Goal: Transaction & Acquisition: Purchase product/service

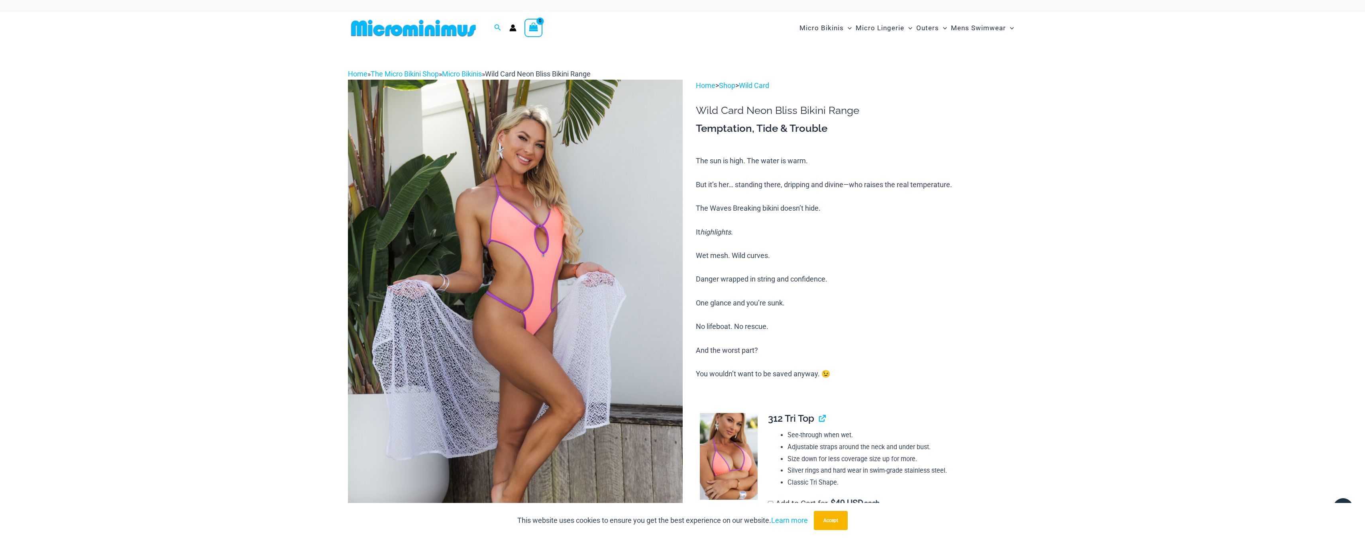
type input "**********"
click at [540, 234] on img at bounding box center [515, 331] width 335 height 502
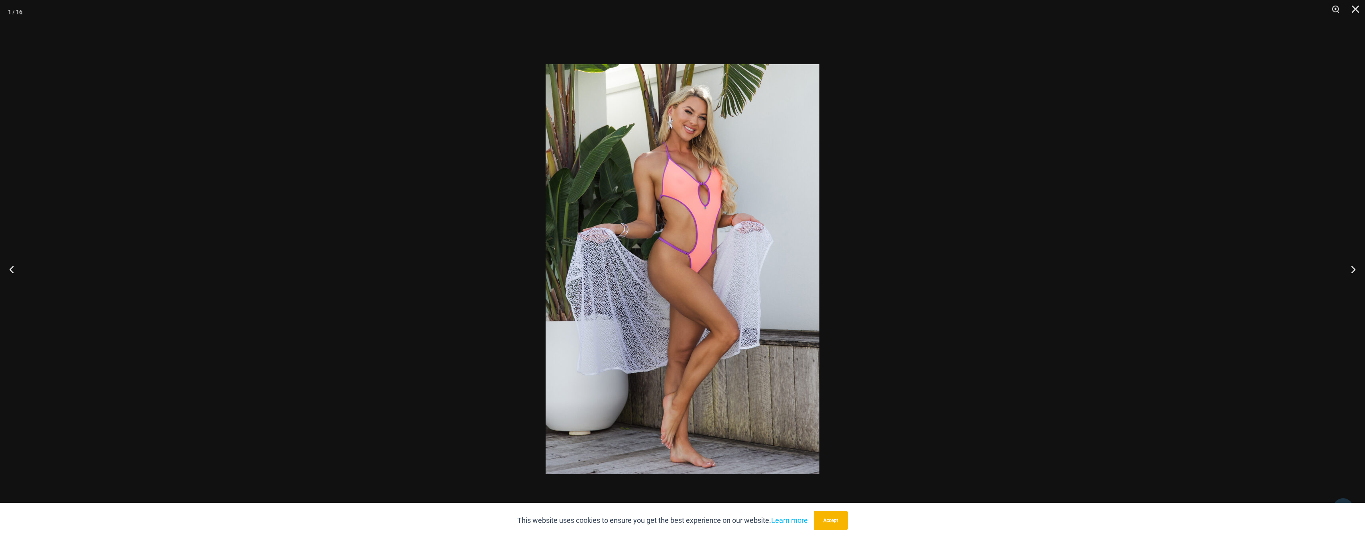
click at [707, 283] on img at bounding box center [683, 269] width 274 height 410
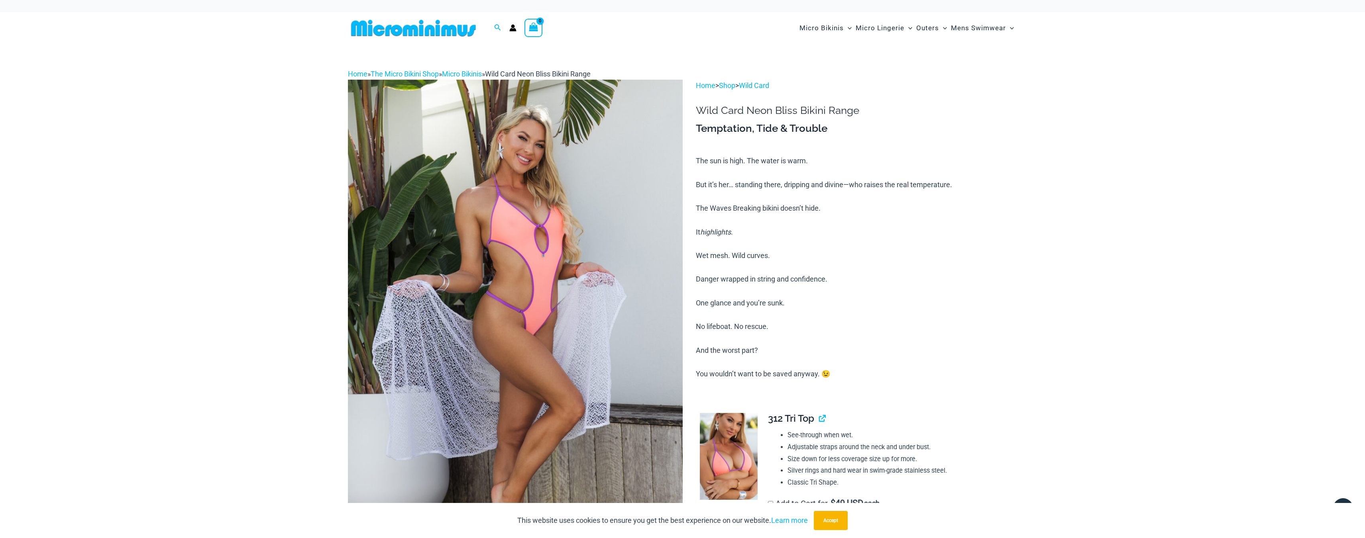
click at [672, 281] on img at bounding box center [515, 331] width 335 height 502
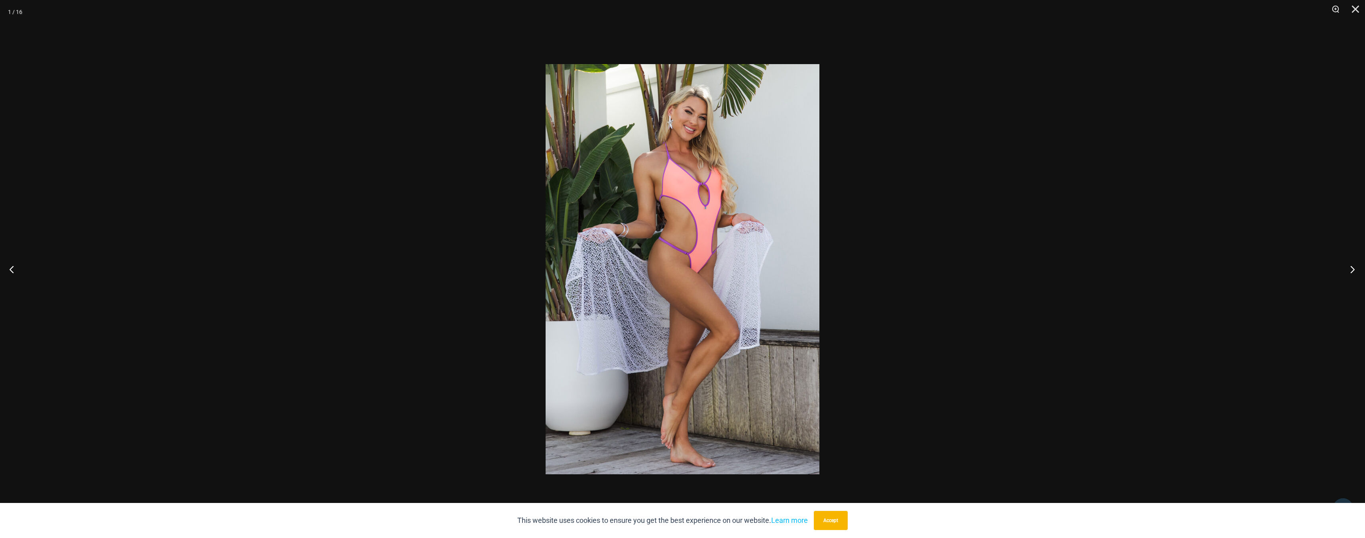
click at [1354, 272] on button "Next" at bounding box center [1350, 269] width 30 height 40
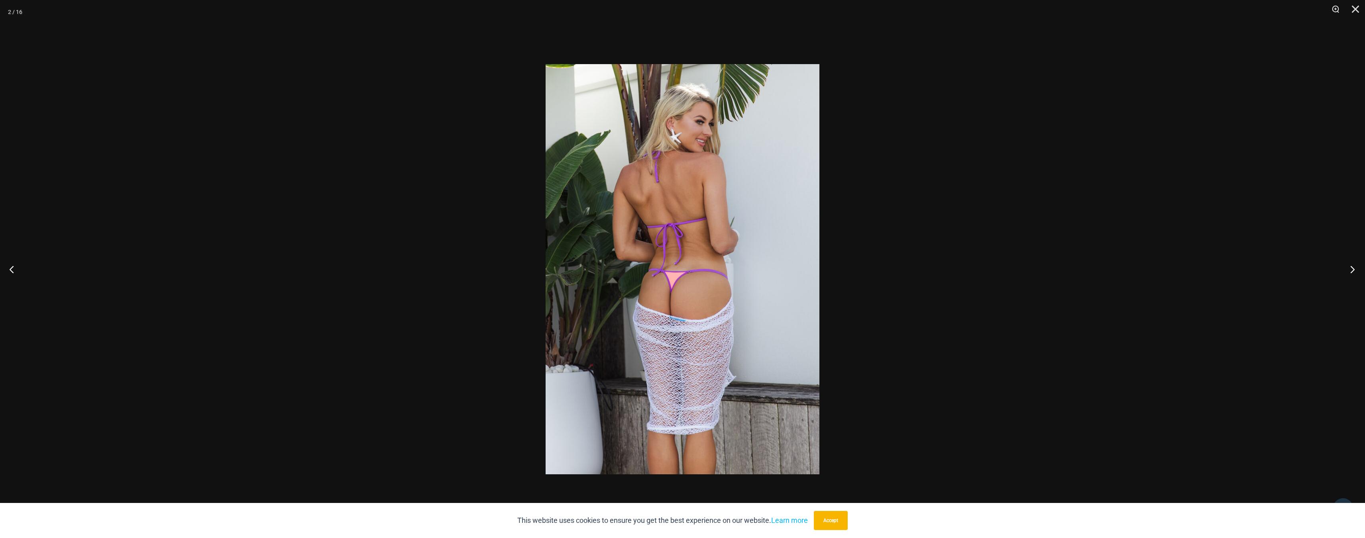
click at [1354, 272] on button "Next" at bounding box center [1350, 269] width 30 height 40
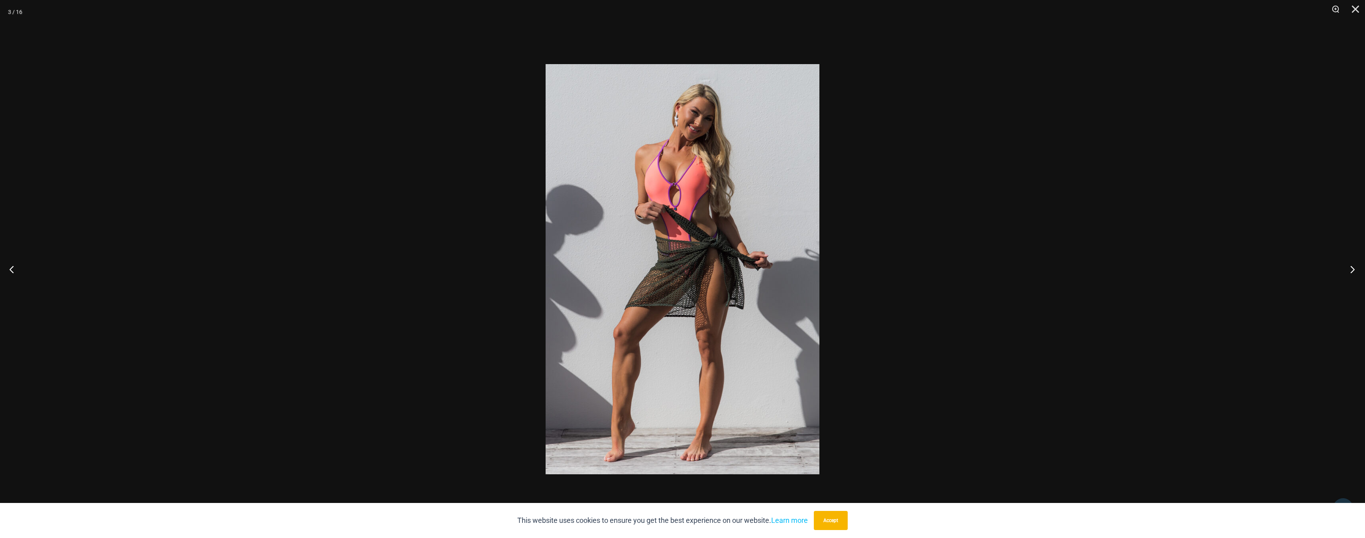
click at [1354, 272] on button "Next" at bounding box center [1350, 269] width 30 height 40
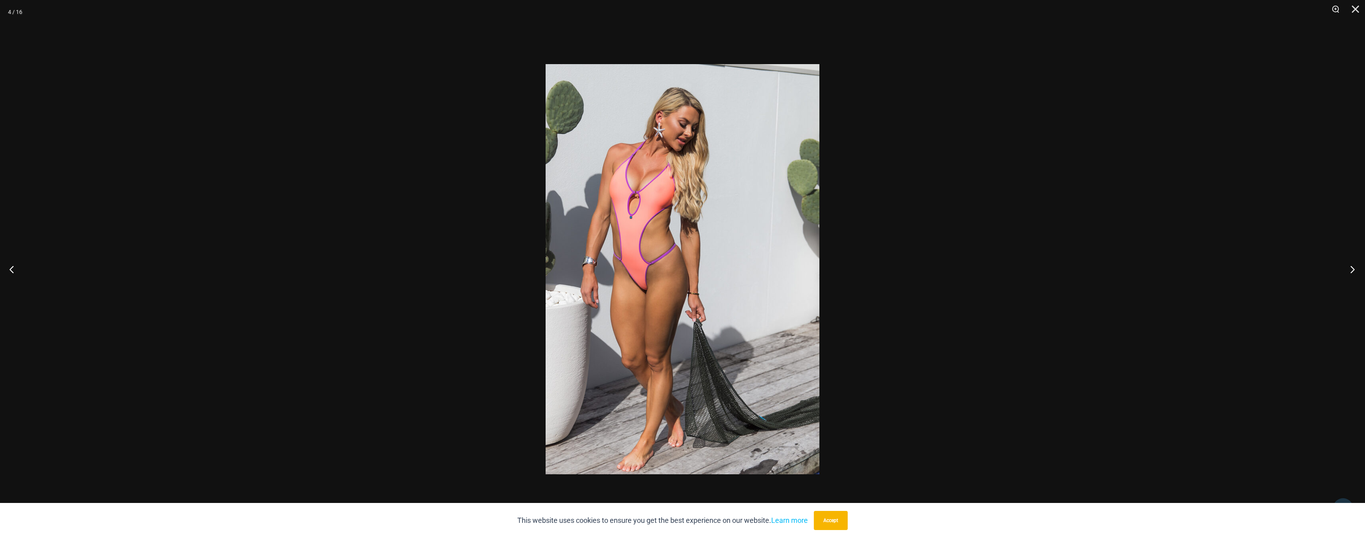
click at [1354, 272] on button "Next" at bounding box center [1350, 269] width 30 height 40
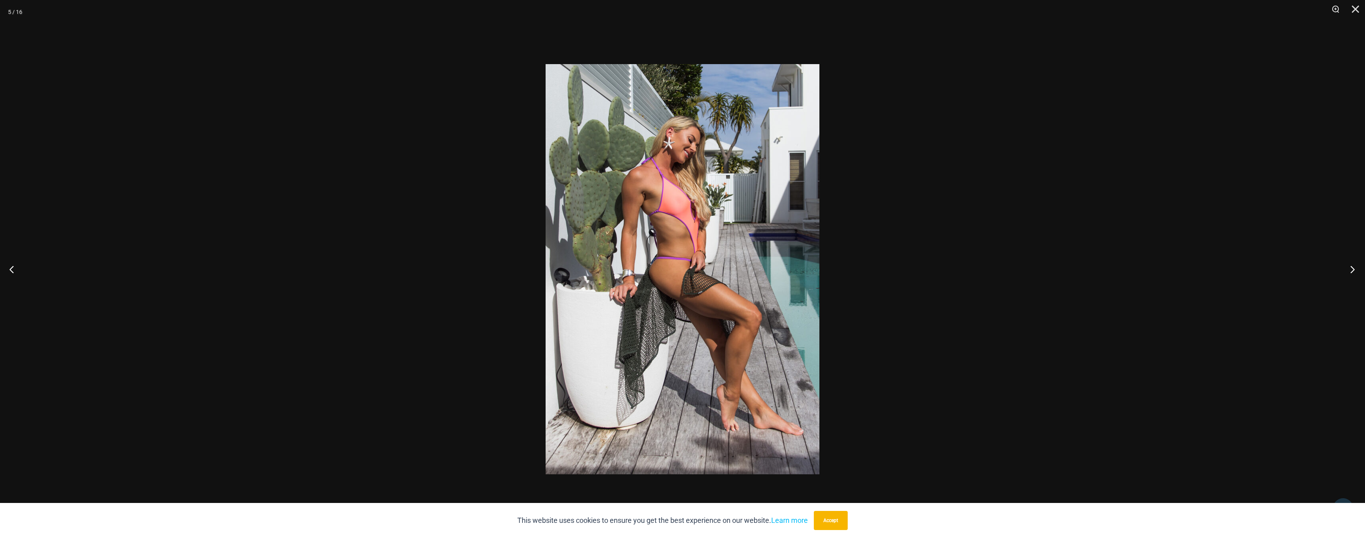
click at [1354, 272] on button "Next" at bounding box center [1350, 269] width 30 height 40
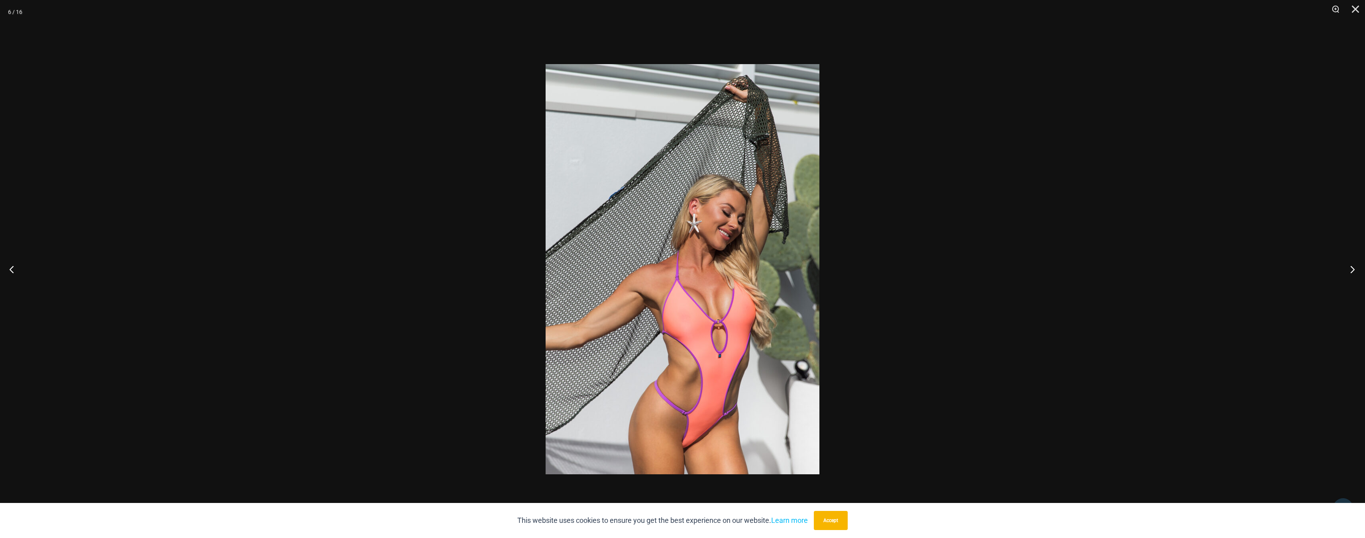
click at [1354, 272] on button "Next" at bounding box center [1350, 269] width 30 height 40
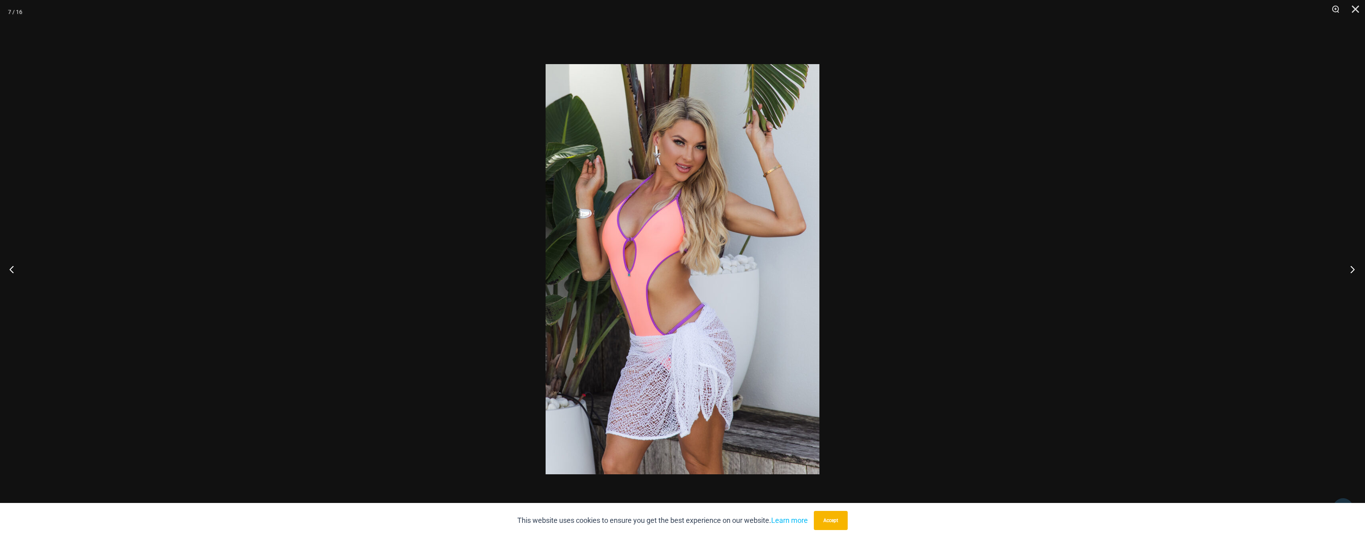
click at [1354, 272] on button "Next" at bounding box center [1350, 269] width 30 height 40
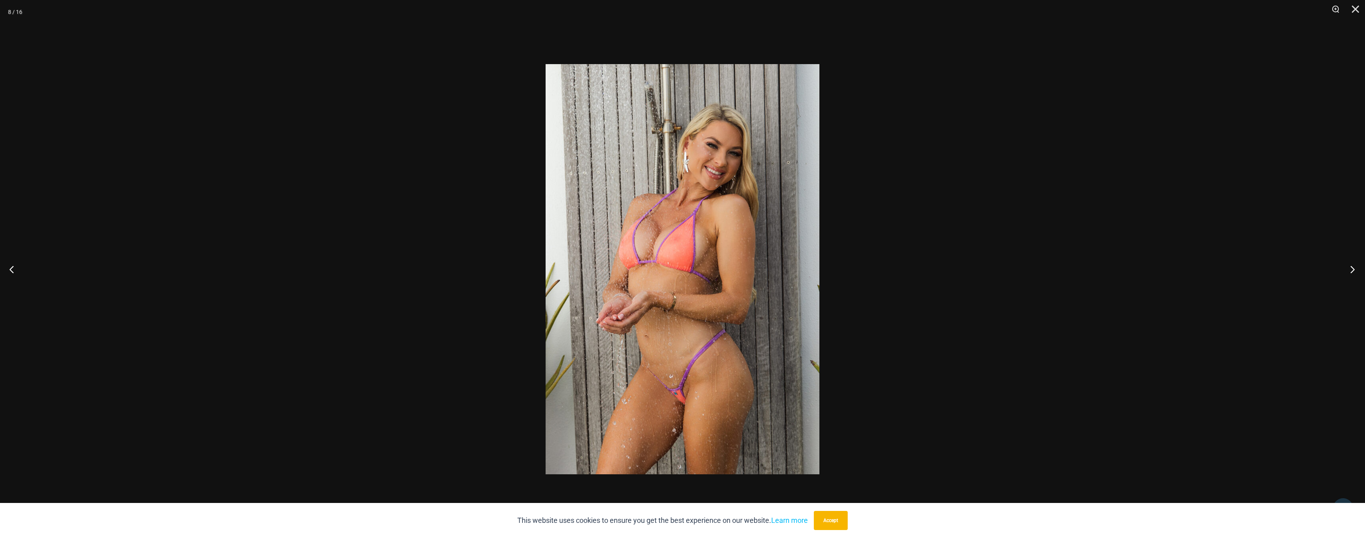
click at [1354, 272] on button "Next" at bounding box center [1350, 269] width 30 height 40
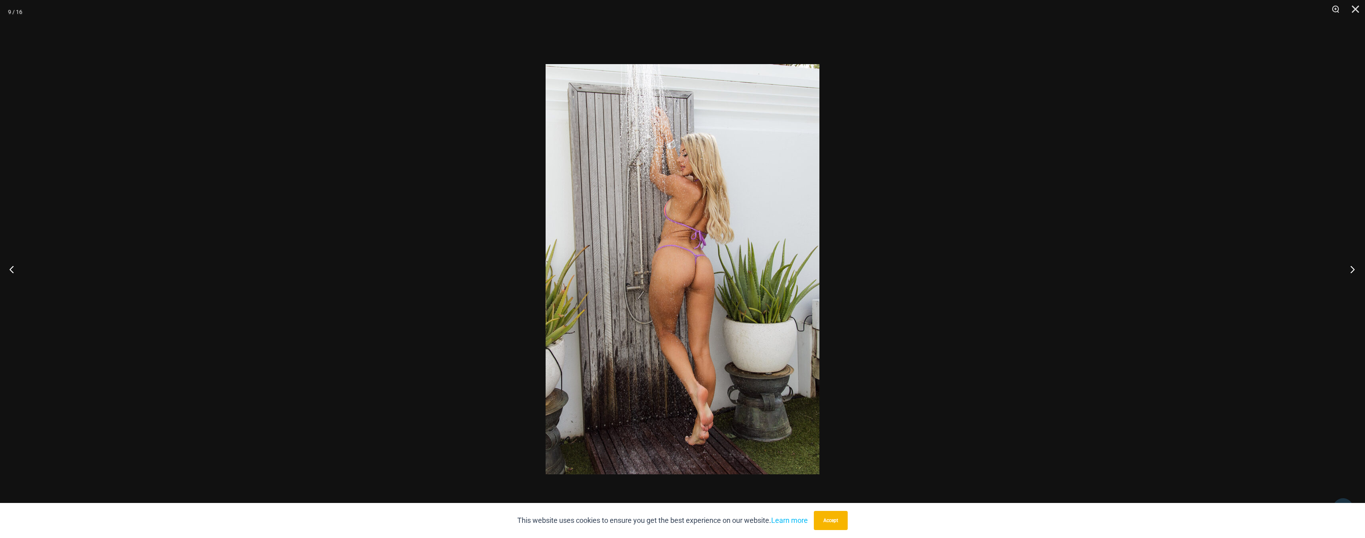
click at [1354, 272] on button "Next" at bounding box center [1350, 269] width 30 height 40
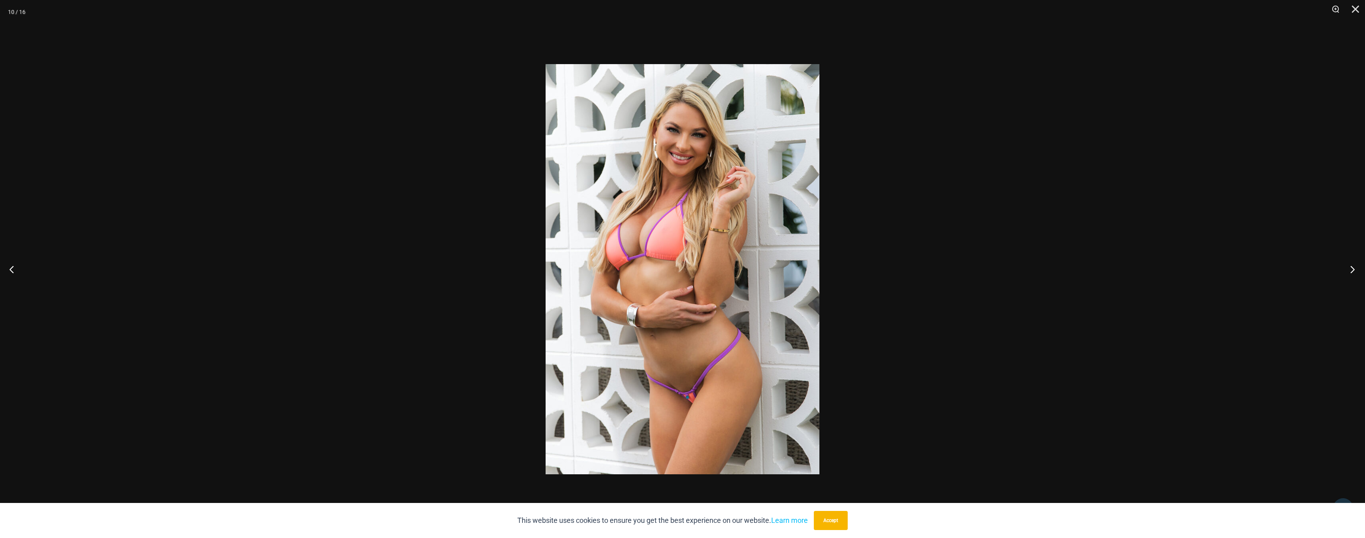
click at [1354, 272] on button "Next" at bounding box center [1350, 269] width 30 height 40
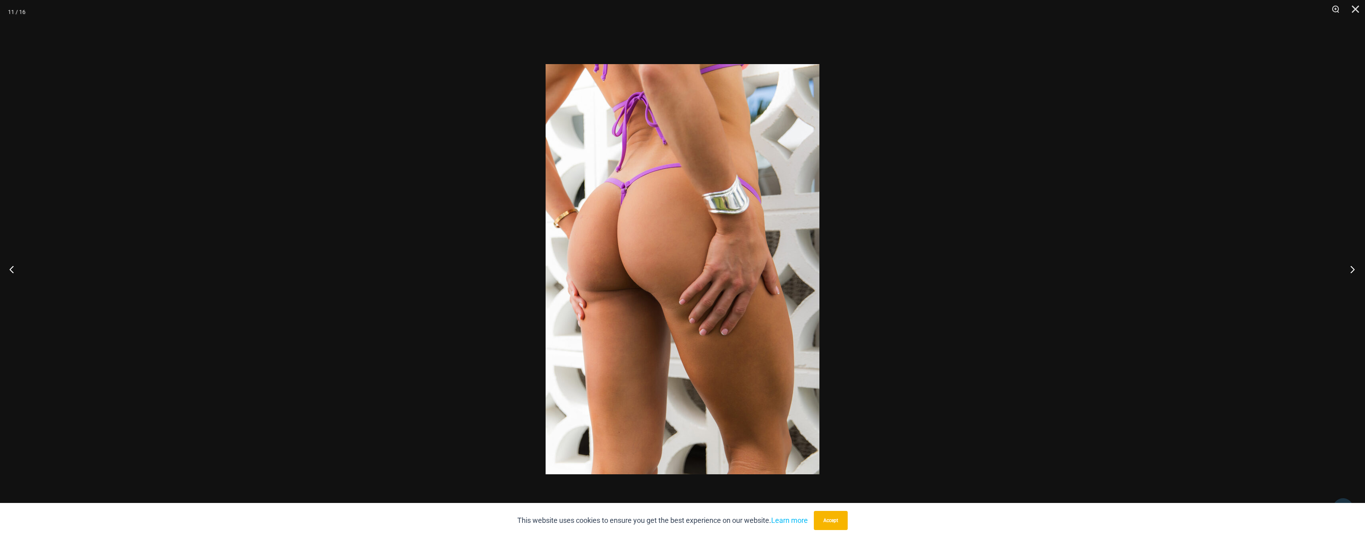
click at [1354, 272] on button "Next" at bounding box center [1350, 269] width 30 height 40
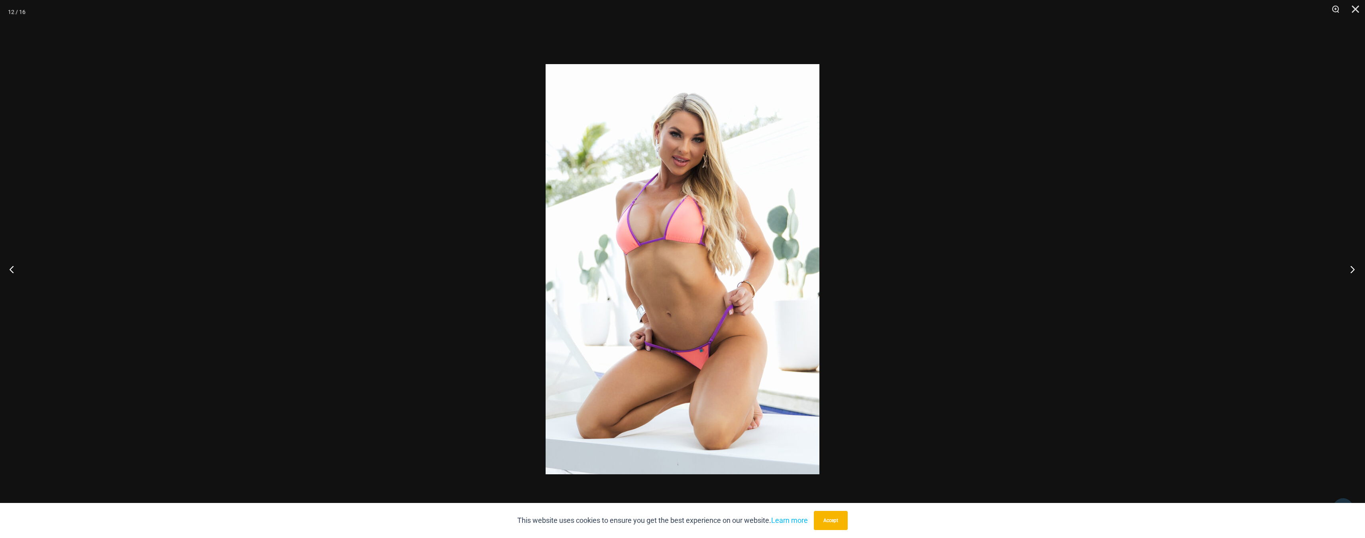
click at [1354, 272] on button "Next" at bounding box center [1350, 269] width 30 height 40
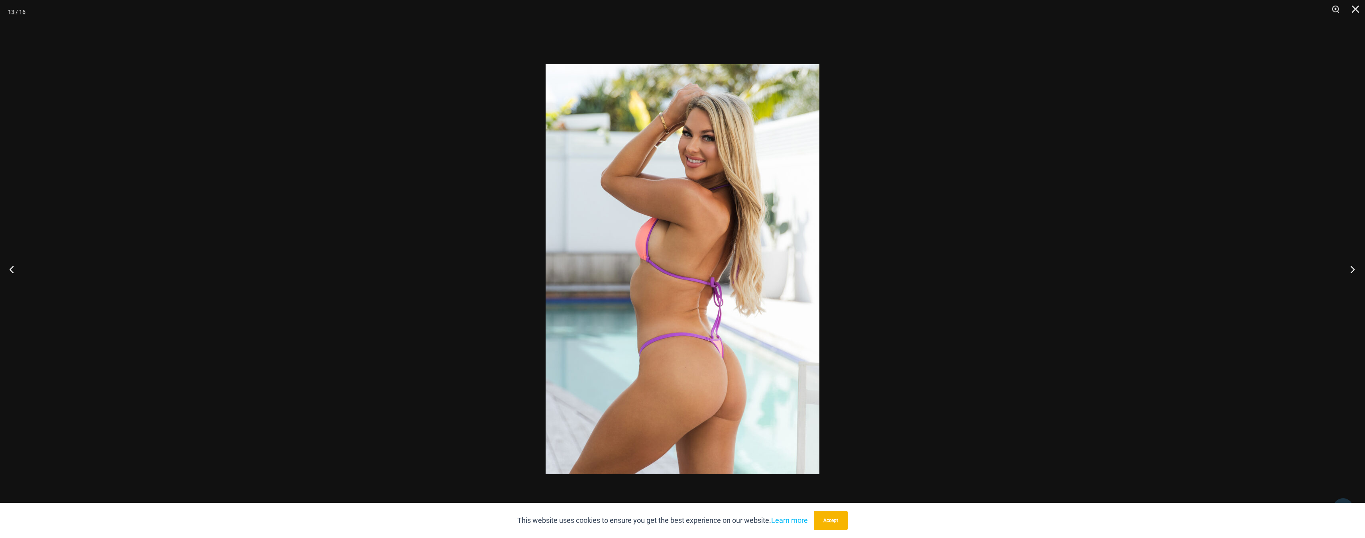
click at [1354, 272] on button "Next" at bounding box center [1350, 269] width 30 height 40
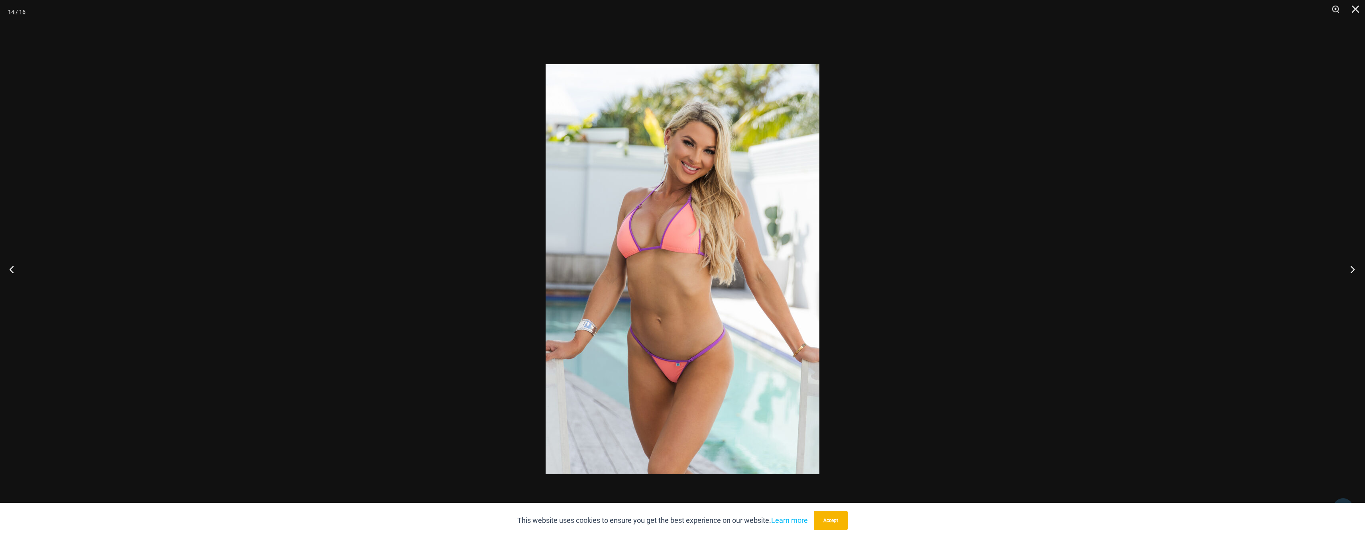
click at [1354, 272] on button "Next" at bounding box center [1350, 269] width 30 height 40
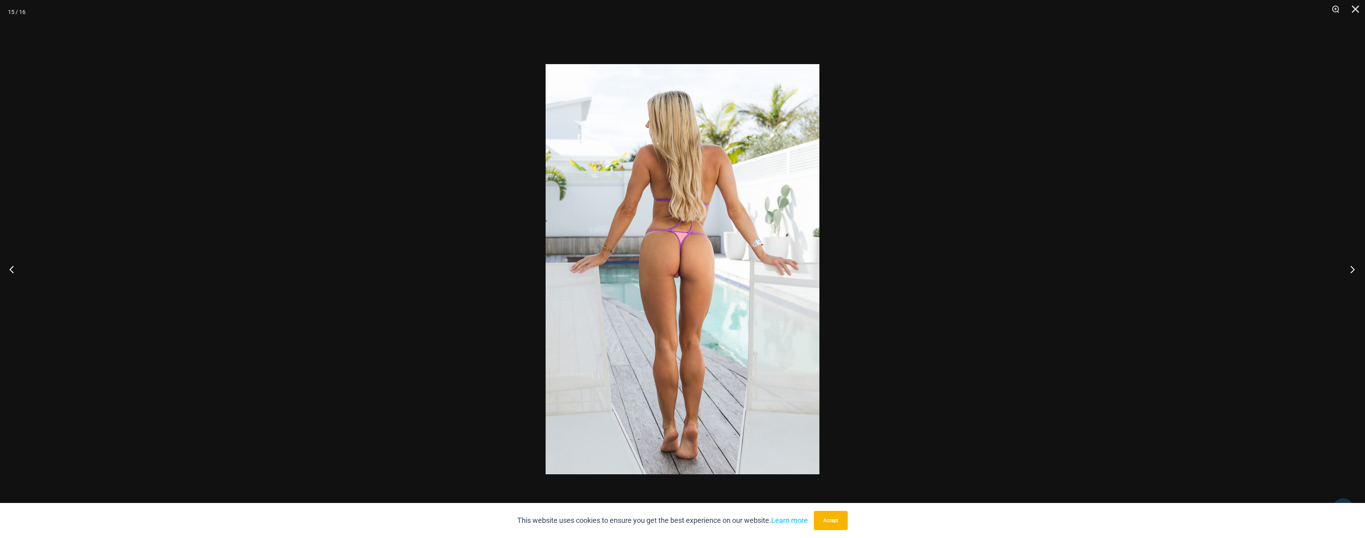
click at [1354, 272] on button "Next" at bounding box center [1350, 269] width 30 height 40
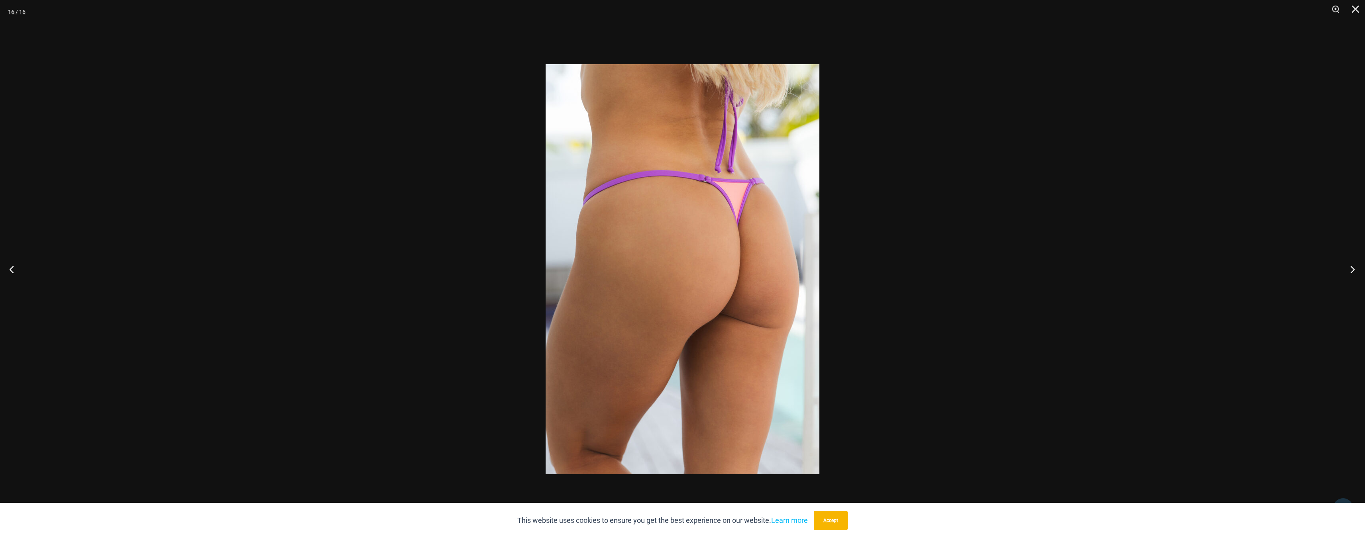
click at [1354, 272] on button "Next" at bounding box center [1350, 269] width 30 height 40
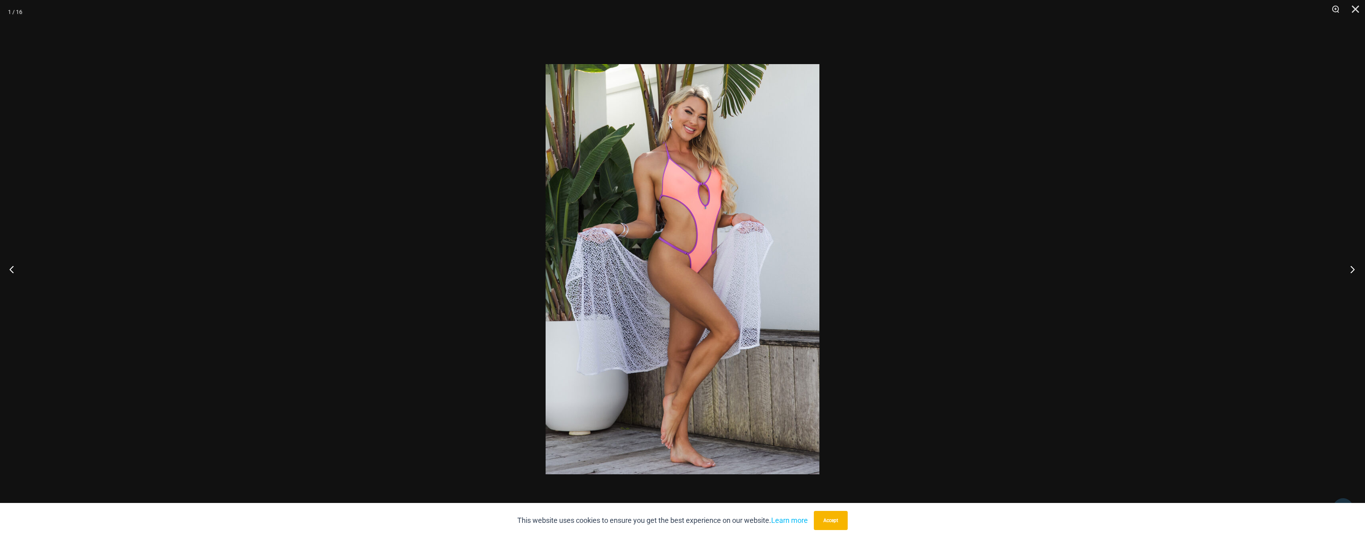
click at [1354, 272] on button "Next" at bounding box center [1350, 269] width 30 height 40
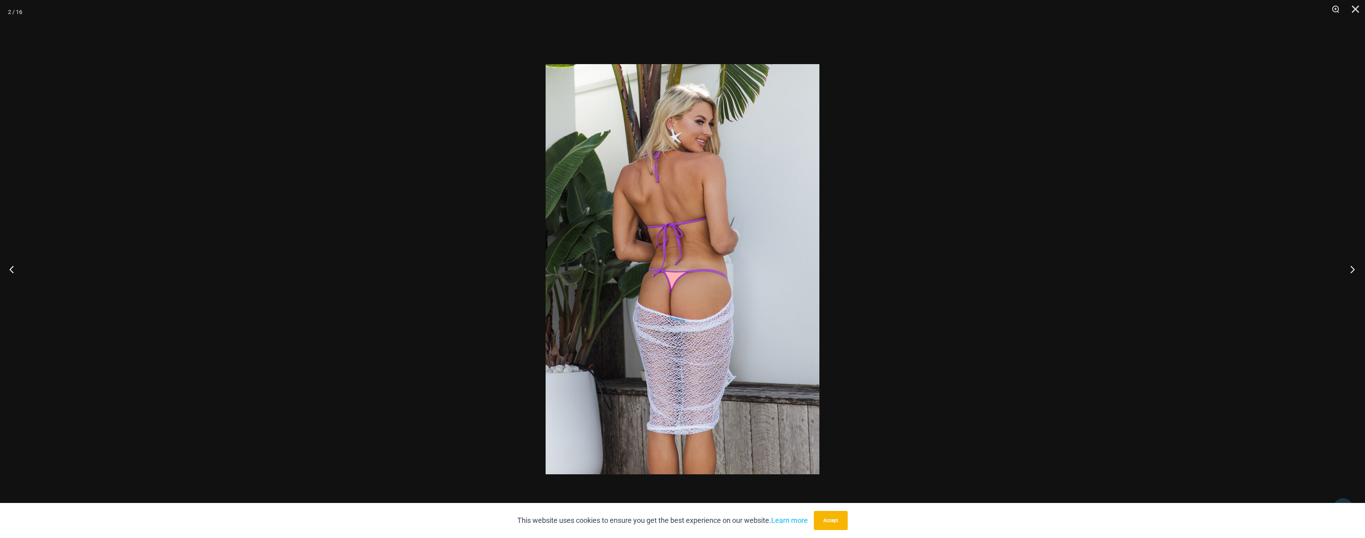
click at [1354, 272] on button "Next" at bounding box center [1350, 269] width 30 height 40
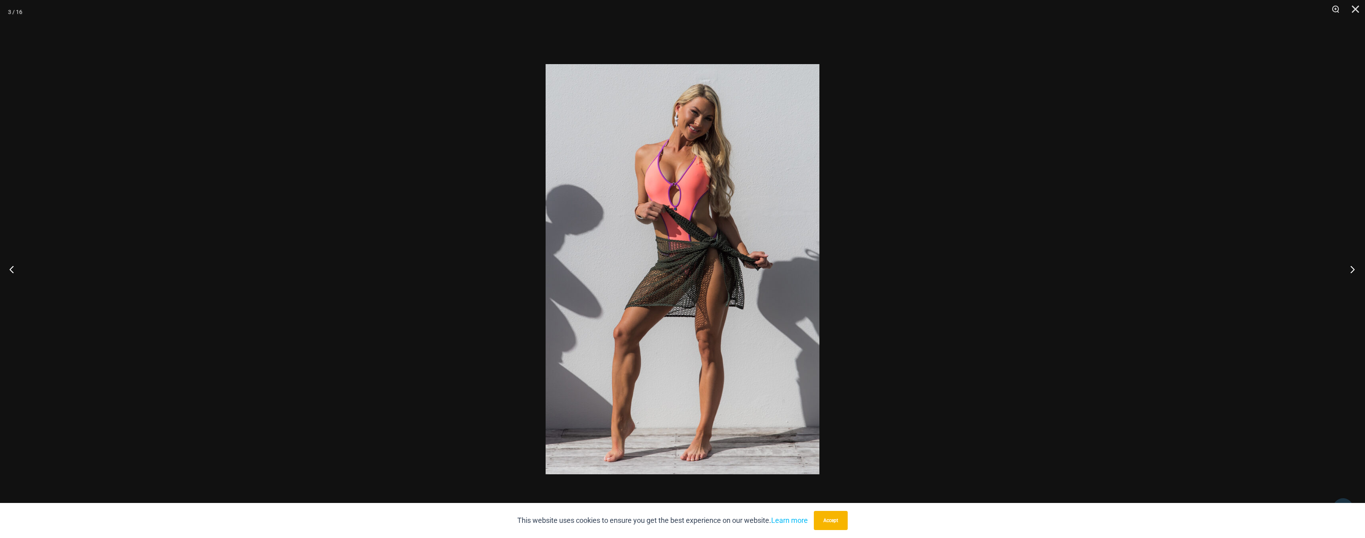
click at [1354, 272] on button "Next" at bounding box center [1350, 269] width 30 height 40
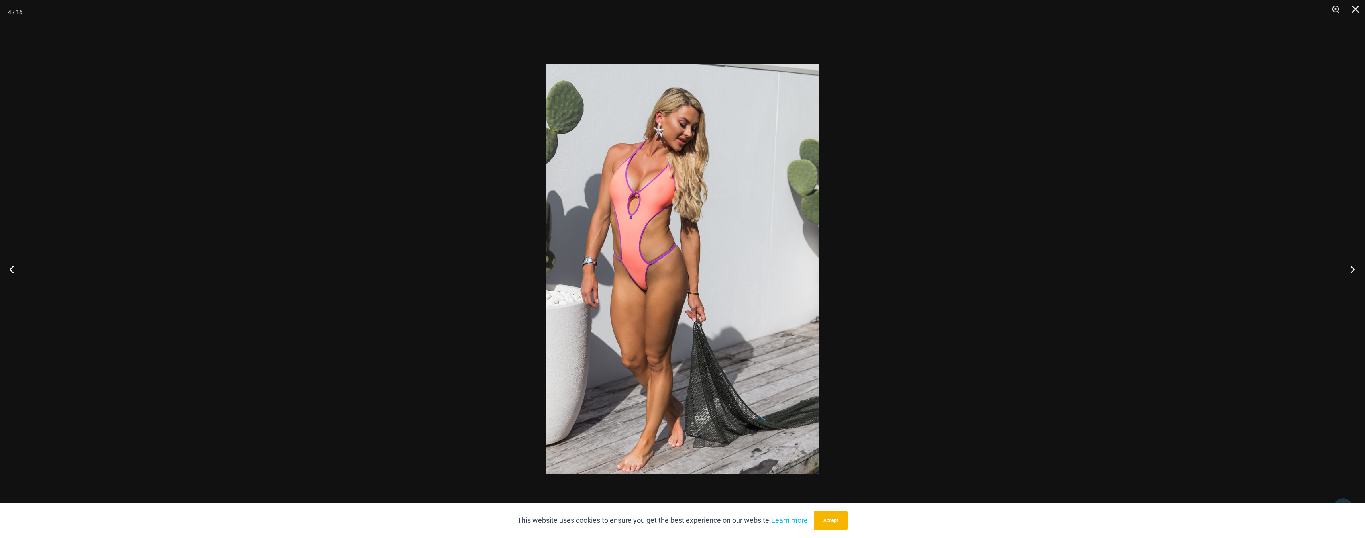
click at [1354, 272] on button "Next" at bounding box center [1350, 269] width 30 height 40
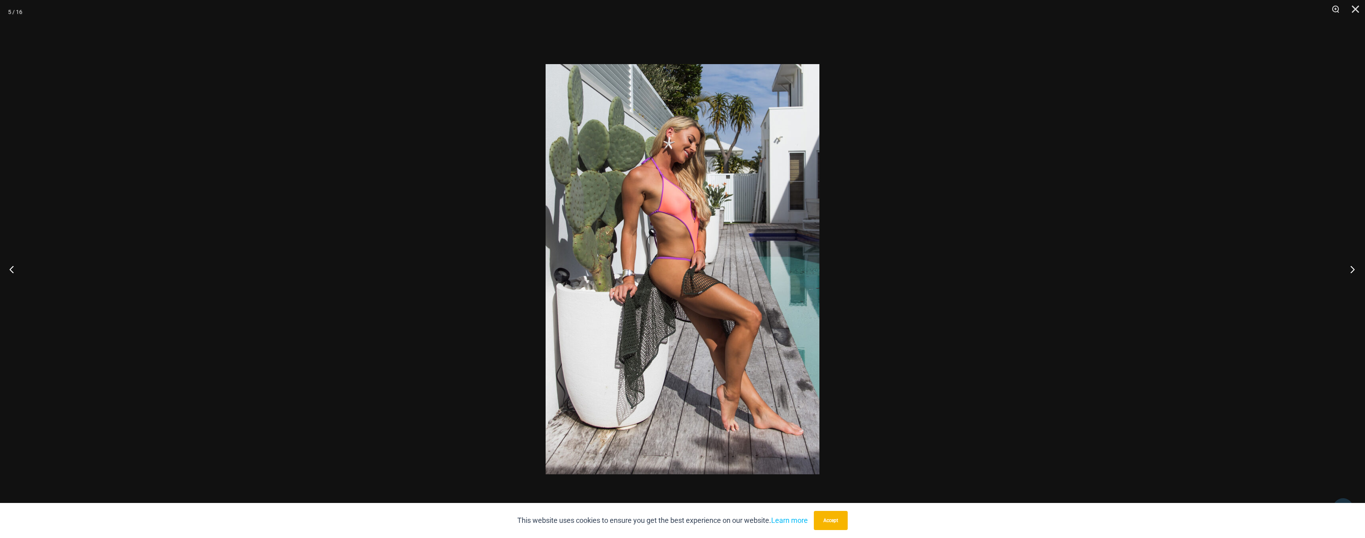
click at [1354, 272] on button "Next" at bounding box center [1350, 269] width 30 height 40
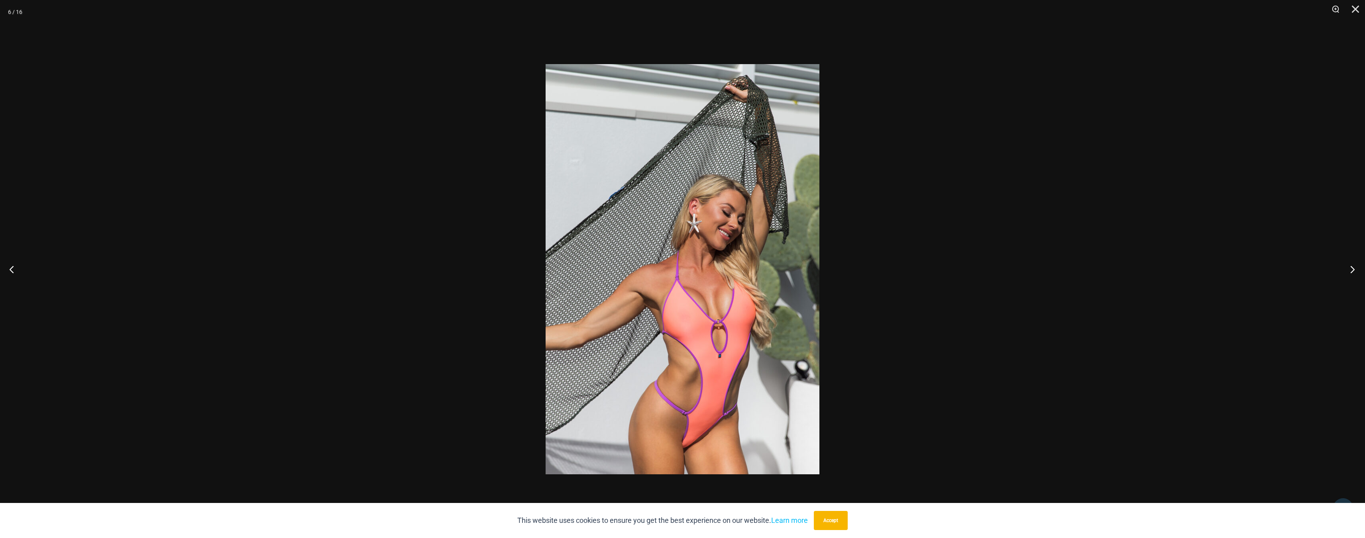
click at [1354, 272] on button "Next" at bounding box center [1350, 269] width 30 height 40
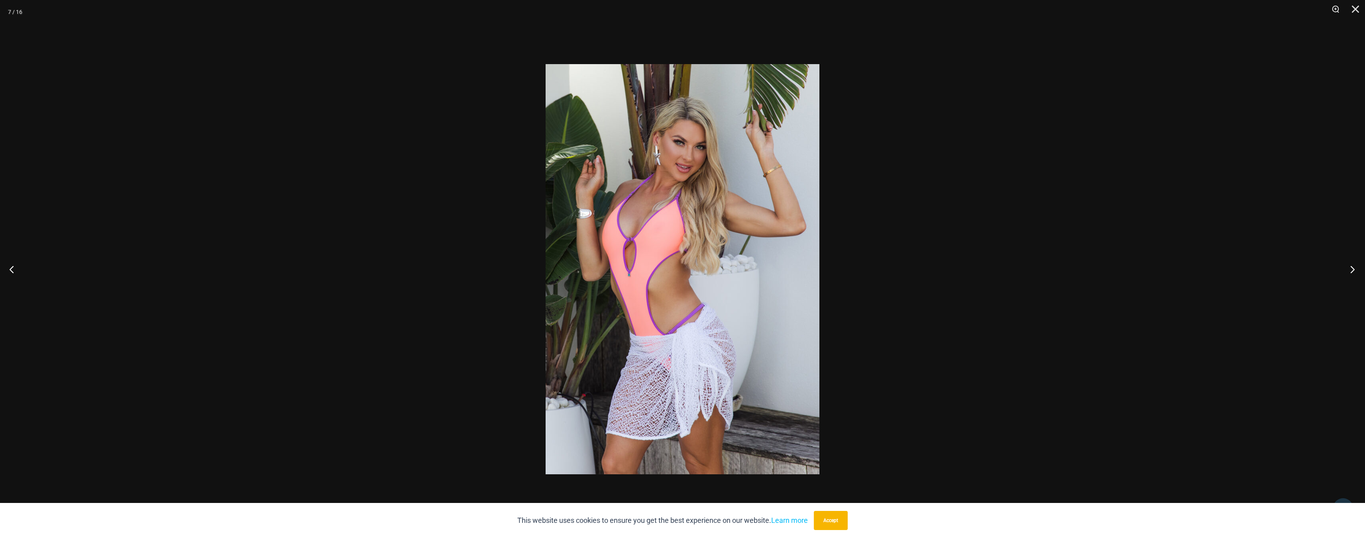
click at [1354, 272] on button "Next" at bounding box center [1350, 269] width 30 height 40
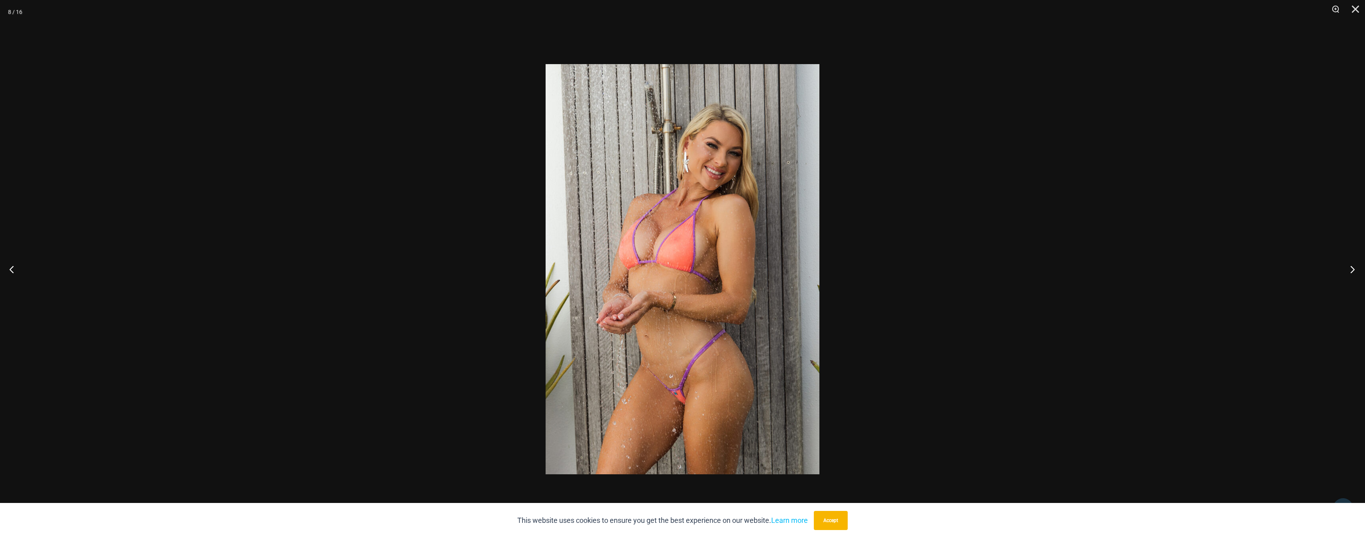
click at [1354, 272] on button "Next" at bounding box center [1350, 269] width 30 height 40
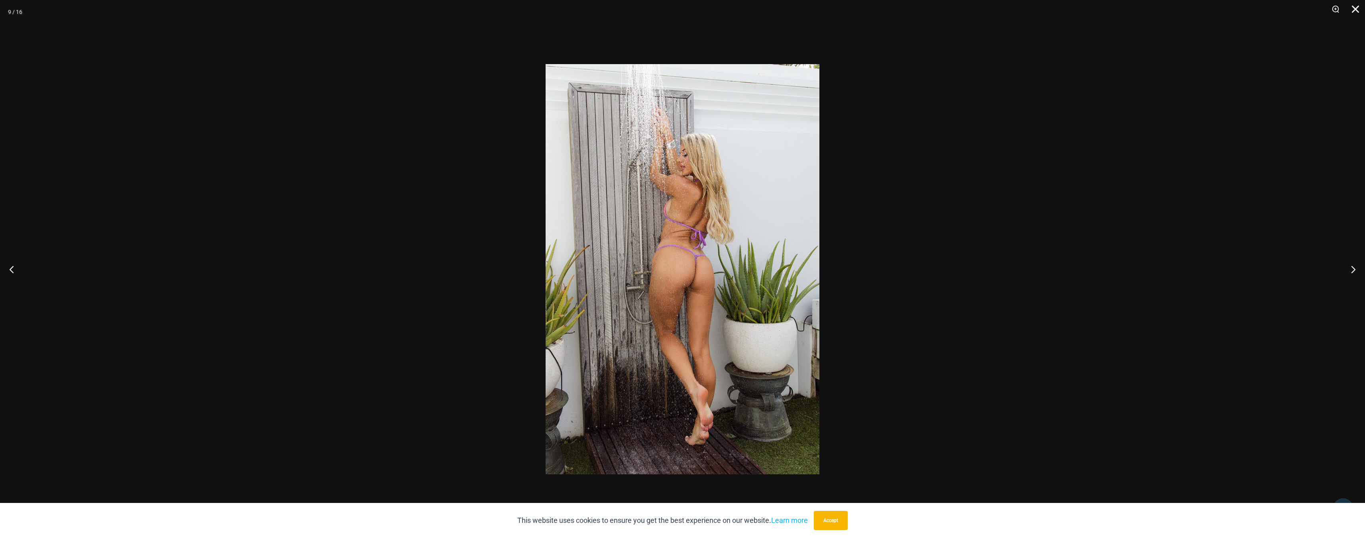
click at [1357, 9] on button "Close" at bounding box center [1353, 12] width 20 height 24
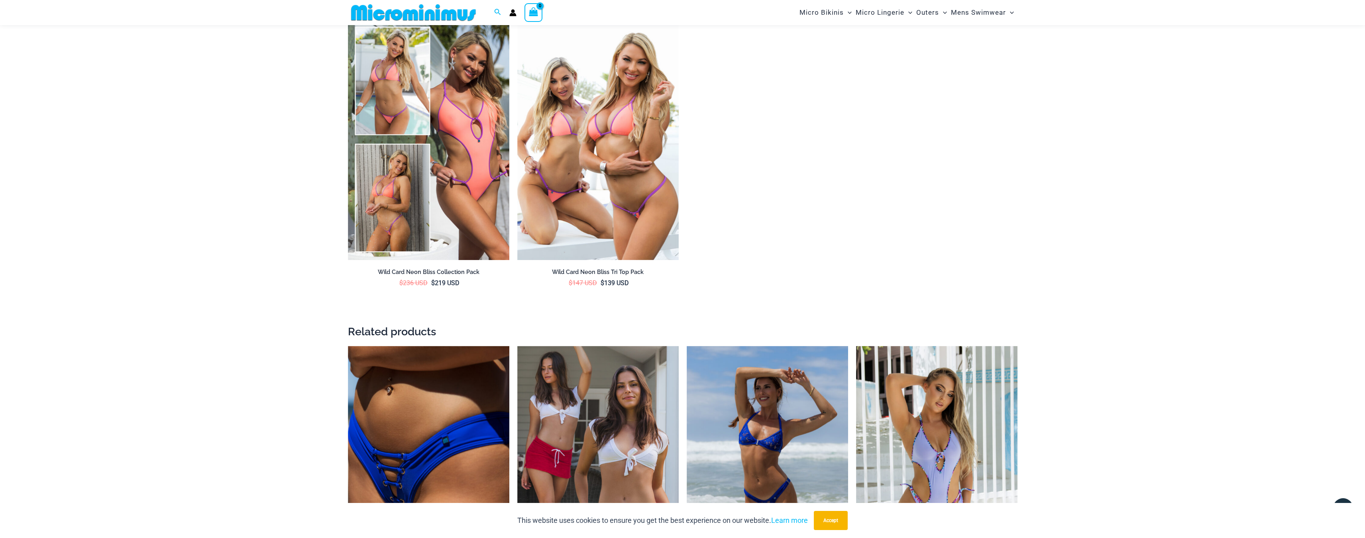
scroll to position [1587, 0]
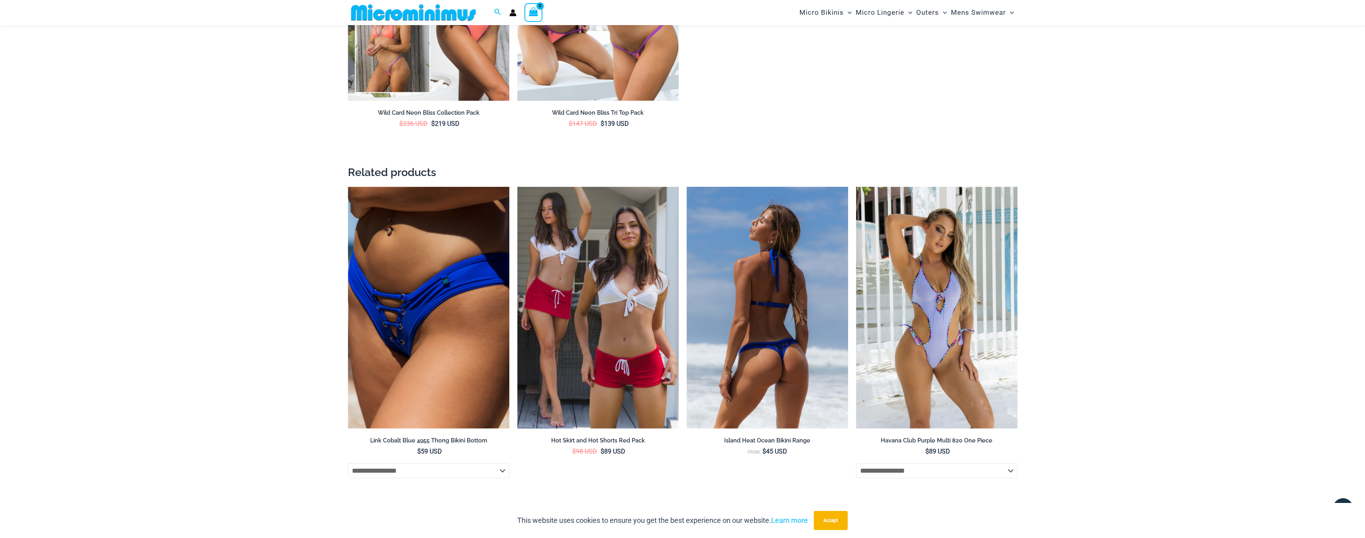
click at [740, 271] on img at bounding box center [767, 308] width 161 height 242
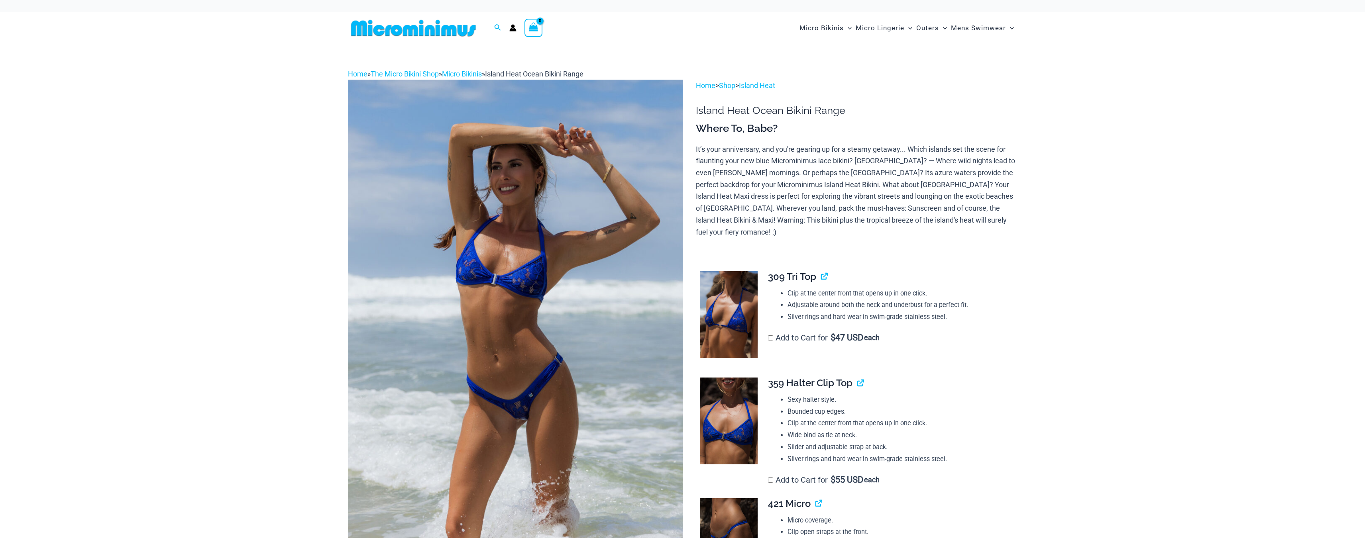
click at [542, 238] on img at bounding box center [515, 331] width 335 height 502
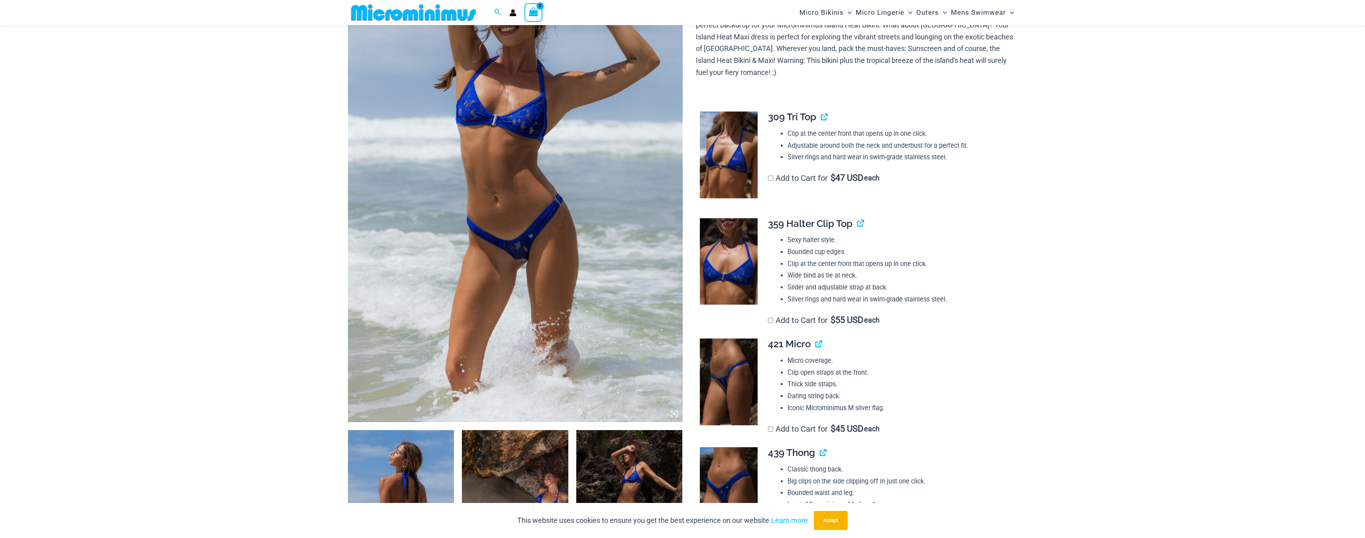
scroll to position [152, 0]
click at [572, 299] on img at bounding box center [515, 171] width 335 height 502
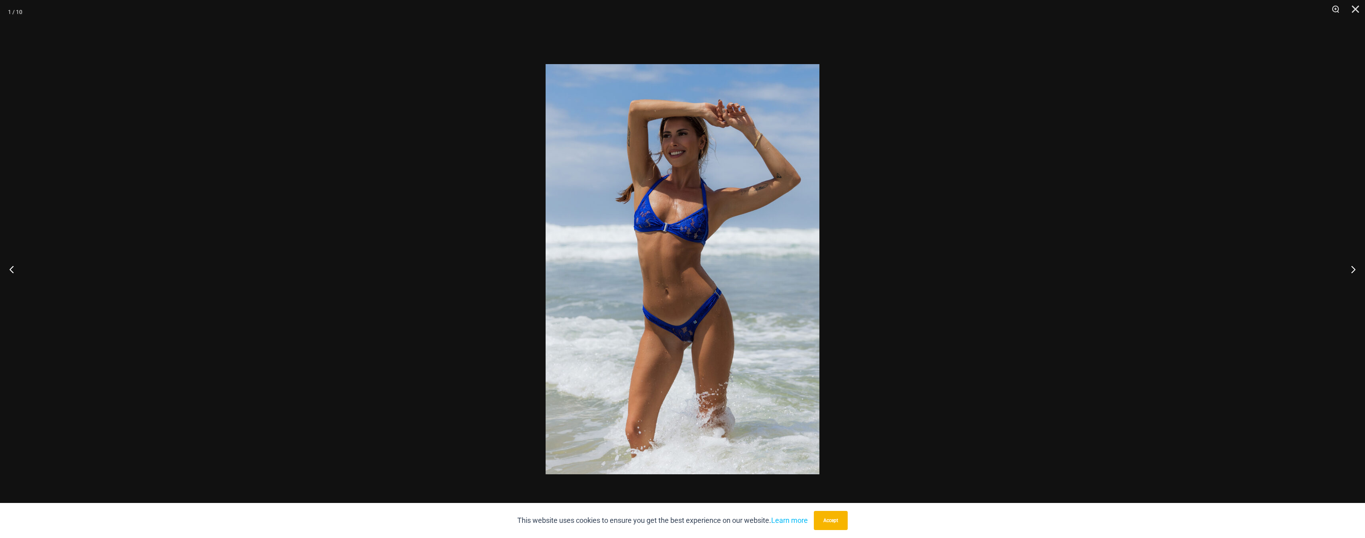
click at [774, 219] on img at bounding box center [683, 269] width 274 height 410
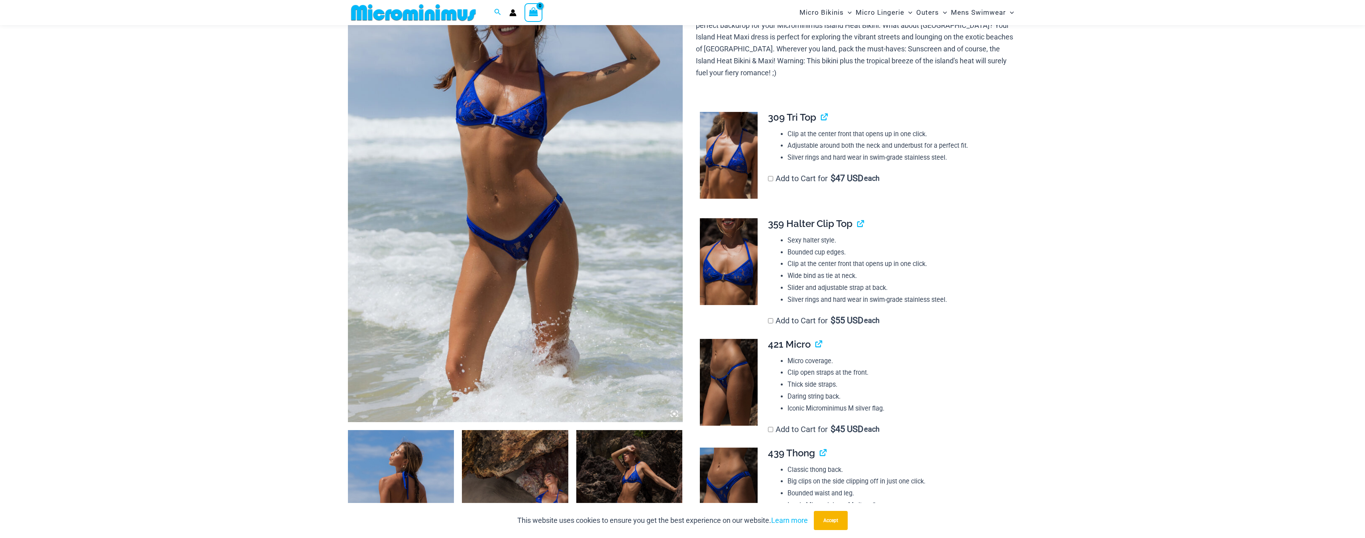
click at [646, 206] on img at bounding box center [515, 171] width 335 height 502
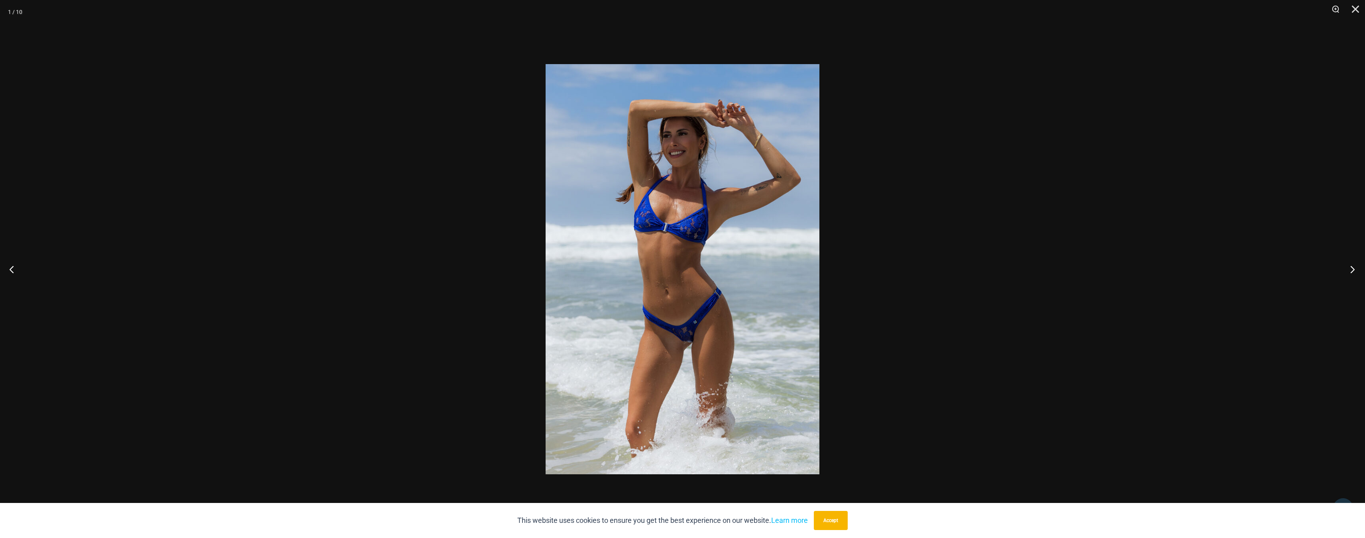
click at [1349, 266] on button "Next" at bounding box center [1350, 269] width 30 height 40
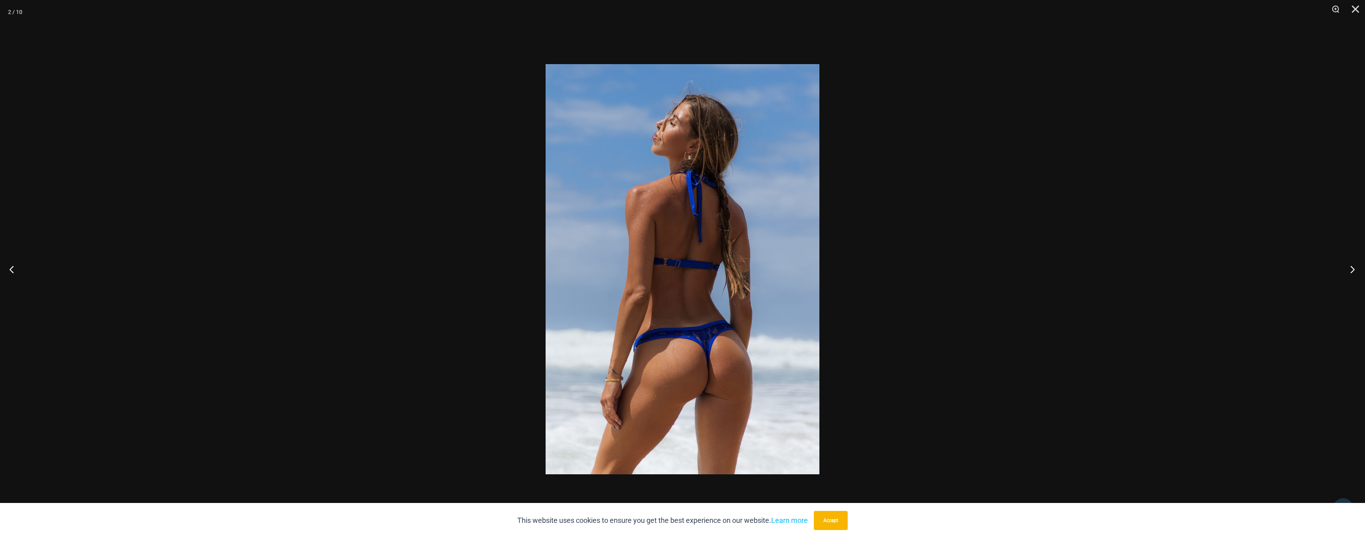
click at [1349, 266] on button "Next" at bounding box center [1350, 269] width 30 height 40
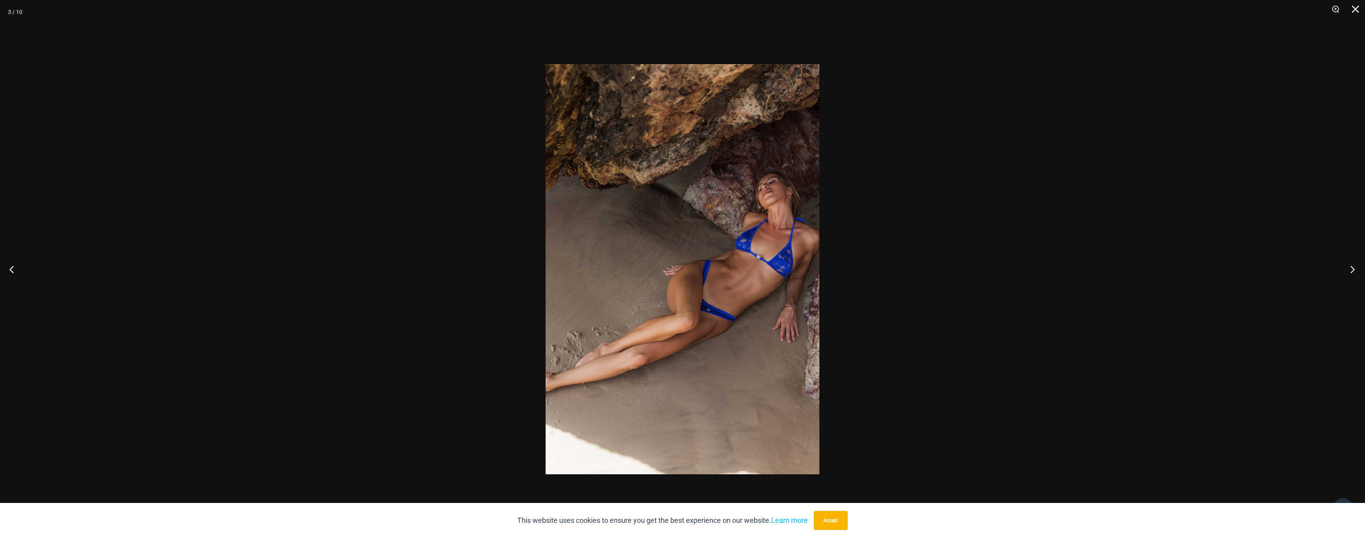
click at [1349, 266] on button "Next" at bounding box center [1350, 269] width 30 height 40
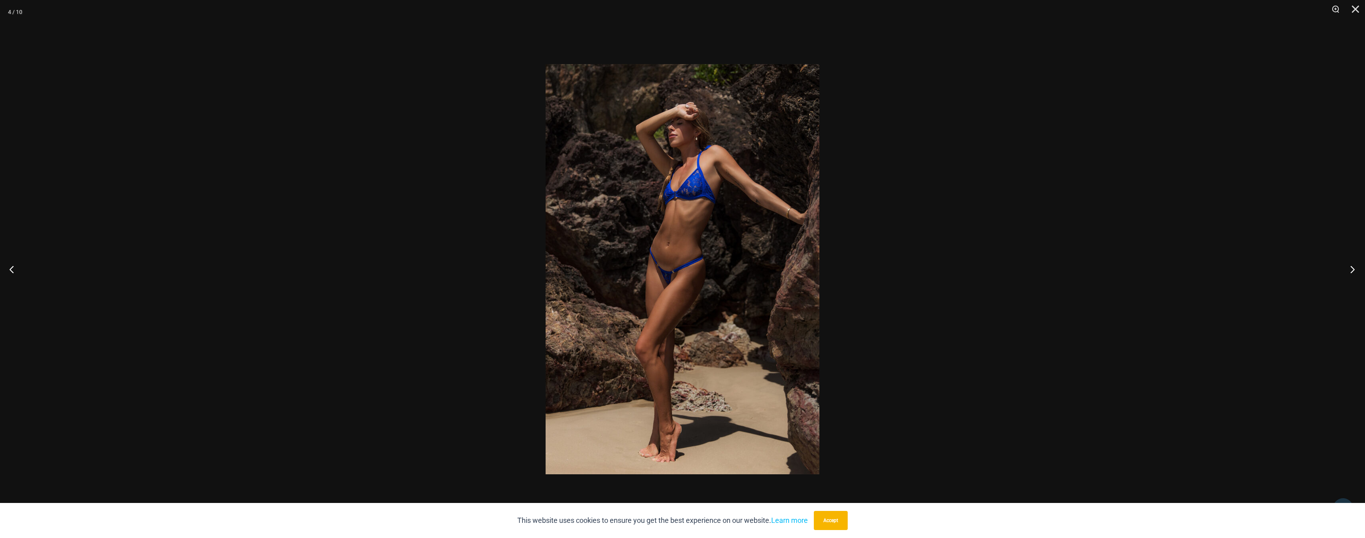
click at [1349, 266] on button "Next" at bounding box center [1350, 269] width 30 height 40
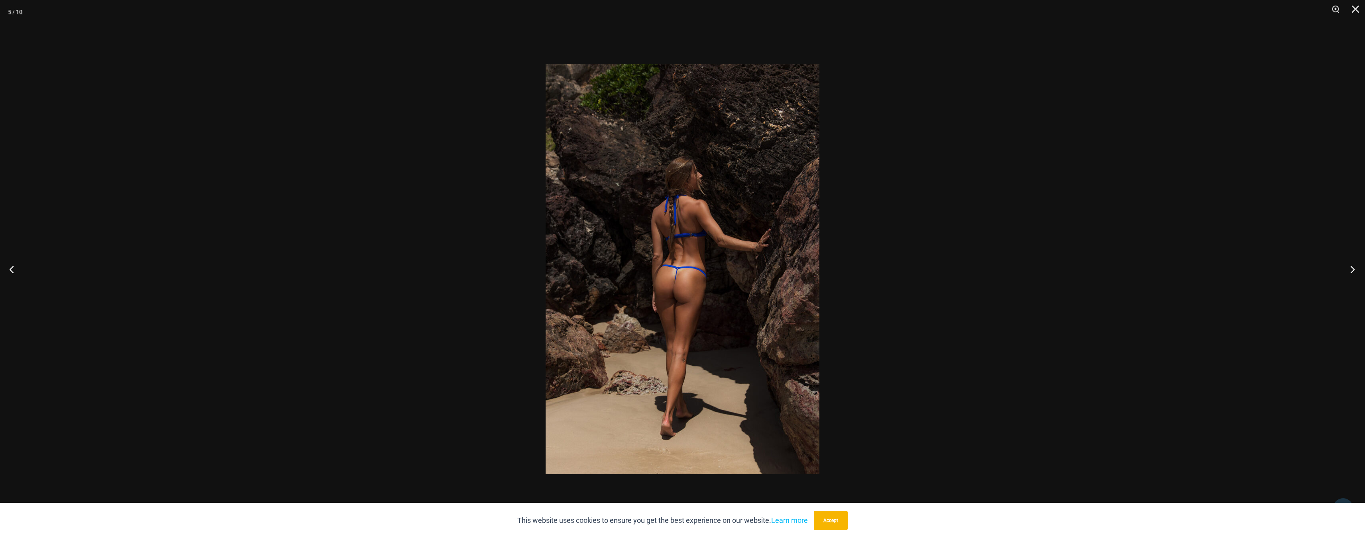
click at [1349, 266] on button "Next" at bounding box center [1350, 269] width 30 height 40
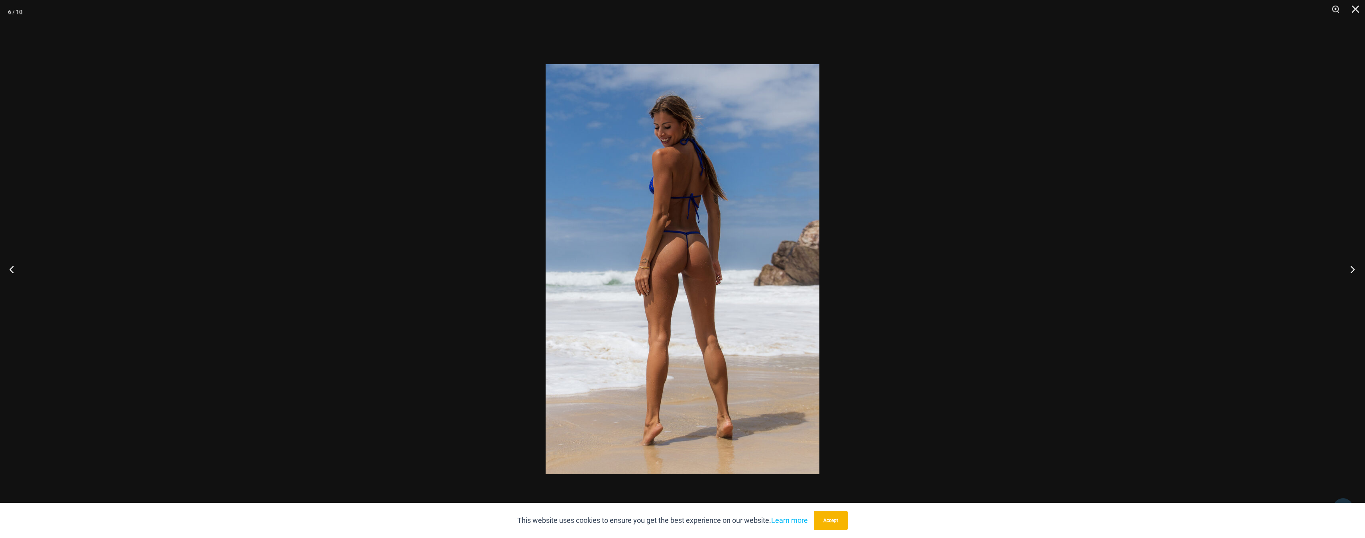
click at [1349, 265] on button "Next" at bounding box center [1350, 269] width 30 height 40
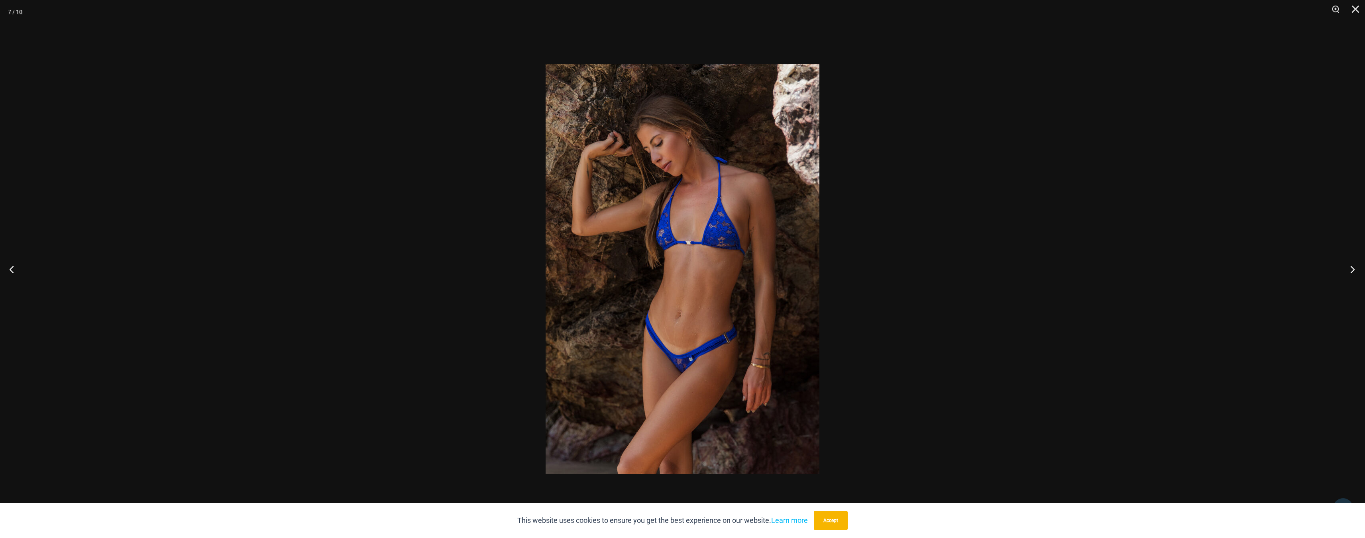
click at [1349, 265] on button "Next" at bounding box center [1350, 269] width 30 height 40
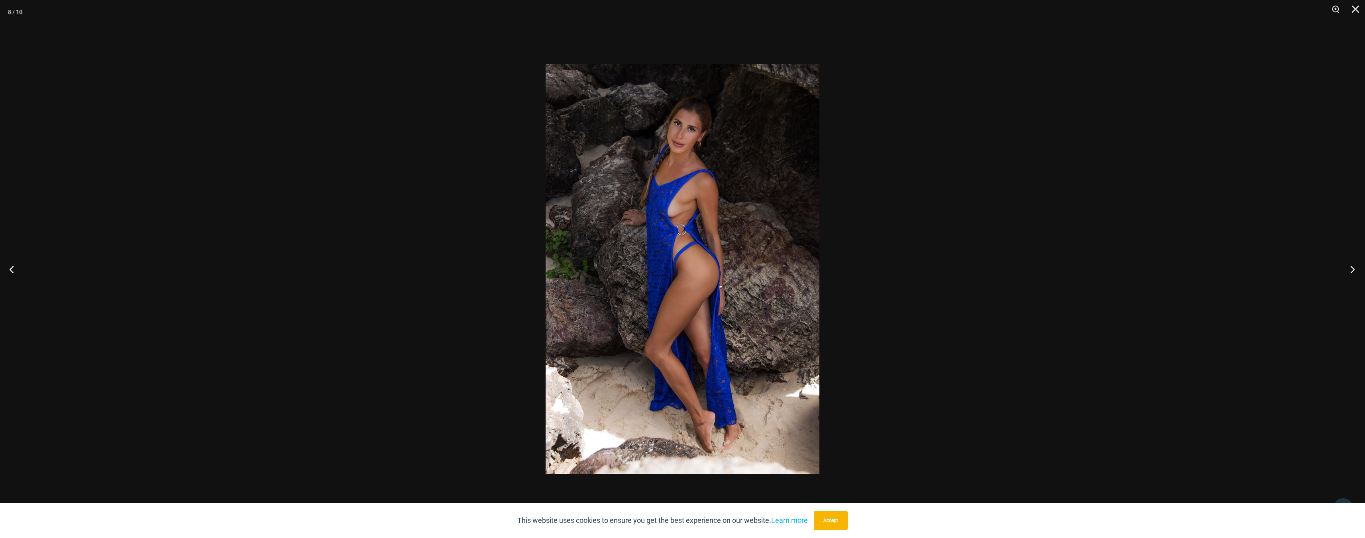
click at [1353, 267] on button "Next" at bounding box center [1350, 269] width 30 height 40
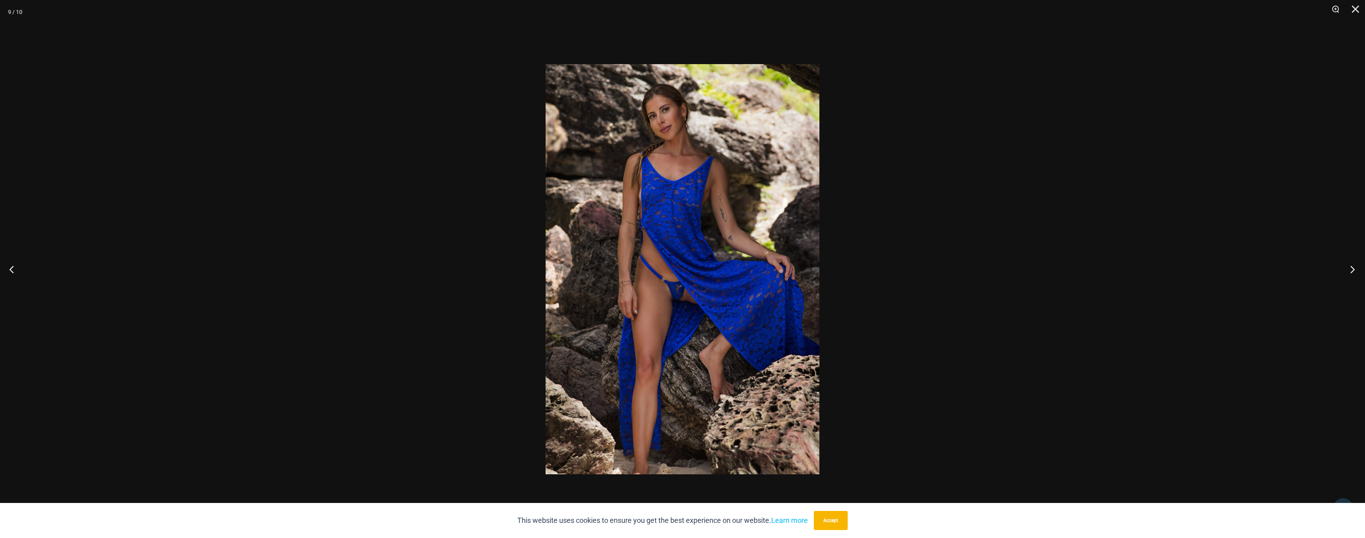
click at [1353, 270] on button "Next" at bounding box center [1350, 269] width 30 height 40
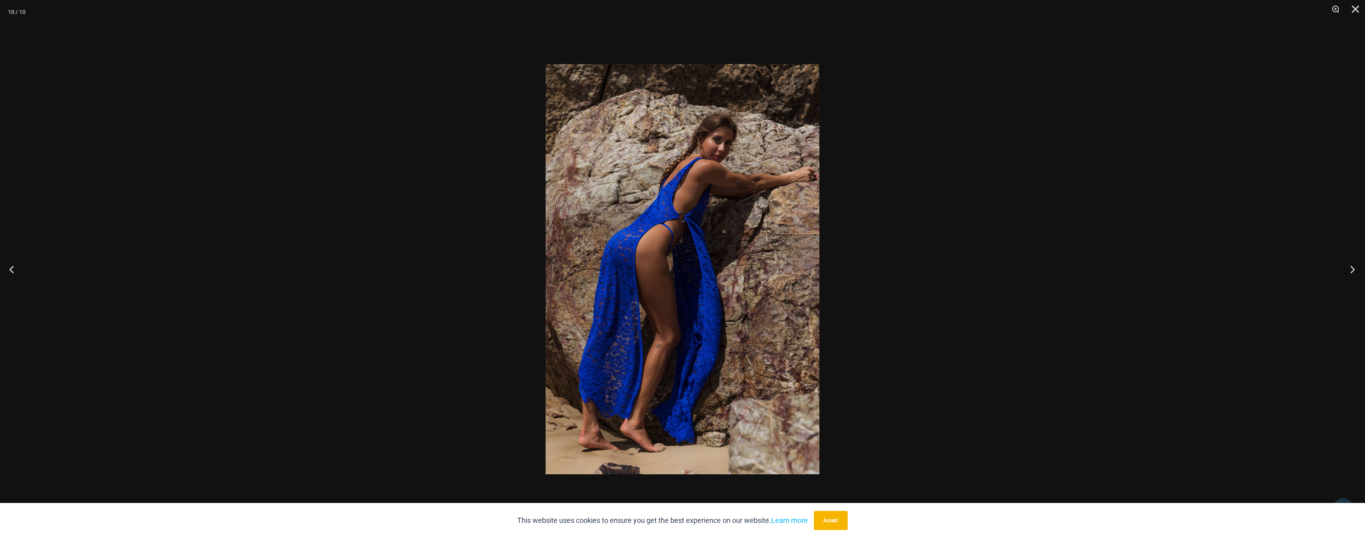
click at [1353, 270] on button "Next" at bounding box center [1350, 269] width 30 height 40
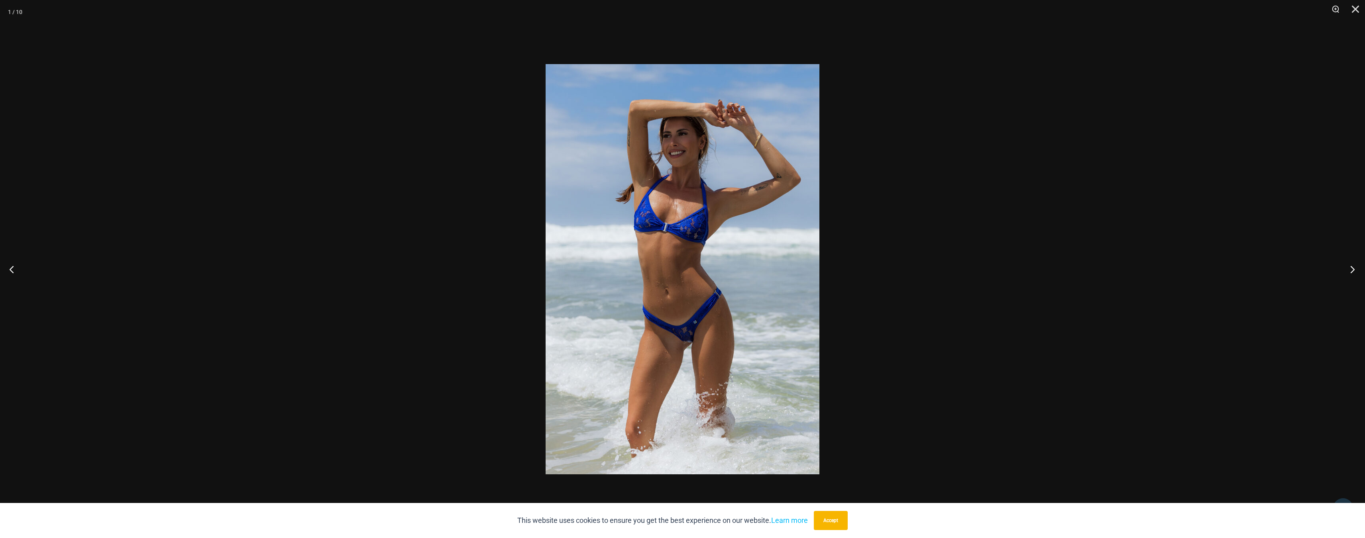
click at [1353, 269] on button "Next" at bounding box center [1350, 269] width 30 height 40
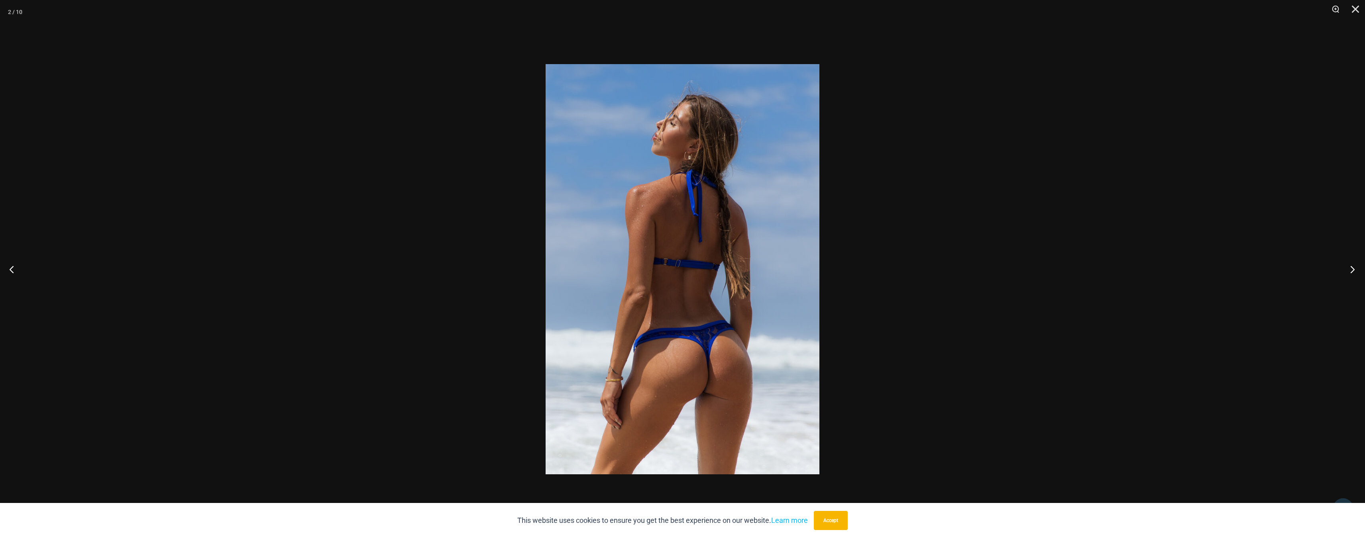
click at [1353, 269] on button "Next" at bounding box center [1350, 269] width 30 height 40
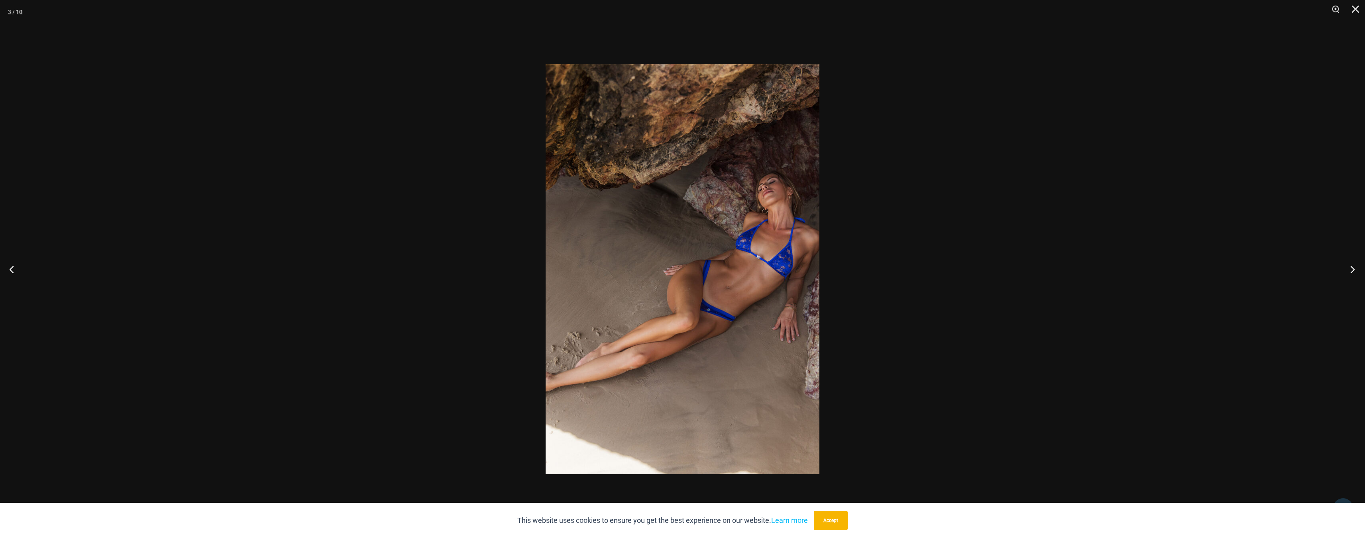
click at [1353, 269] on button "Next" at bounding box center [1350, 269] width 30 height 40
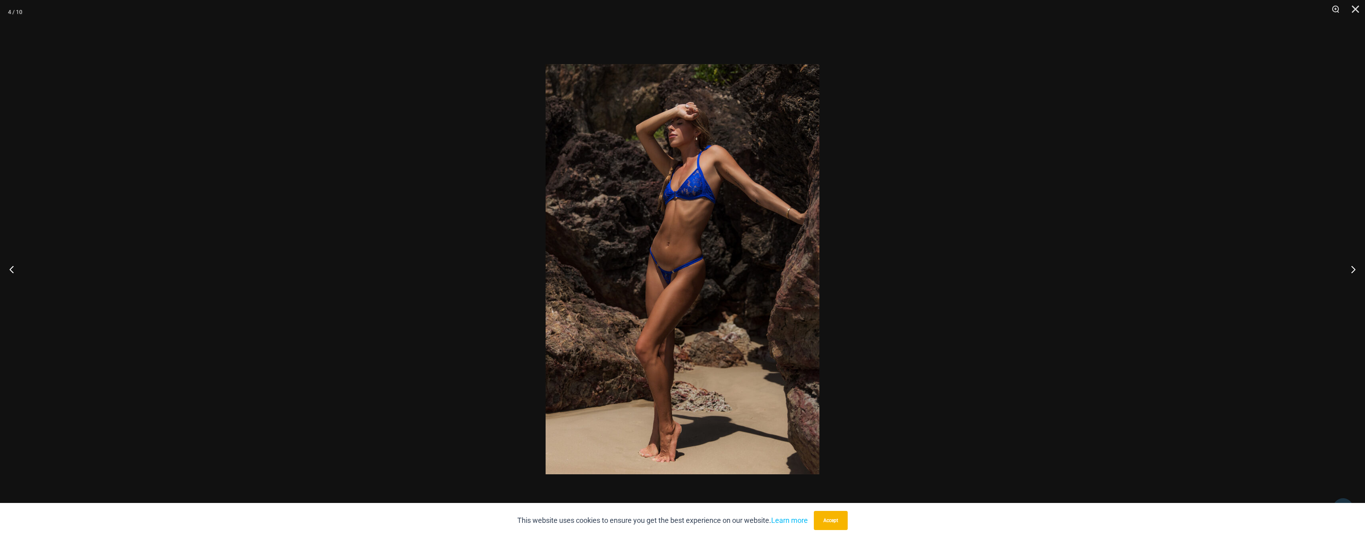
click at [1058, 238] on div at bounding box center [682, 269] width 1365 height 538
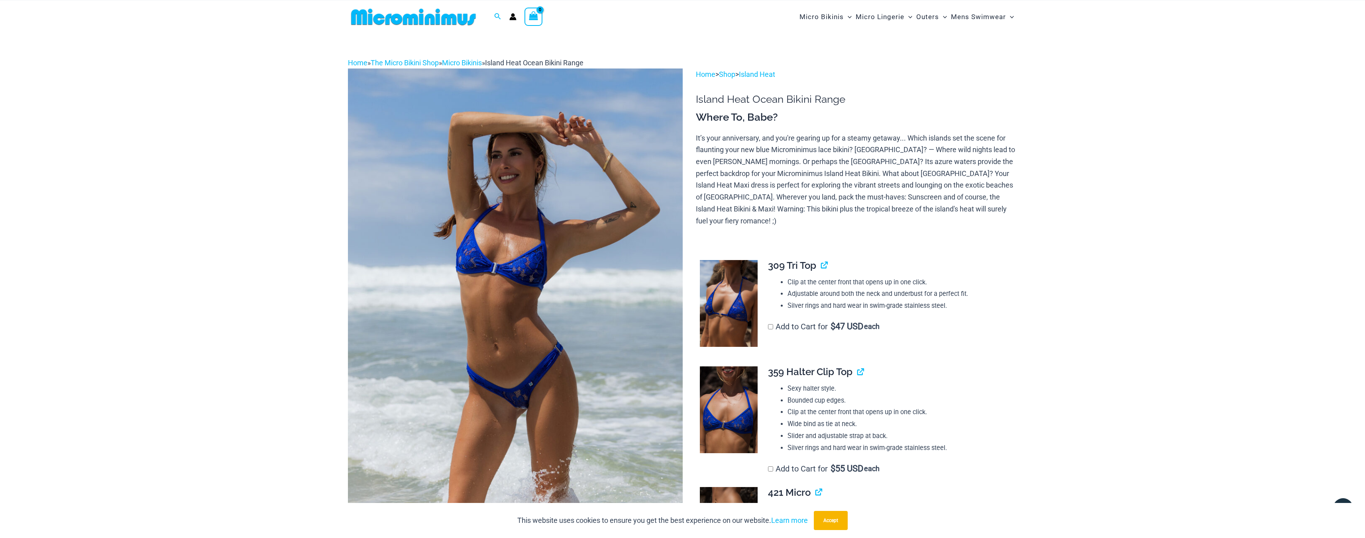
scroll to position [0, 0]
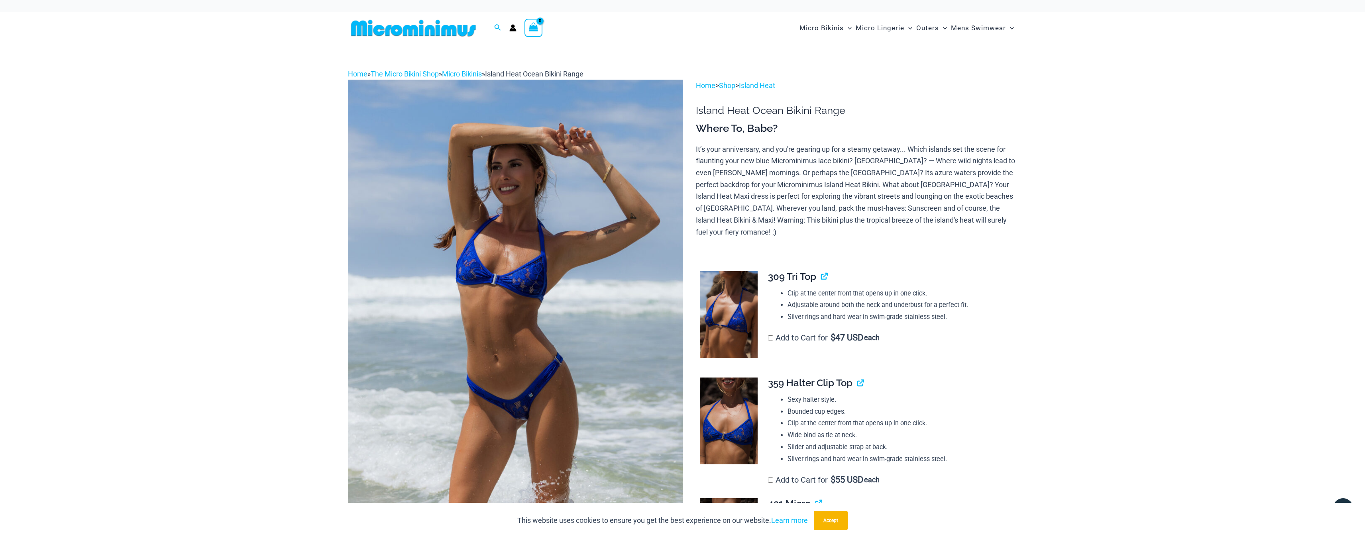
click at [426, 31] on img at bounding box center [413, 28] width 131 height 18
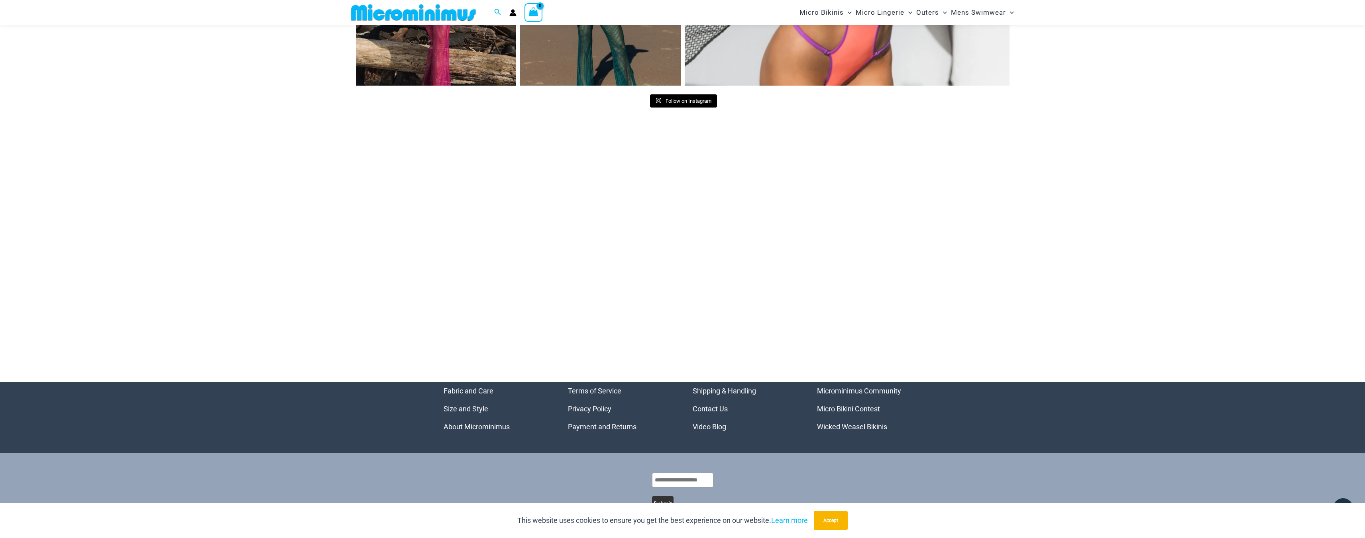
scroll to position [3930, 0]
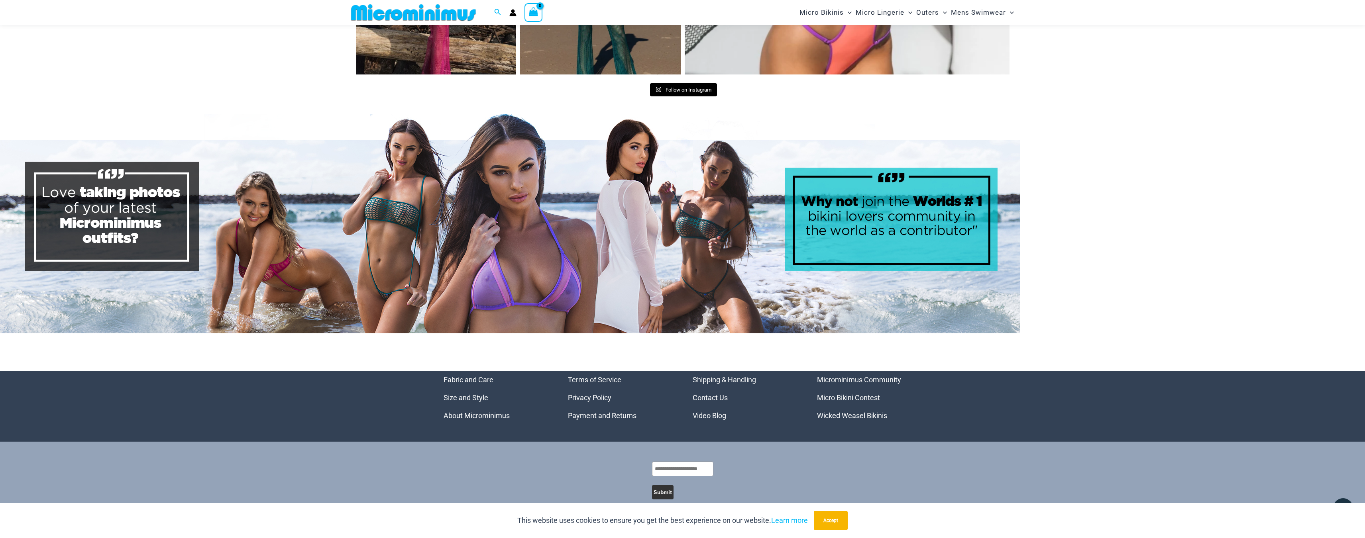
type input "**********"
click at [870, 376] on link "Microminimus Community" at bounding box center [859, 380] width 84 height 8
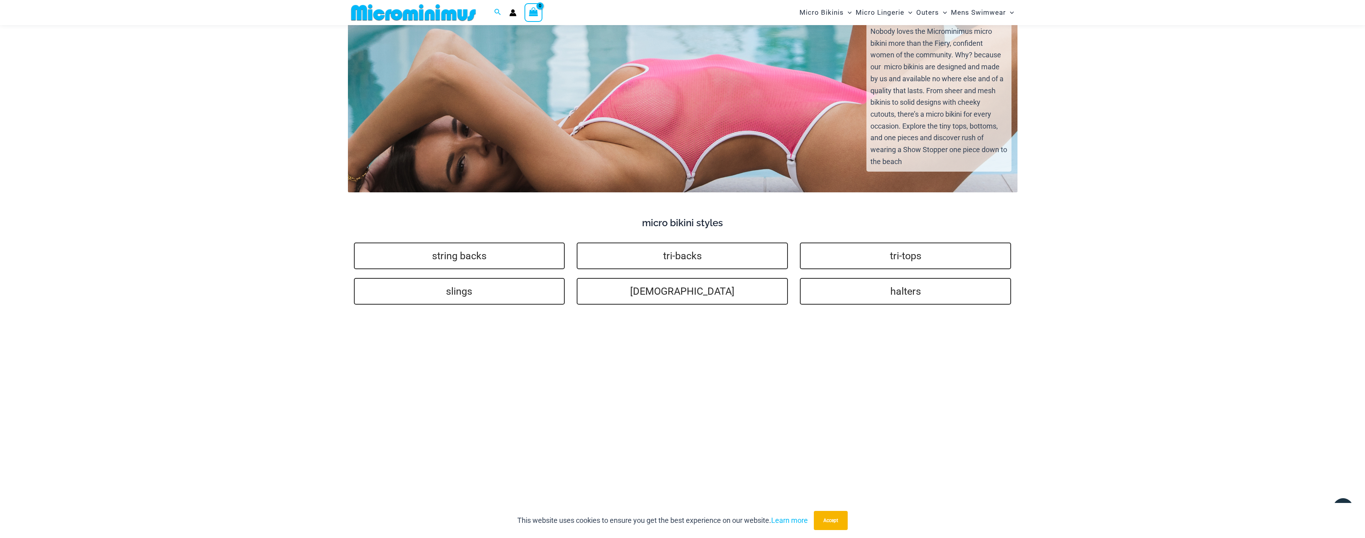
scroll to position [1977, 0]
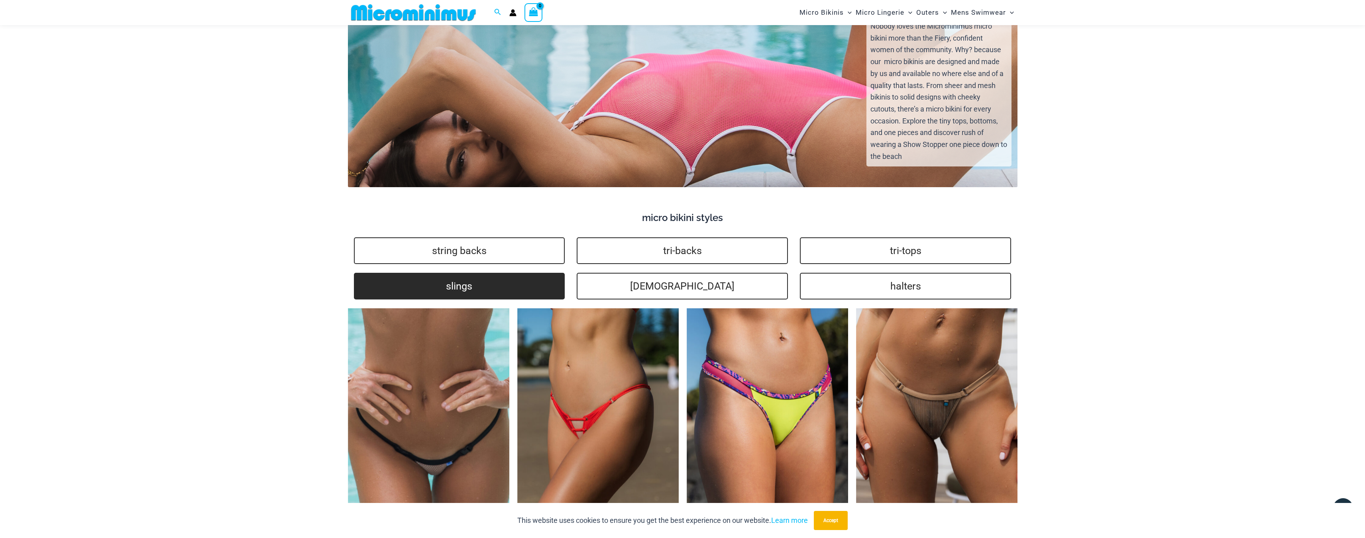
click at [455, 275] on link "slings" at bounding box center [459, 286] width 211 height 27
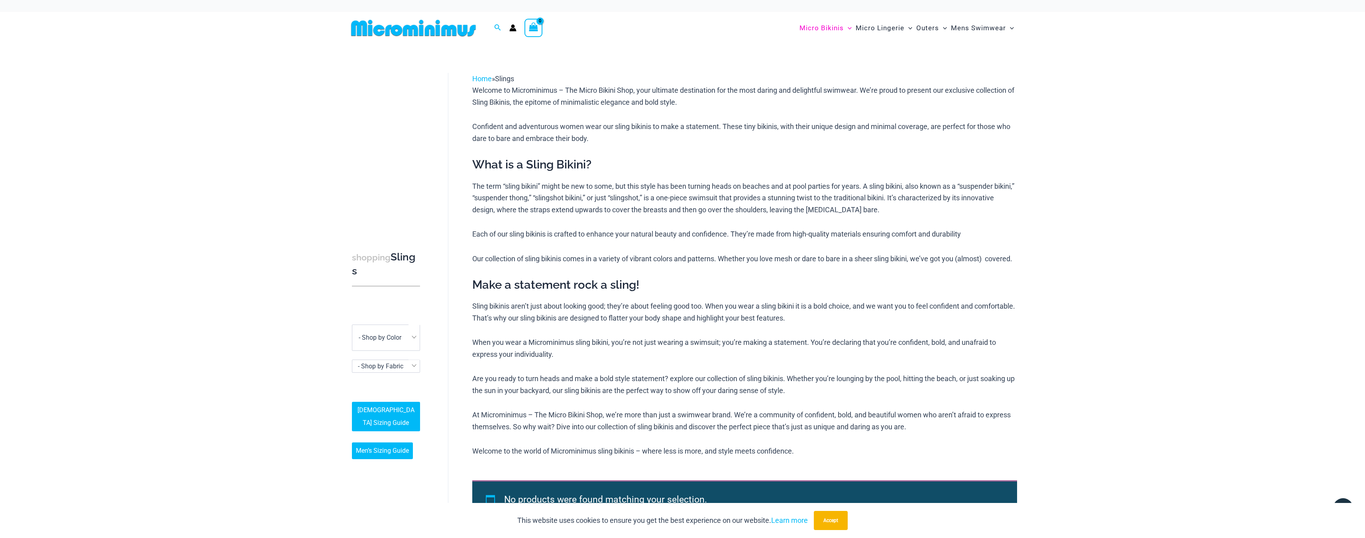
type input "**********"
drag, startPoint x: 216, startPoint y: 150, endPoint x: 217, endPoint y: 145, distance: 5.2
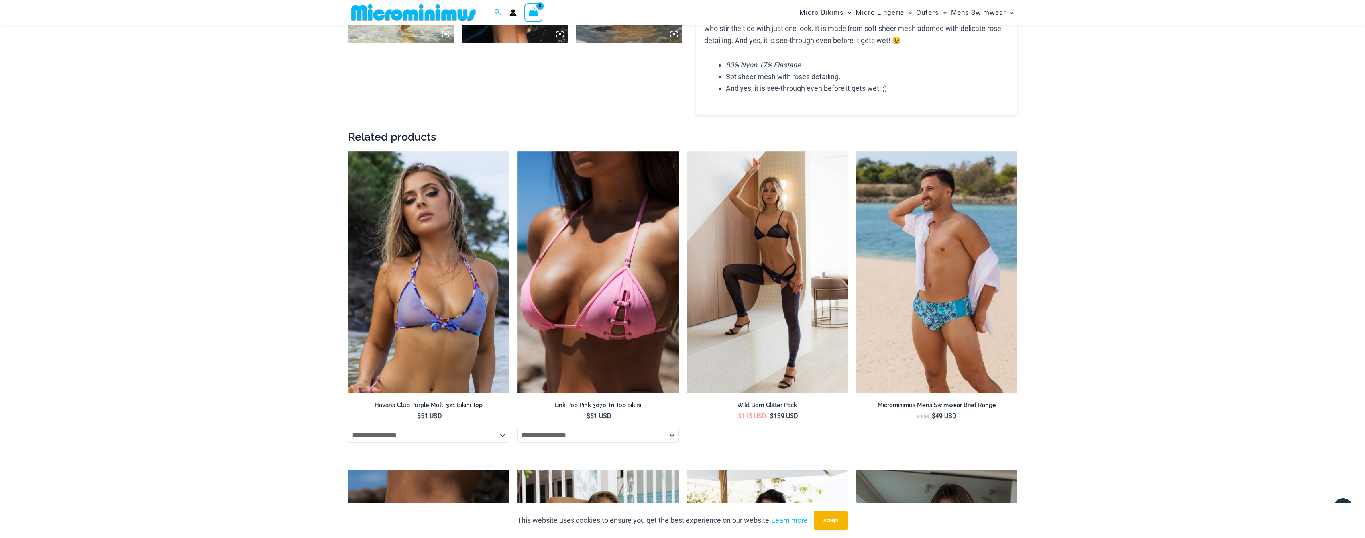
scroll to position [1069, 0]
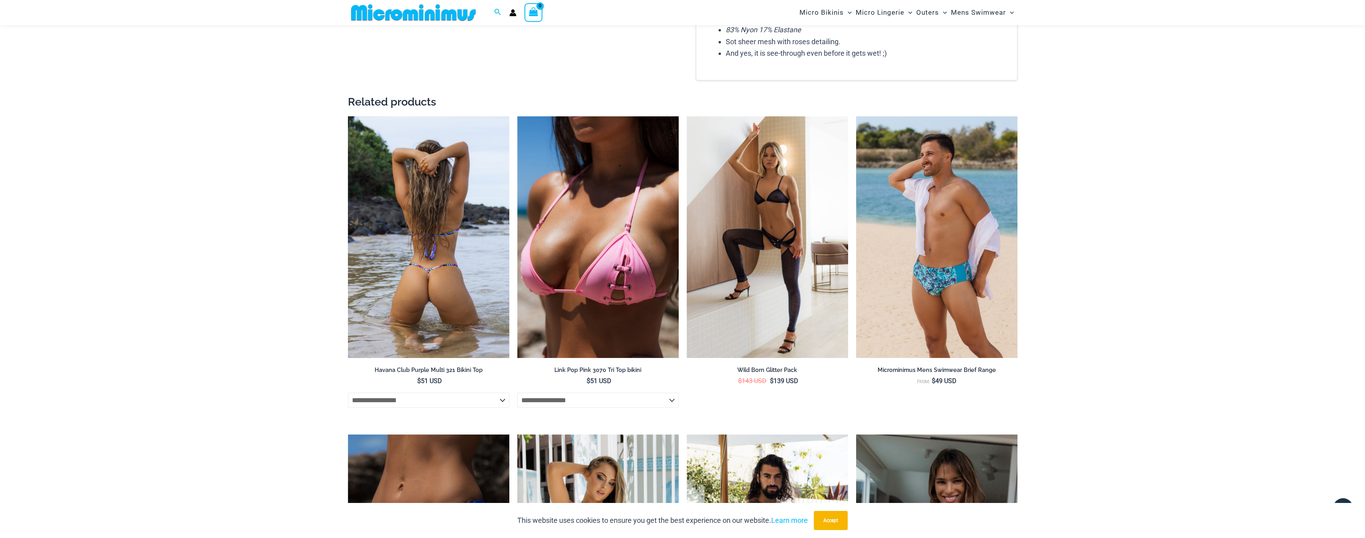
type input "**********"
click at [370, 198] on img at bounding box center [428, 237] width 161 height 242
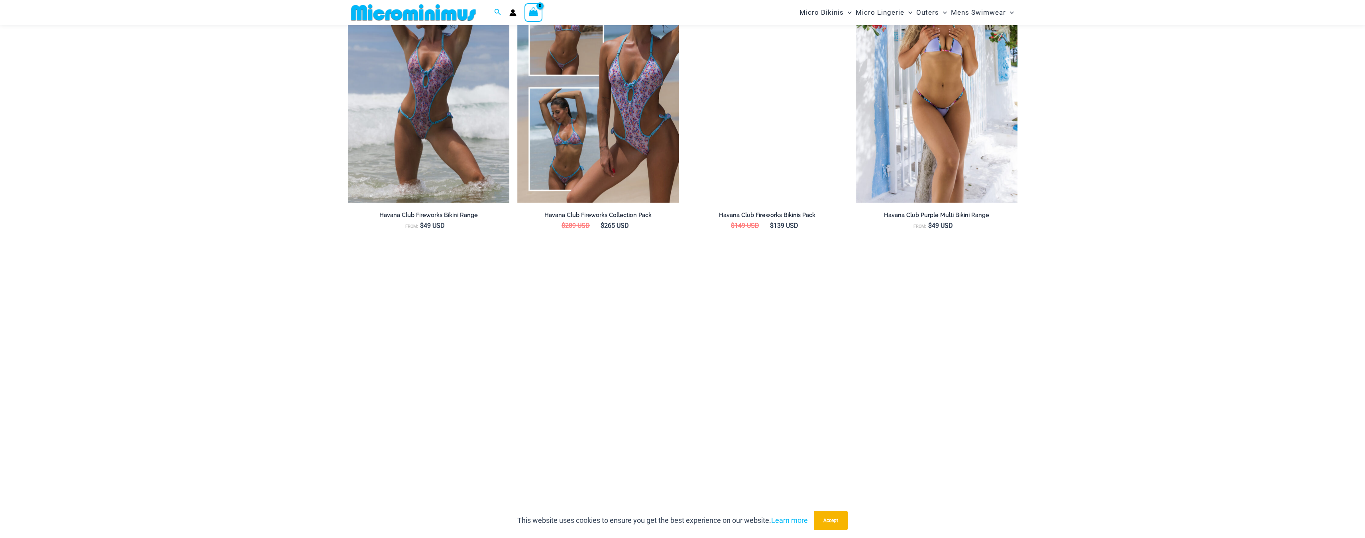
scroll to position [1347, 0]
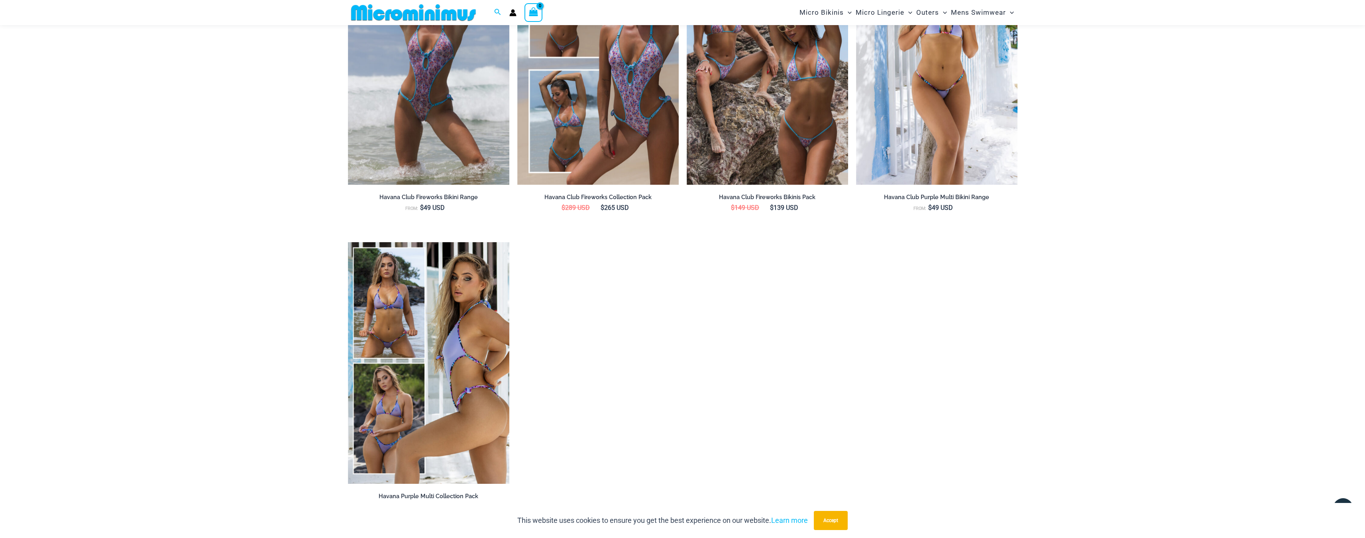
type input "**********"
drag, startPoint x: 242, startPoint y: 314, endPoint x: 244, endPoint y: 277, distance: 37.1
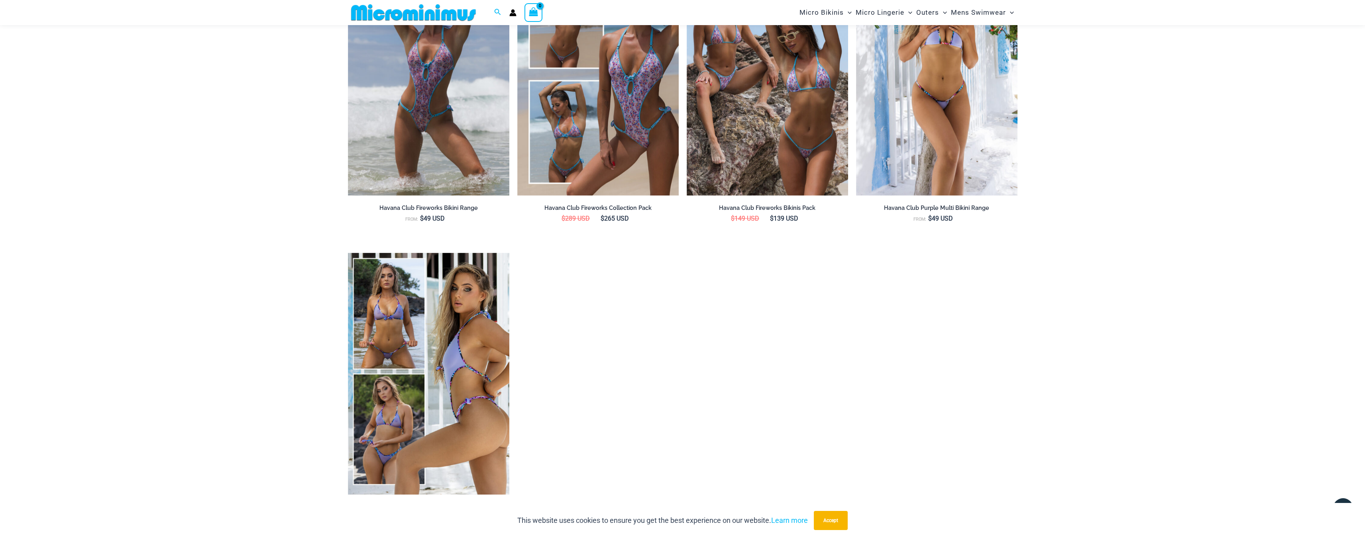
scroll to position [0, 0]
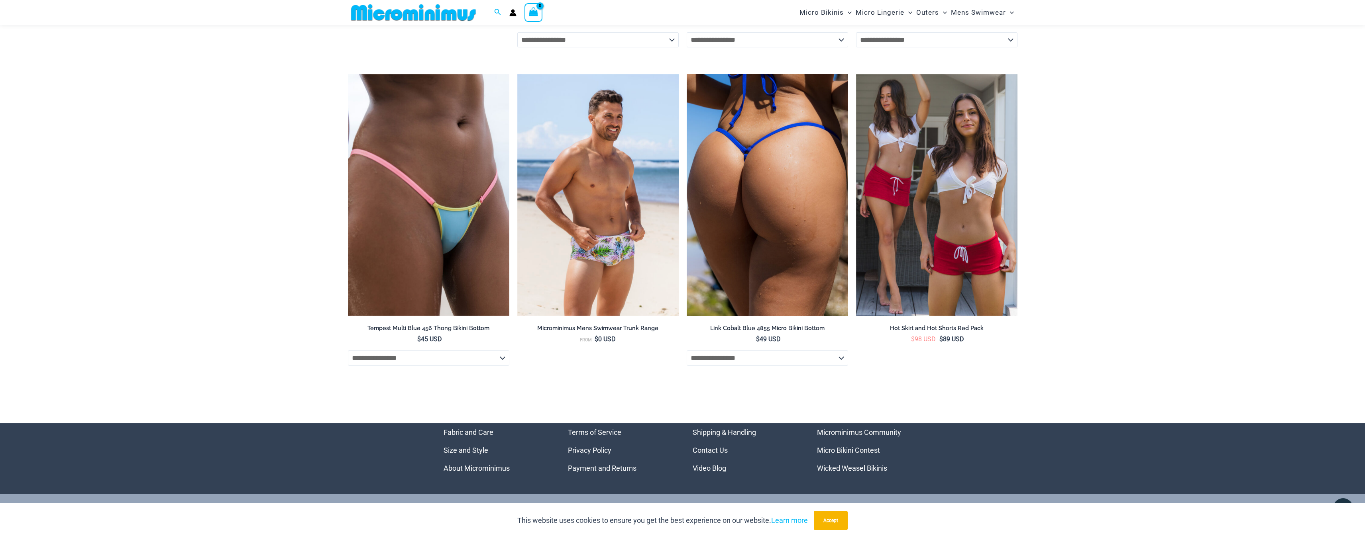
scroll to position [2455, 0]
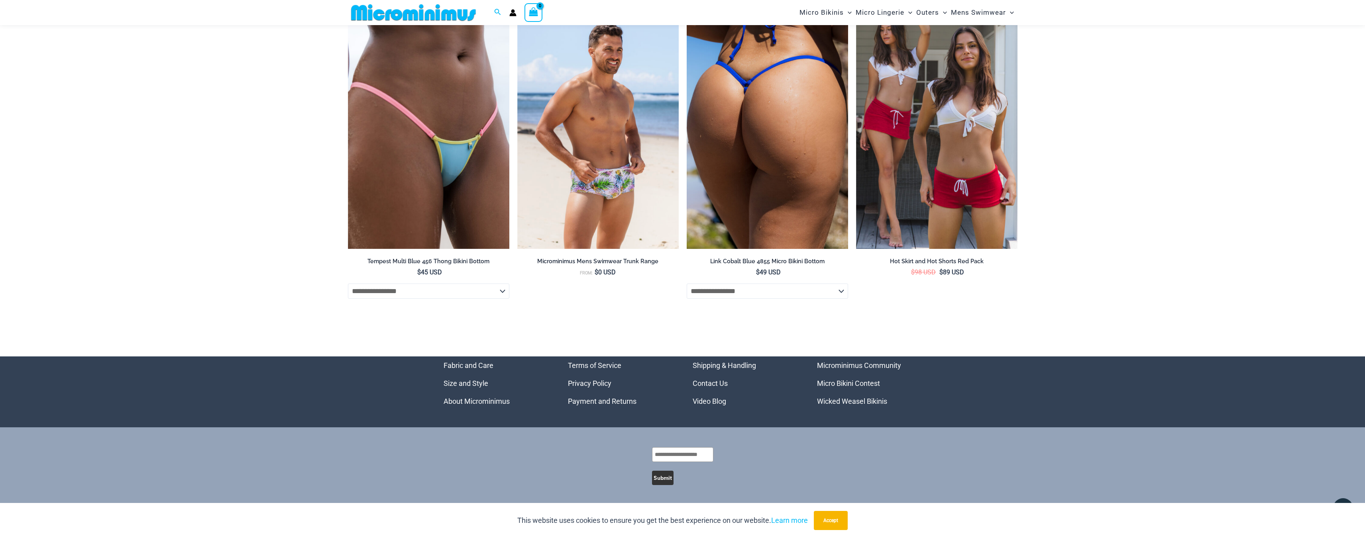
click at [738, 292] on select "**********" at bounding box center [767, 291] width 161 height 15
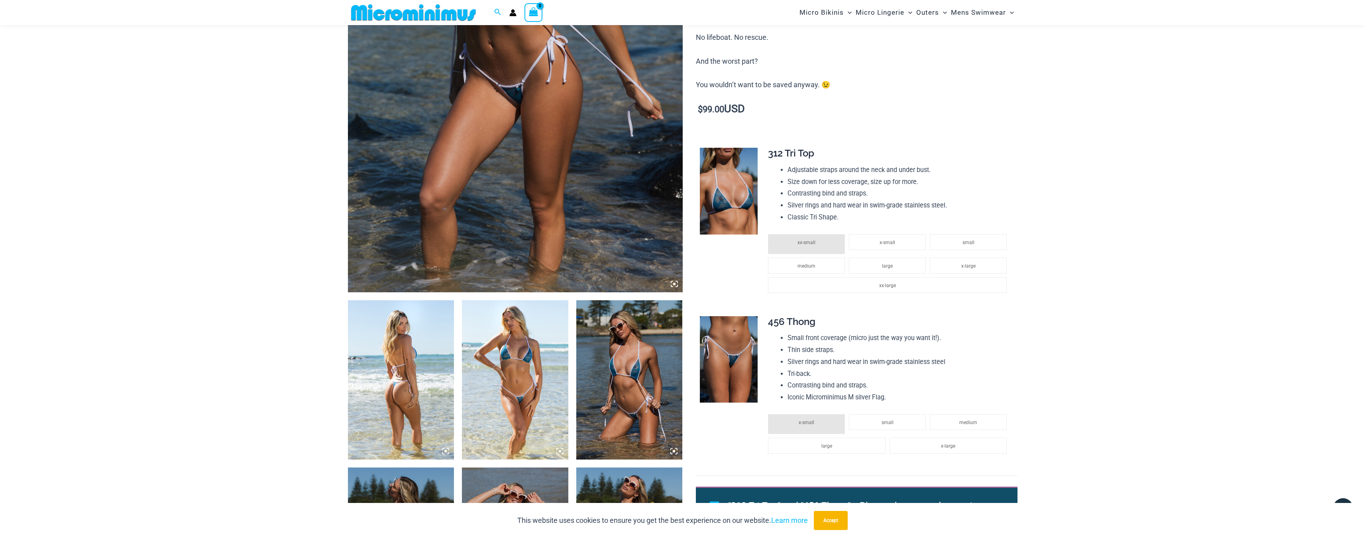
scroll to position [0, 0]
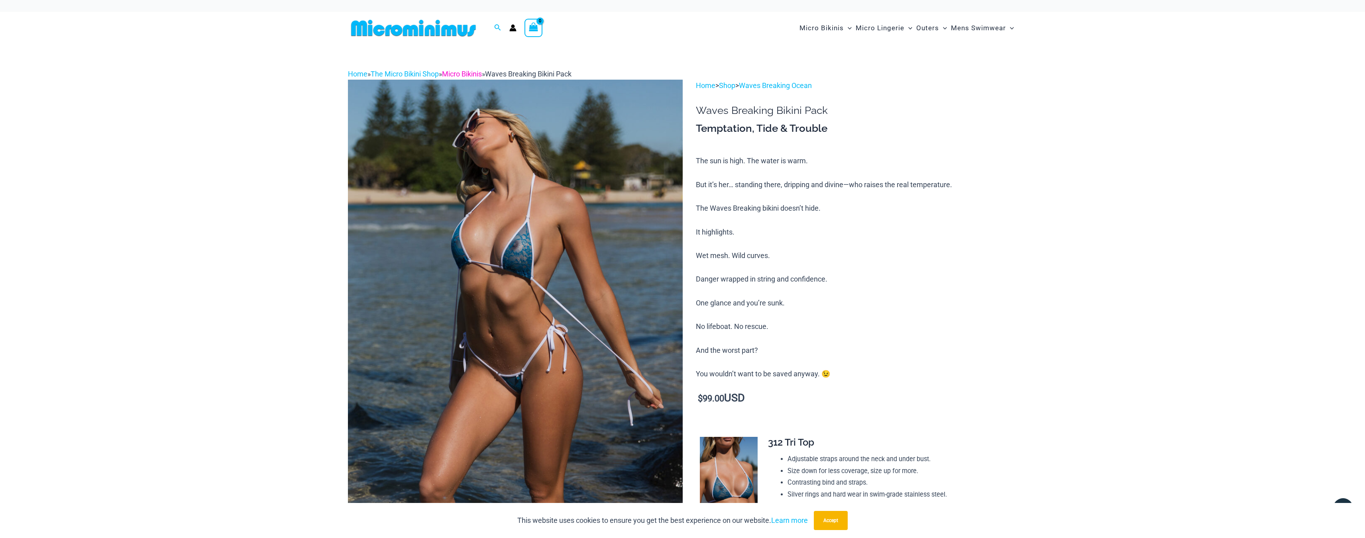
click at [479, 74] on link "Micro Bikinis" at bounding box center [462, 74] width 40 height 8
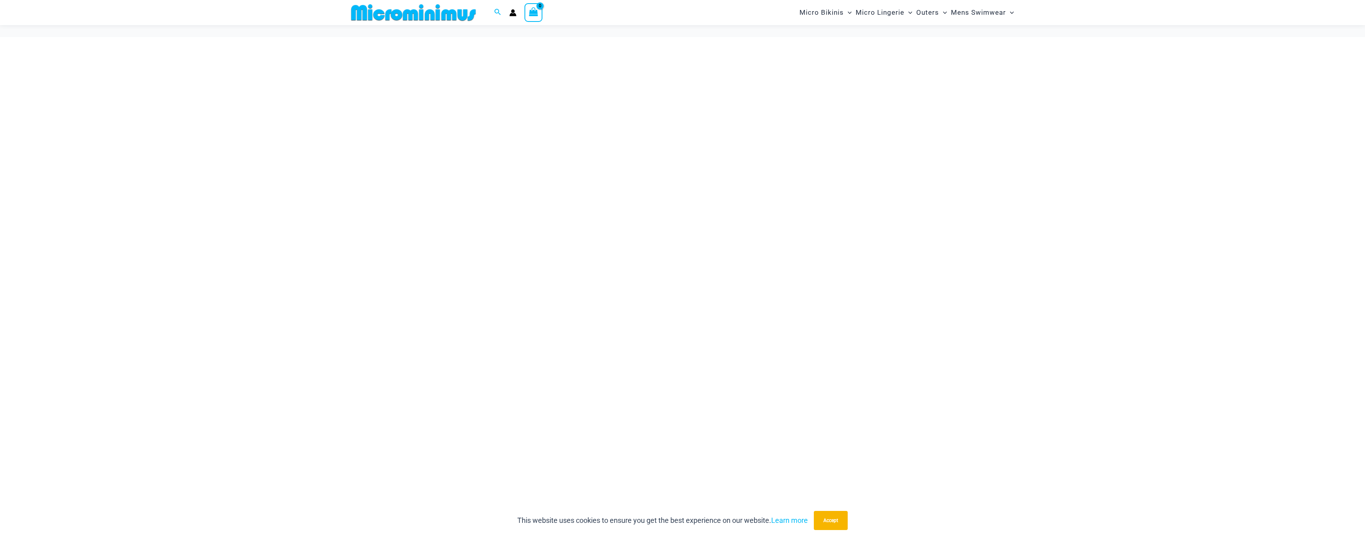
scroll to position [1977, 0]
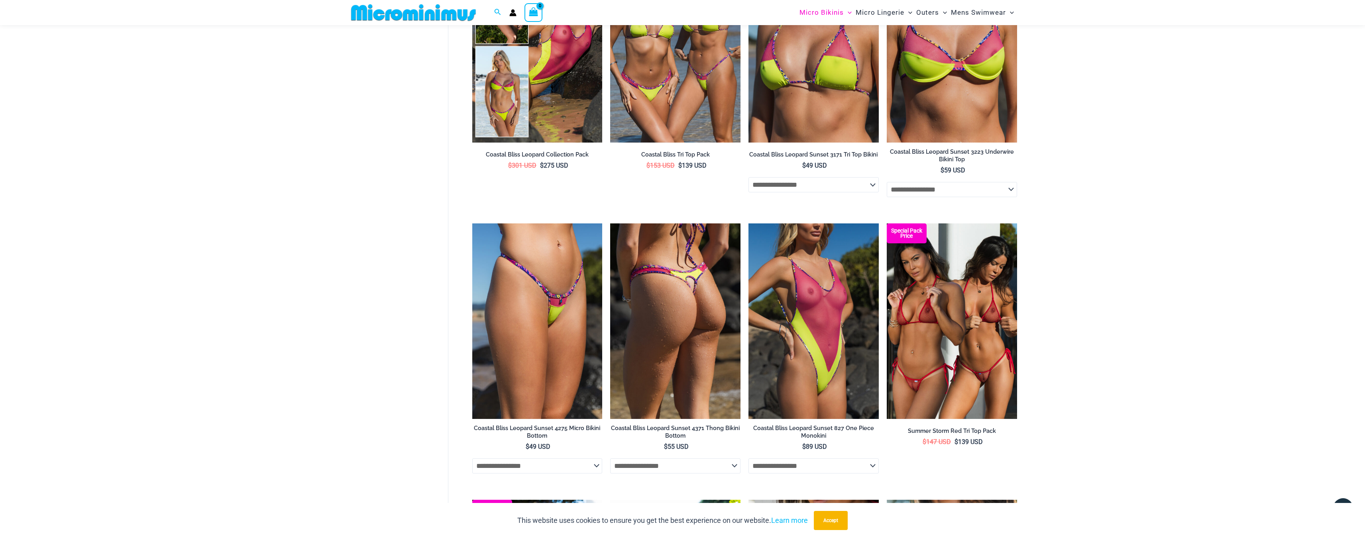
scroll to position [1387, 0]
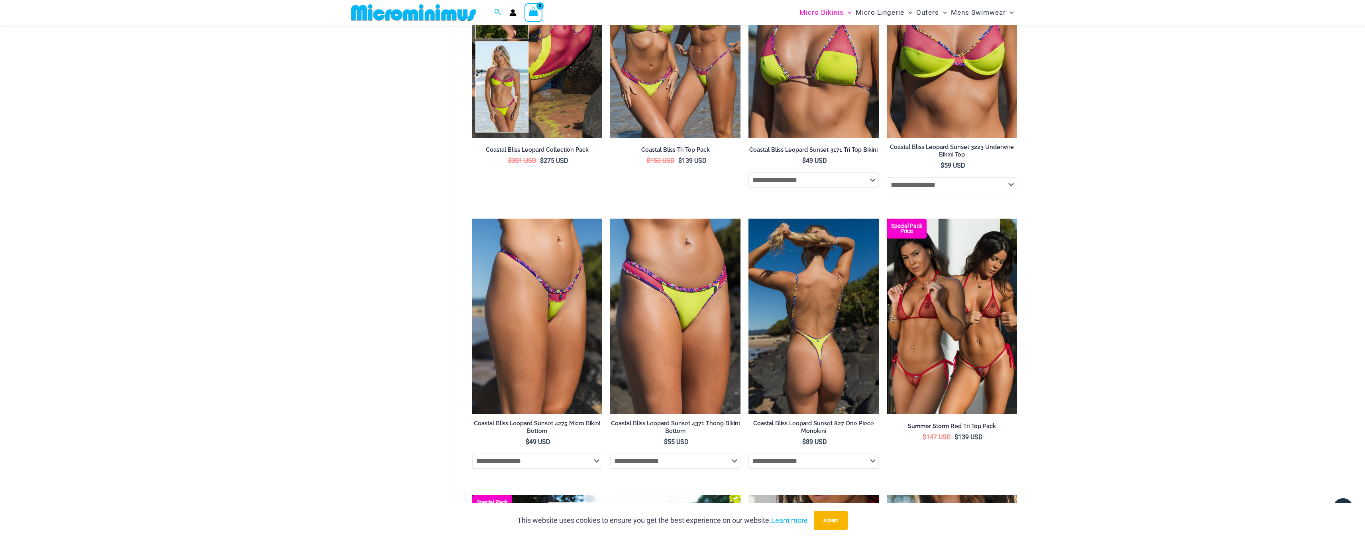
type input "**********"
click at [829, 281] on img at bounding box center [813, 316] width 130 height 195
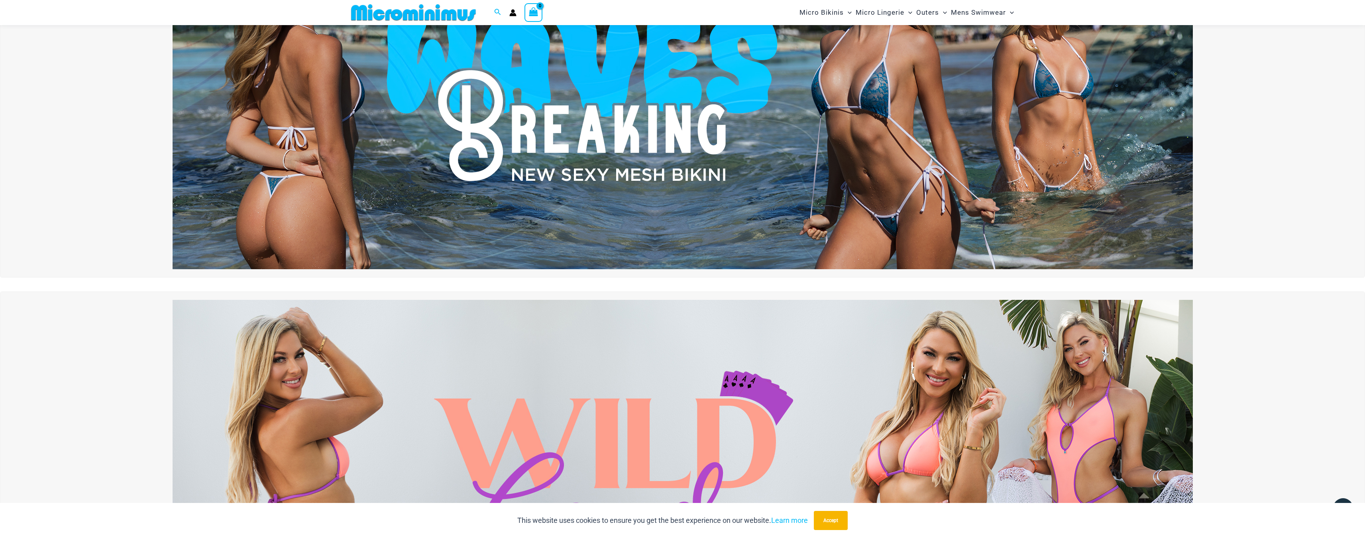
scroll to position [73, 0]
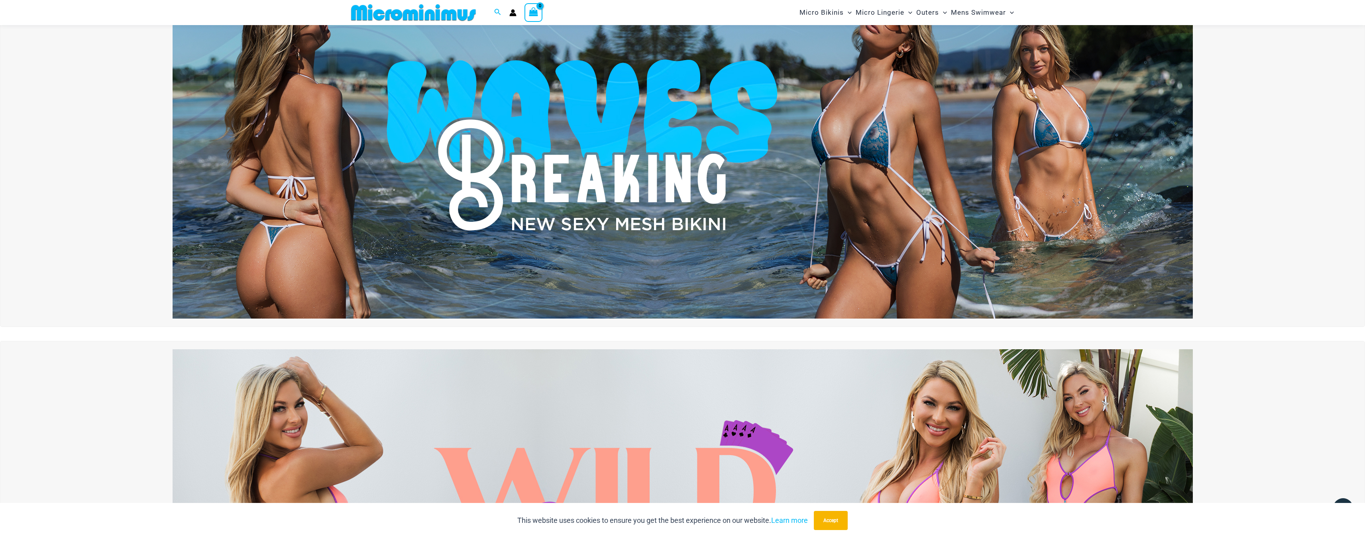
click at [783, 160] on img at bounding box center [683, 145] width 1020 height 347
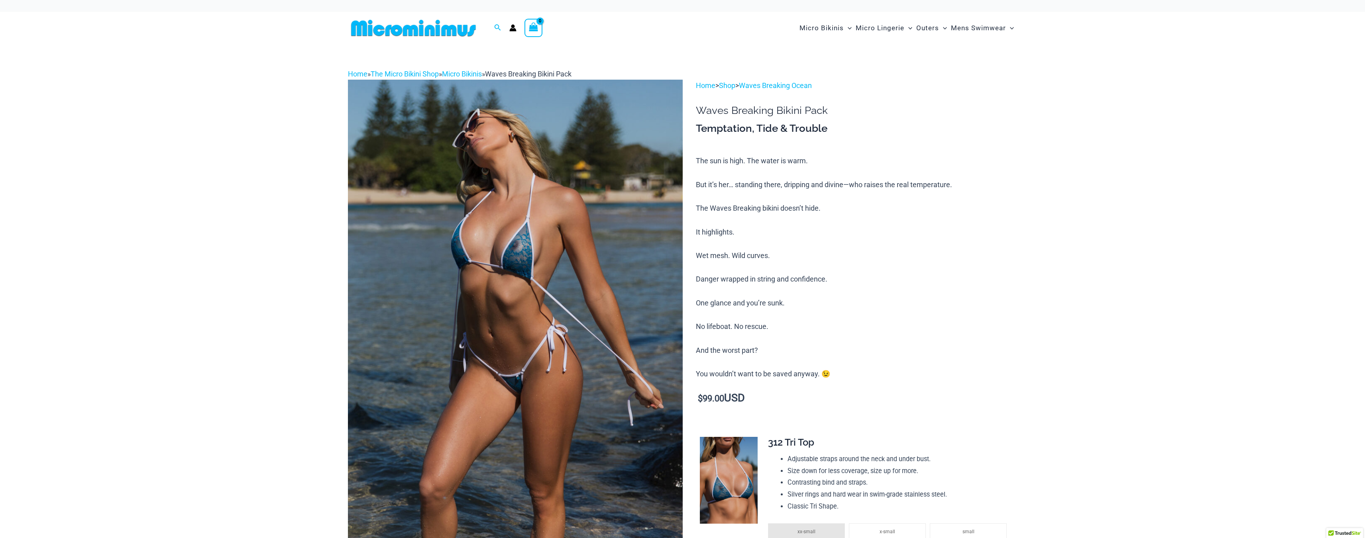
click at [570, 273] on img at bounding box center [515, 331] width 335 height 502
type input "**********"
click at [576, 262] on img at bounding box center [515, 331] width 335 height 502
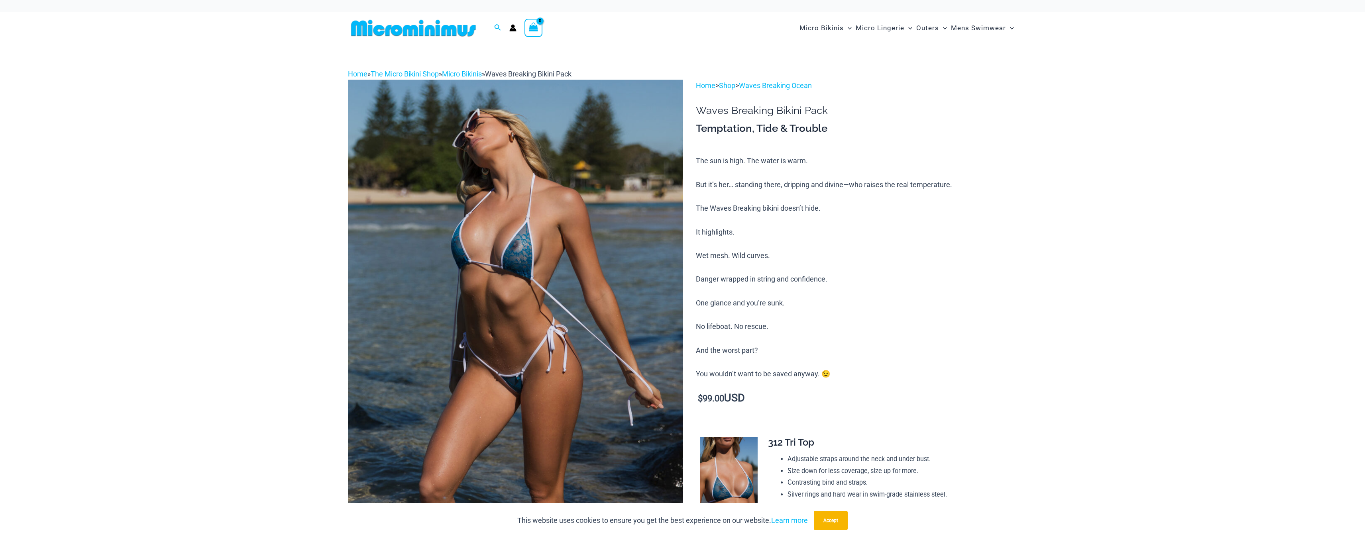
click at [576, 262] on div at bounding box center [683, 269] width 274 height 410
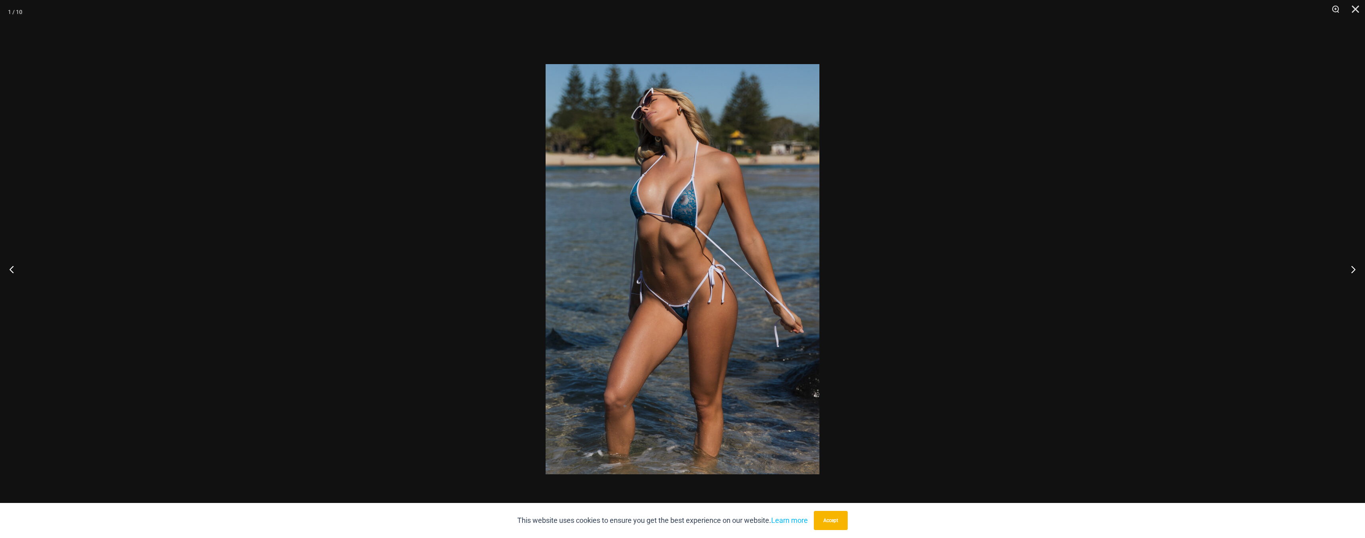
click at [780, 208] on img at bounding box center [683, 269] width 274 height 410
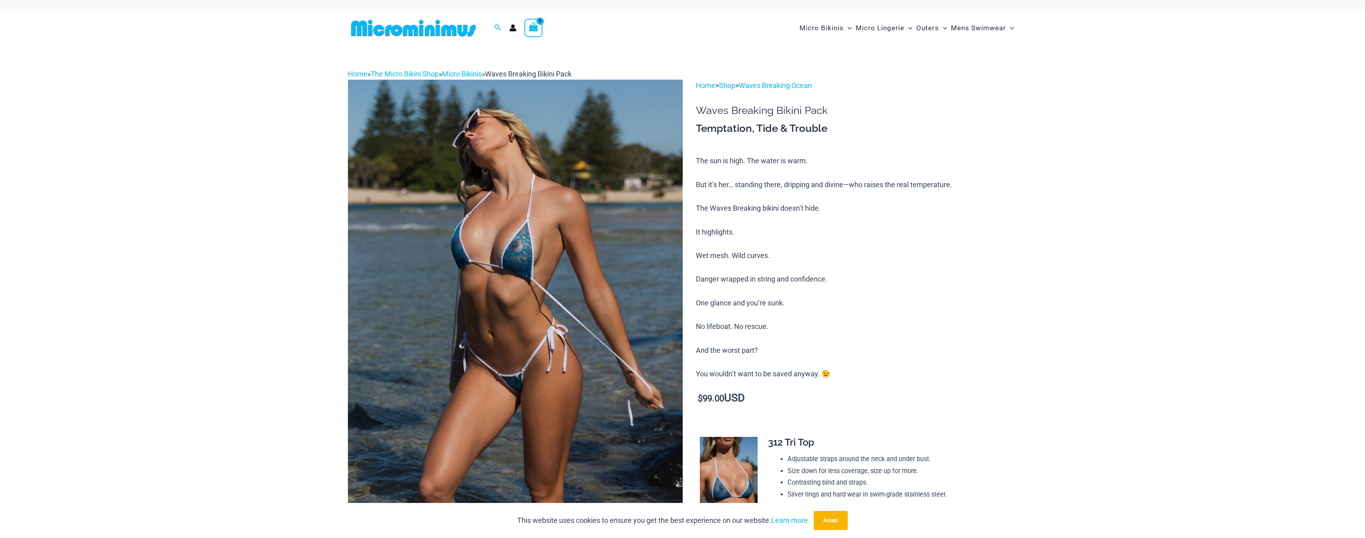
click at [780, 208] on img at bounding box center [683, 269] width 274 height 410
click at [586, 337] on img at bounding box center [515, 331] width 335 height 502
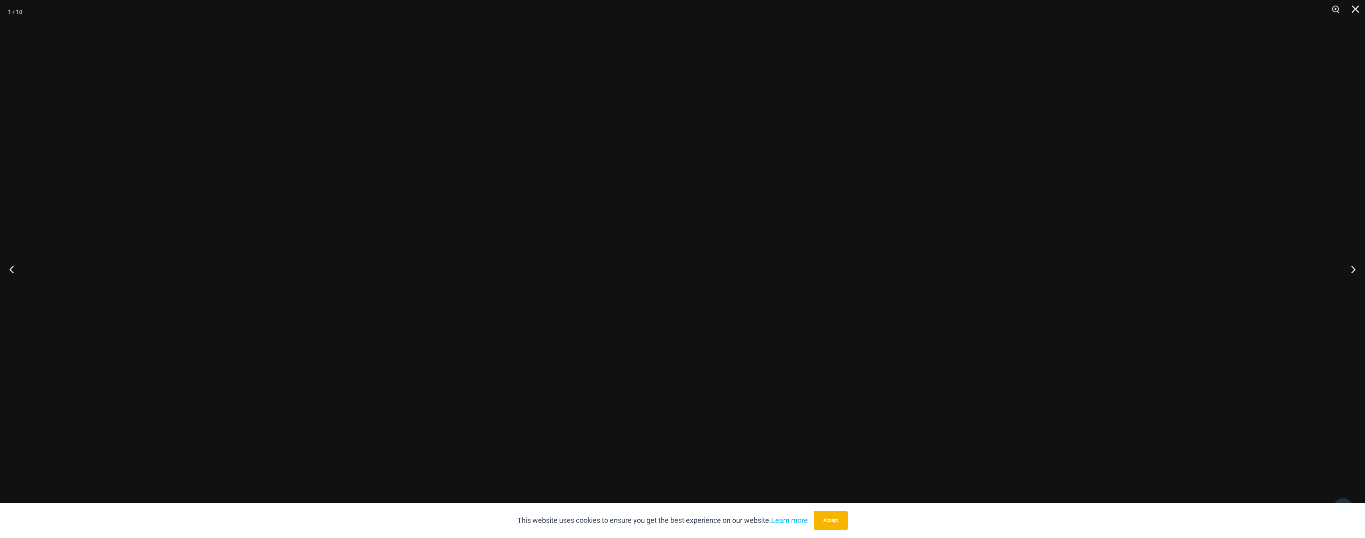
click at [586, 337] on div at bounding box center [683, 269] width 274 height 410
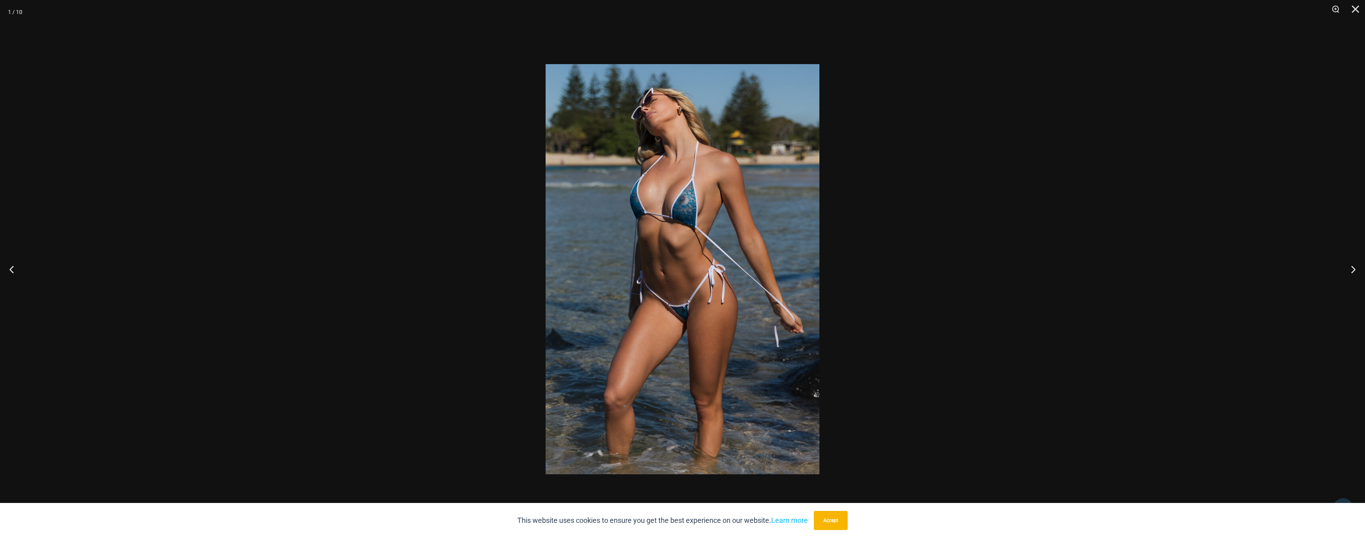
click at [681, 252] on img at bounding box center [683, 269] width 274 height 410
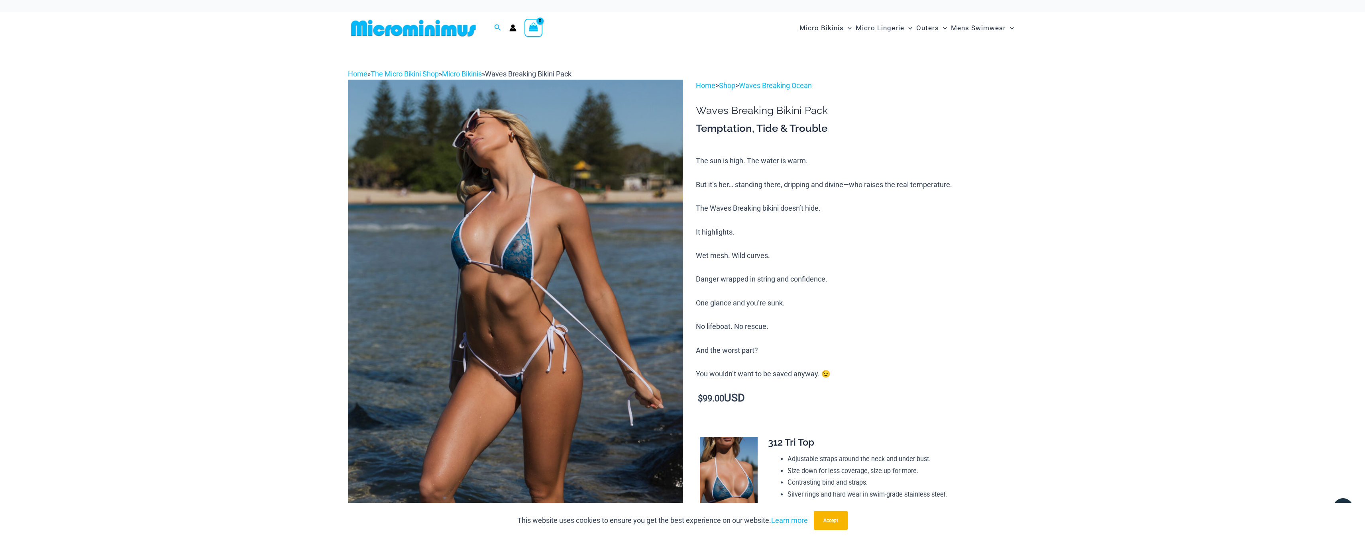
click at [681, 251] on img at bounding box center [683, 269] width 274 height 410
click at [619, 260] on img at bounding box center [515, 331] width 335 height 502
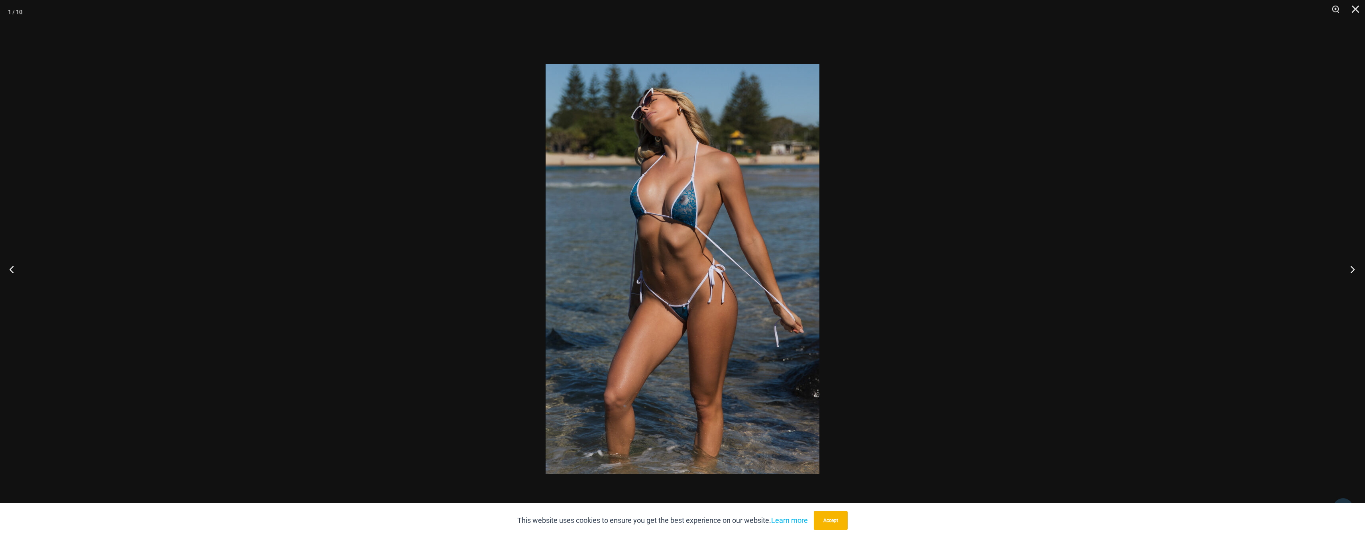
click at [1357, 267] on button "Next" at bounding box center [1350, 269] width 30 height 40
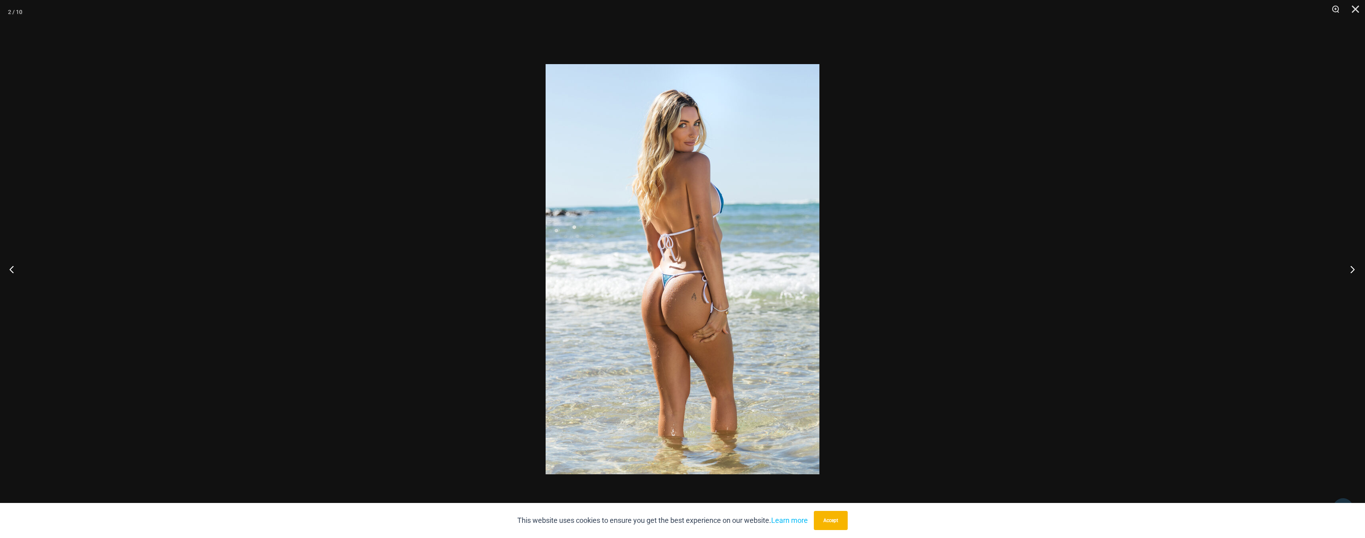
click at [1357, 267] on button "Next" at bounding box center [1350, 269] width 30 height 40
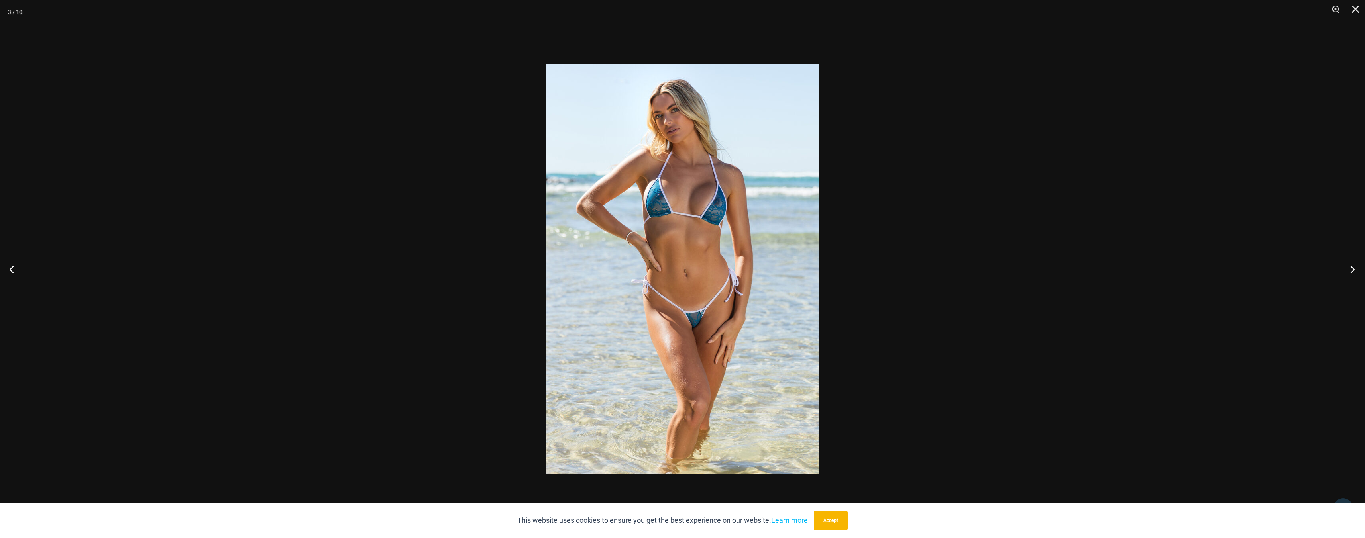
click at [1357, 267] on button "Next" at bounding box center [1350, 269] width 30 height 40
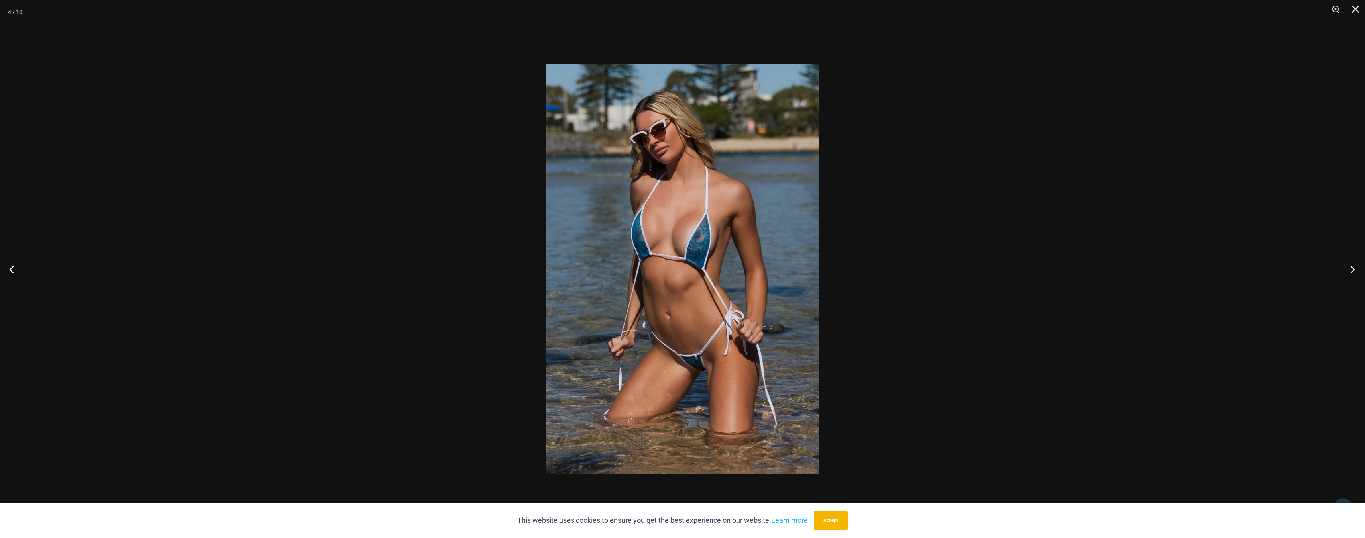
click at [1357, 267] on button "Next" at bounding box center [1350, 269] width 30 height 40
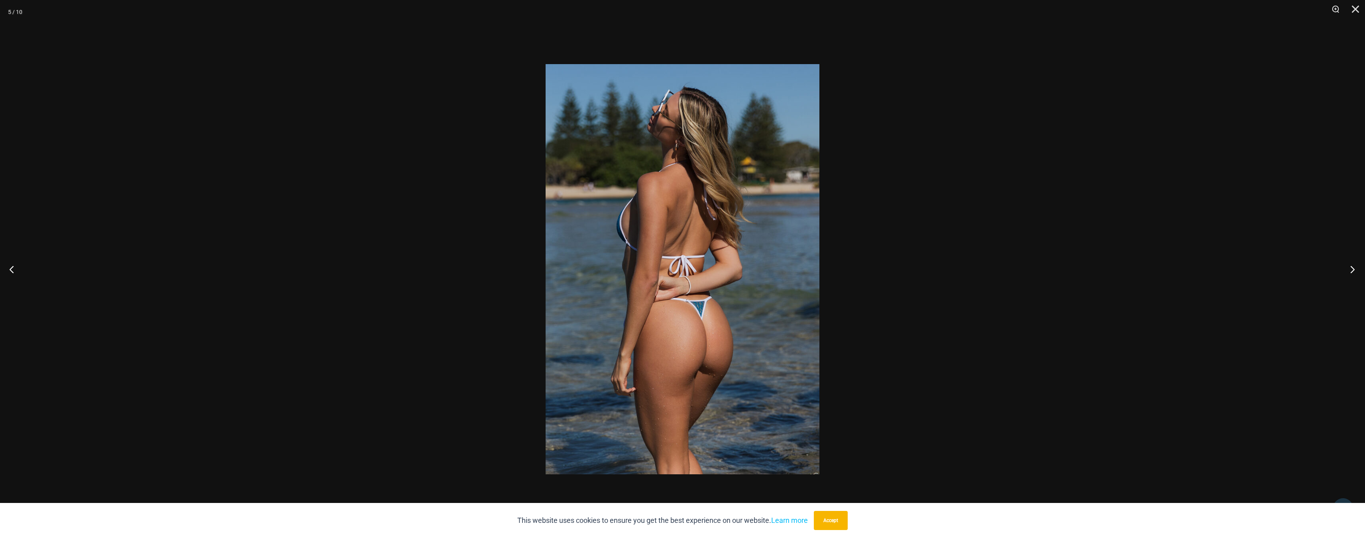
click at [1357, 267] on button "Next" at bounding box center [1350, 269] width 30 height 40
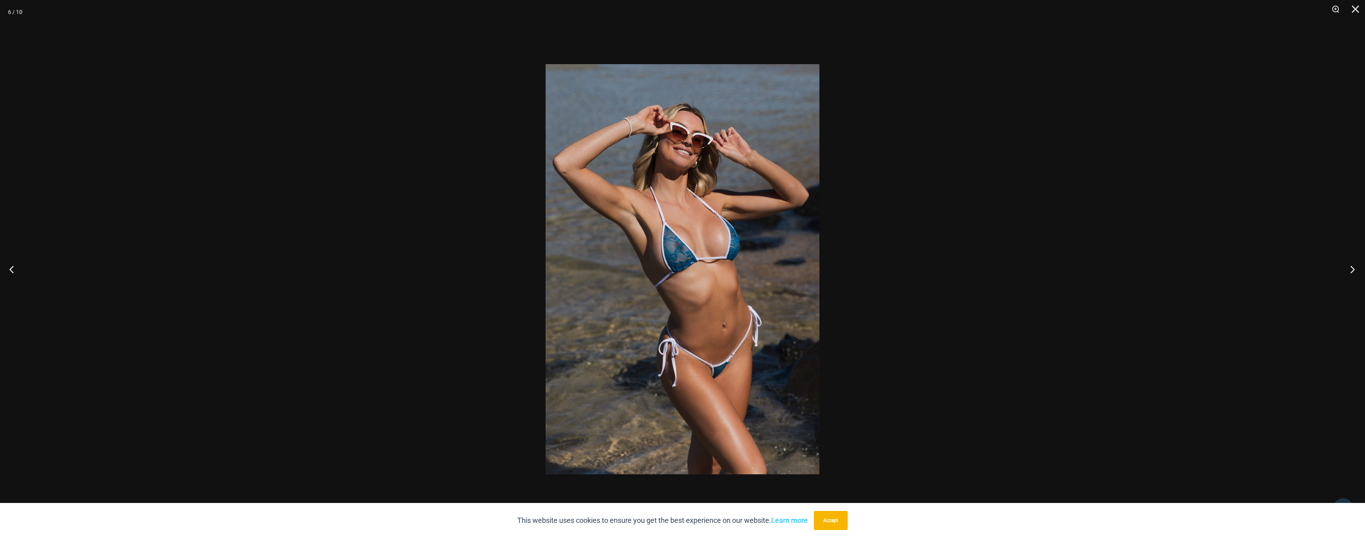
click at [1357, 267] on button "Next" at bounding box center [1350, 269] width 30 height 40
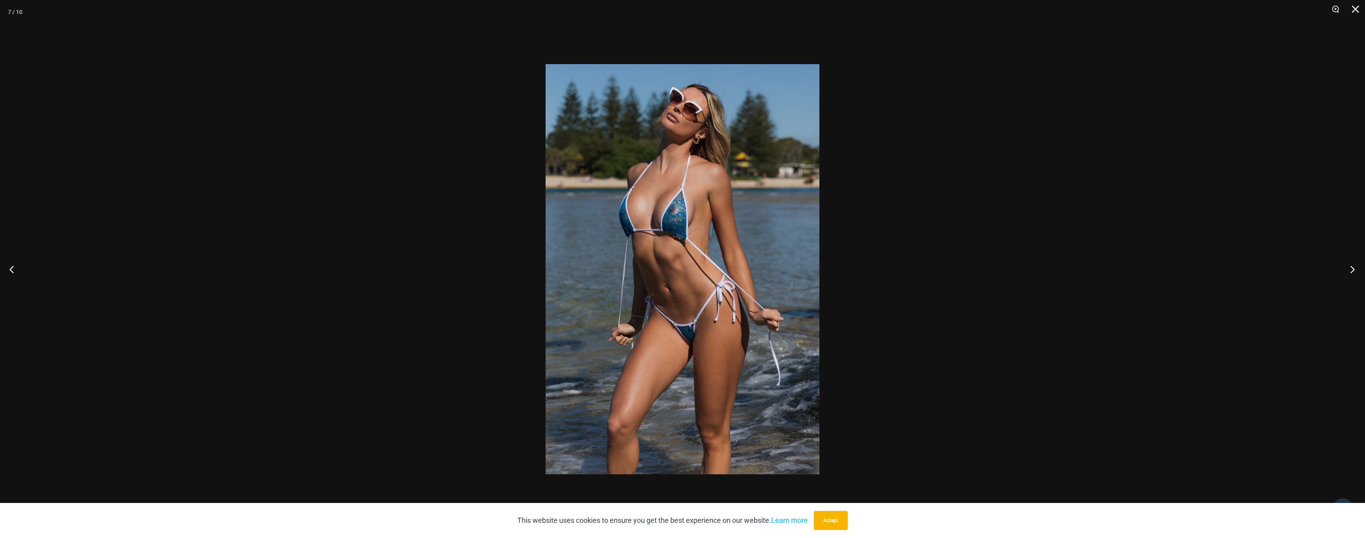
click at [1357, 267] on button "Next" at bounding box center [1350, 269] width 30 height 40
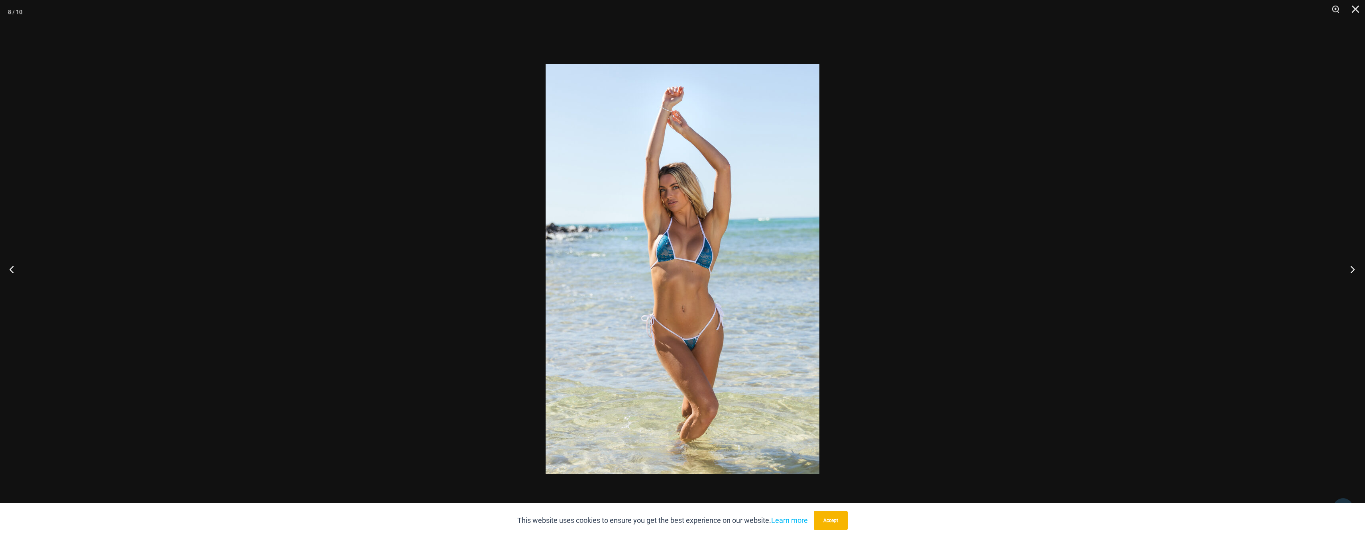
click at [1357, 267] on button "Next" at bounding box center [1350, 269] width 30 height 40
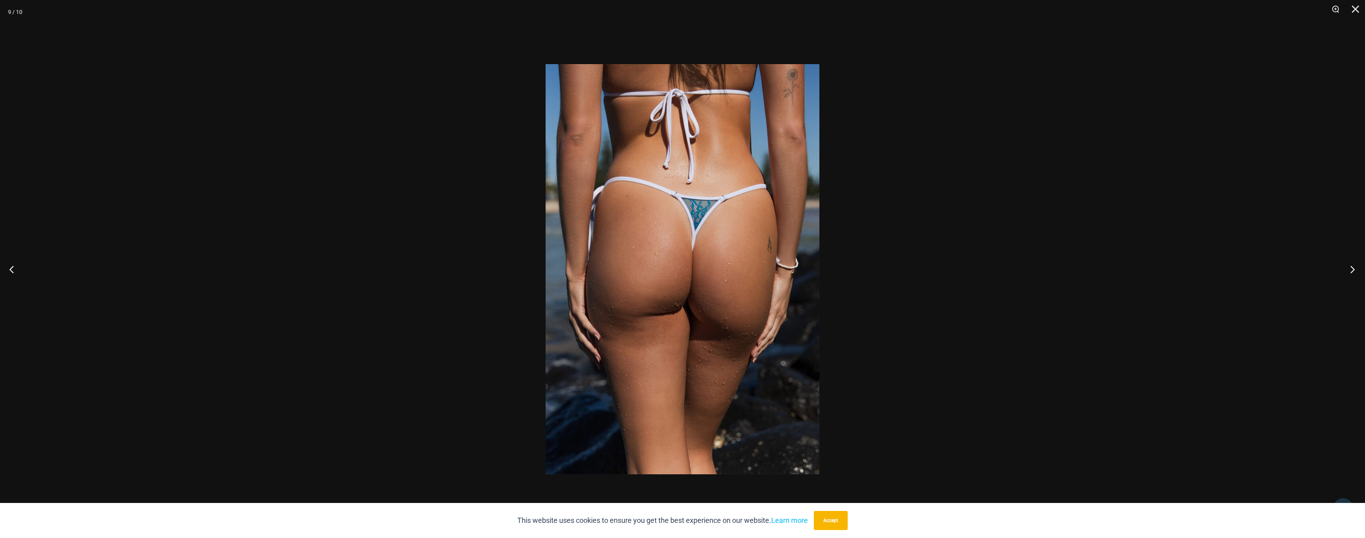
click at [1357, 267] on button "Next" at bounding box center [1350, 269] width 30 height 40
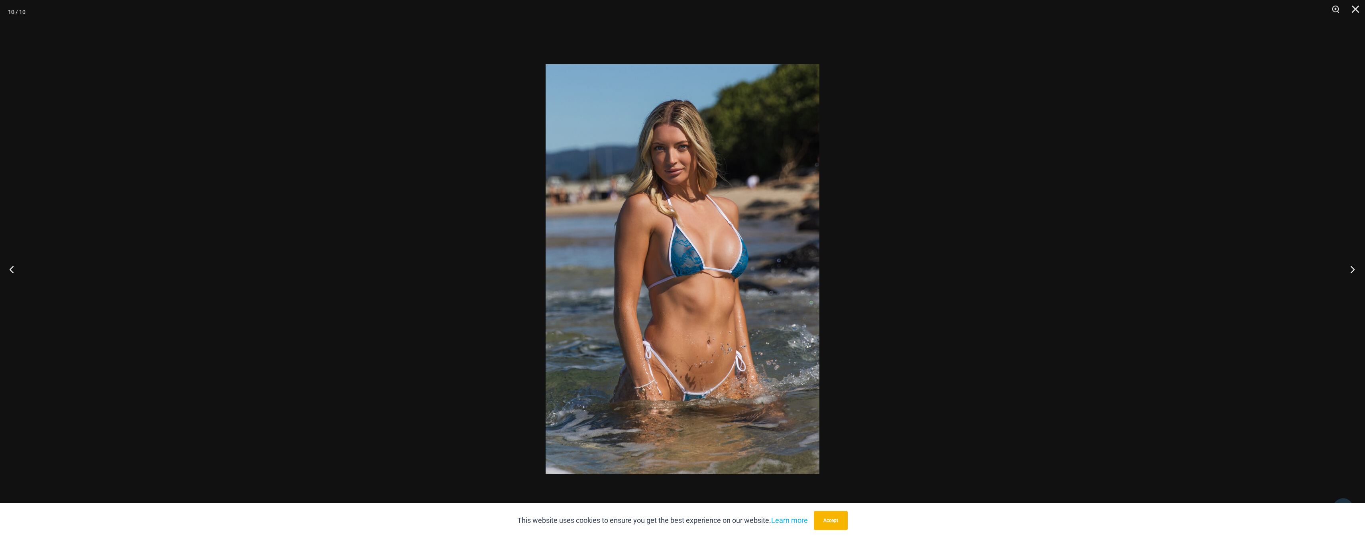
click at [1357, 267] on button "Next" at bounding box center [1350, 269] width 30 height 40
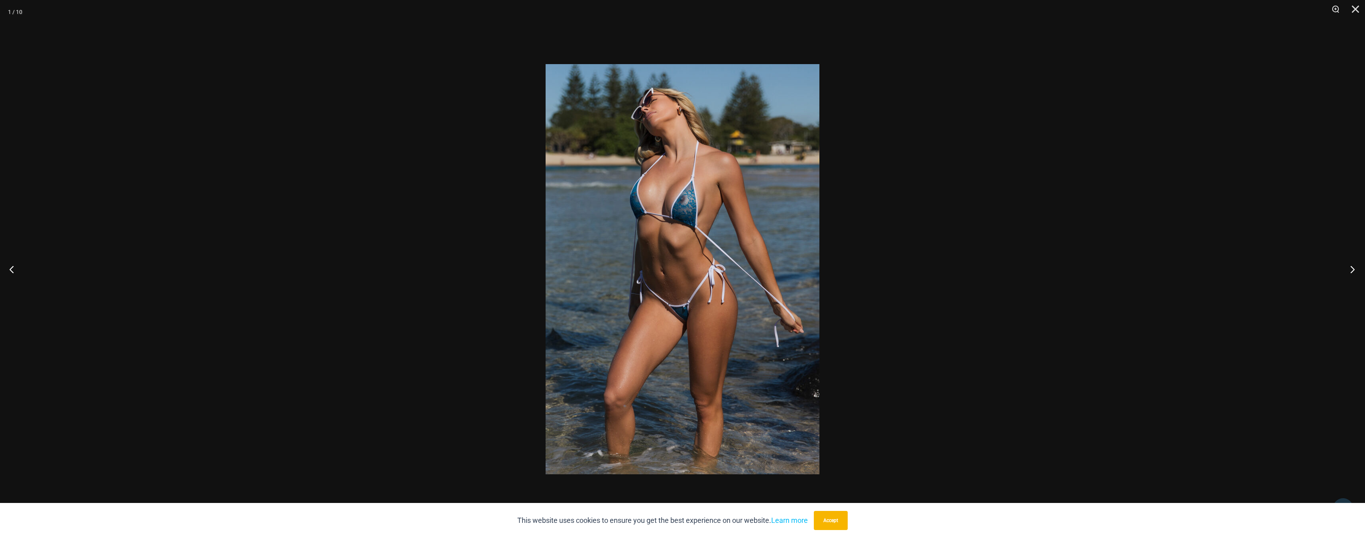
click at [1357, 267] on button "Next" at bounding box center [1350, 269] width 30 height 40
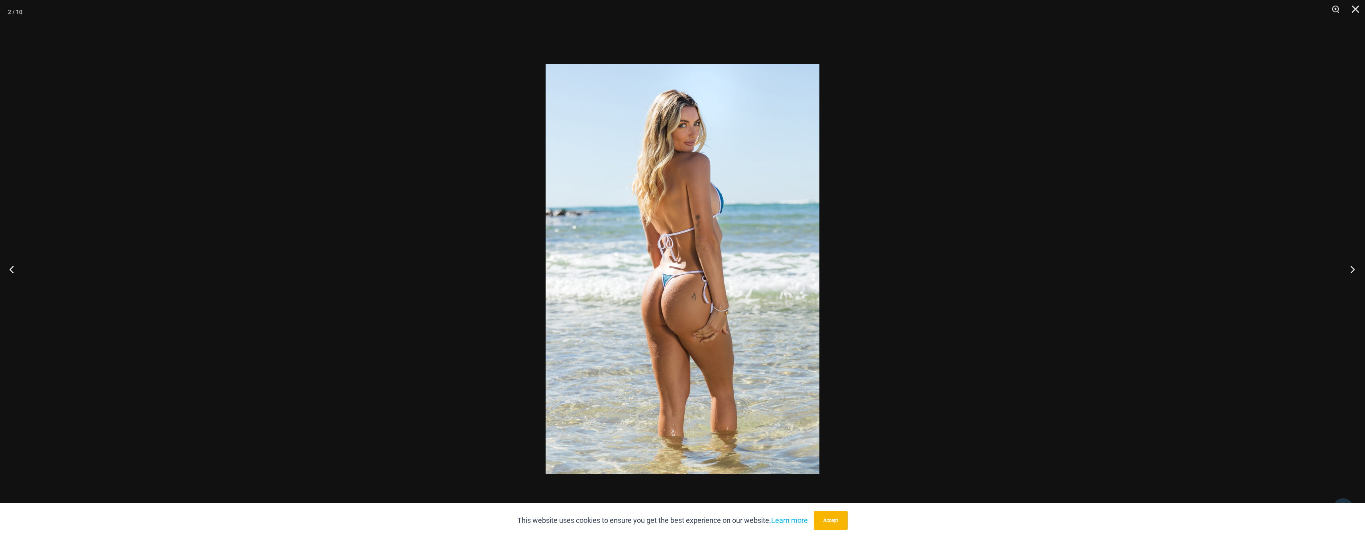
click at [1357, 267] on button "Next" at bounding box center [1350, 269] width 30 height 40
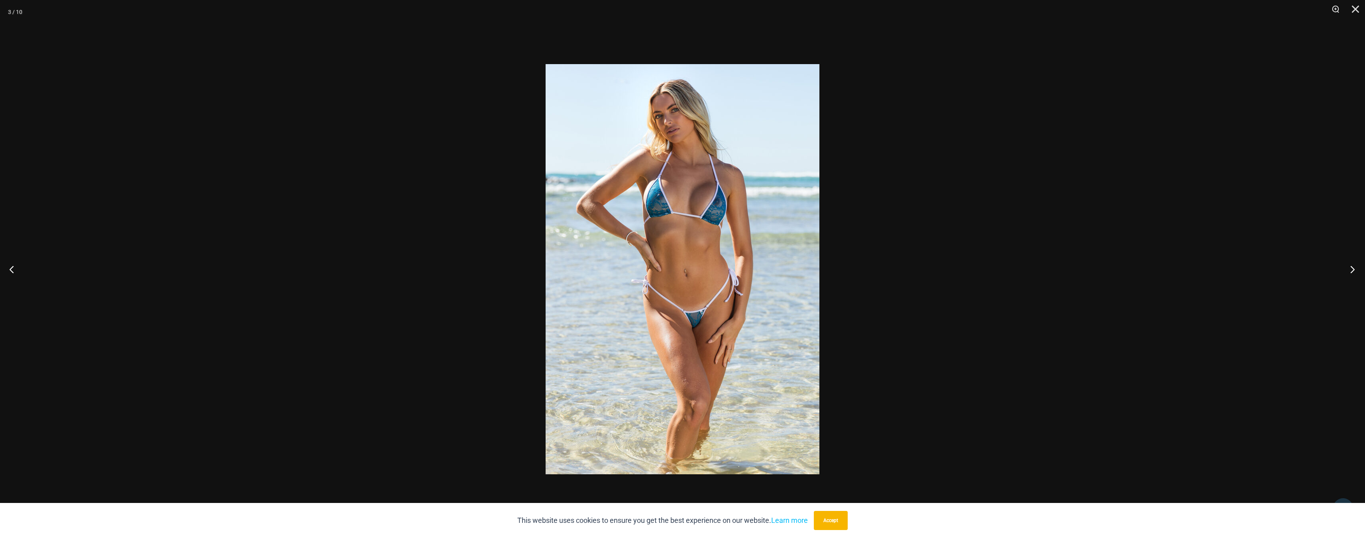
click at [1357, 267] on button "Next" at bounding box center [1350, 269] width 30 height 40
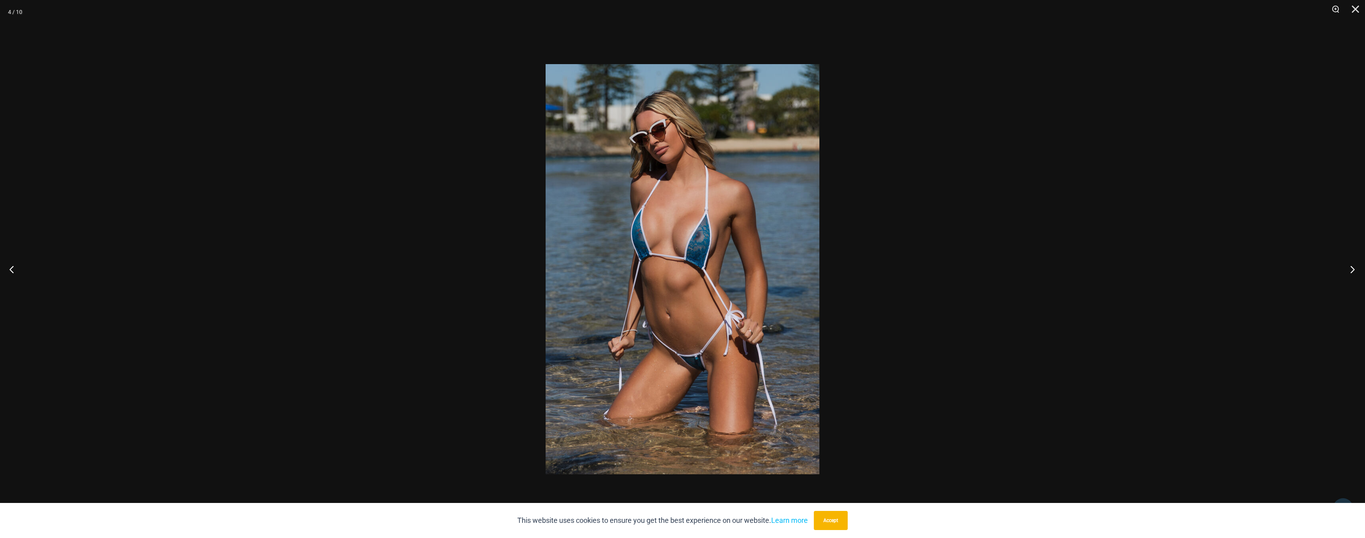
click at [1357, 267] on button "Next" at bounding box center [1350, 269] width 30 height 40
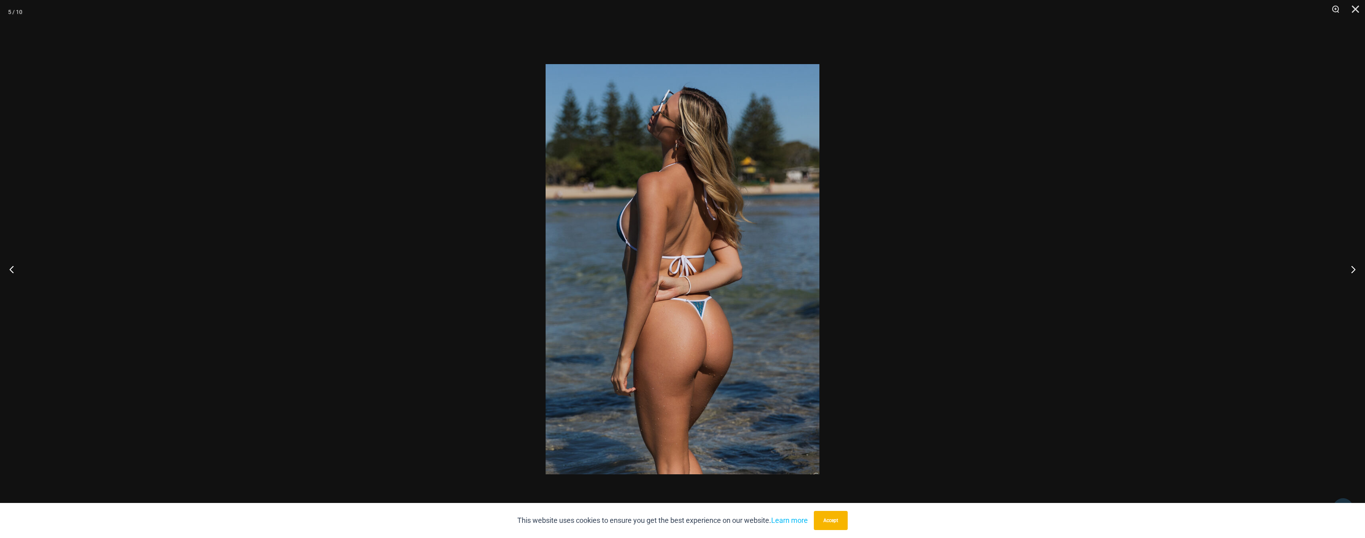
click at [1235, 239] on div at bounding box center [682, 269] width 1365 height 538
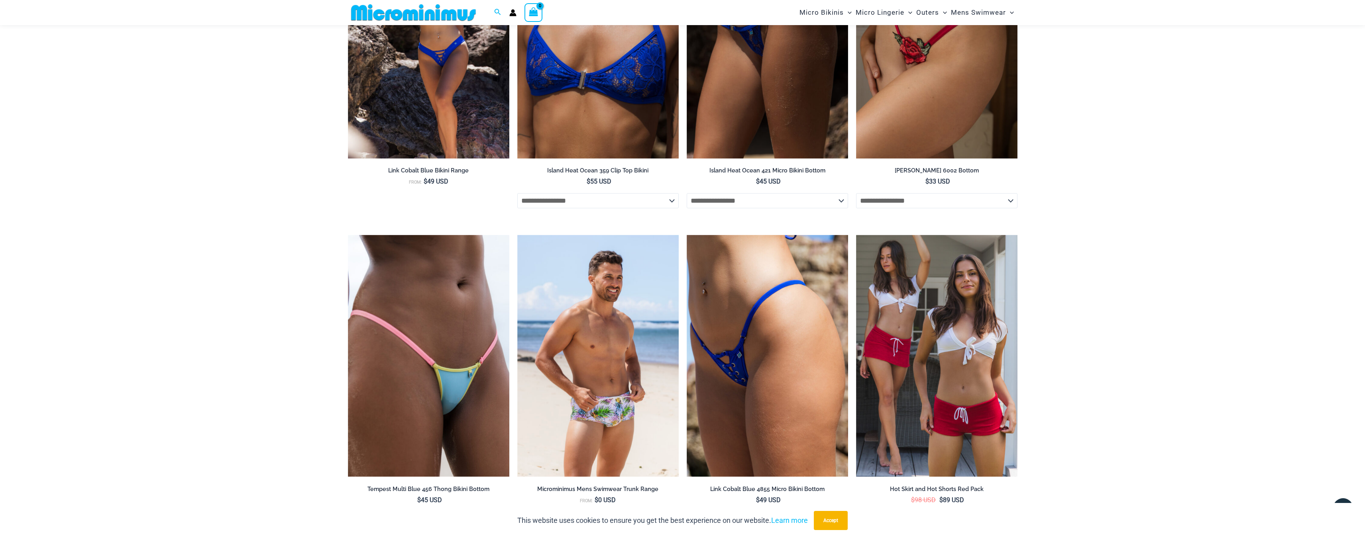
scroll to position [2455, 0]
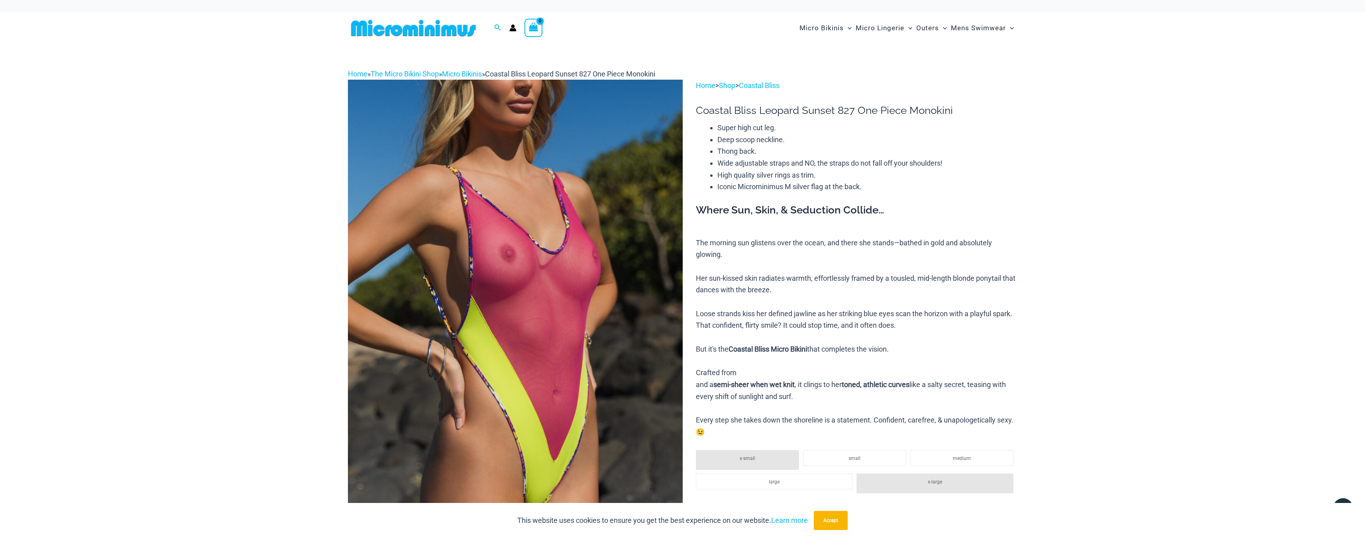
type input "**********"
click at [545, 249] on img at bounding box center [515, 331] width 335 height 502
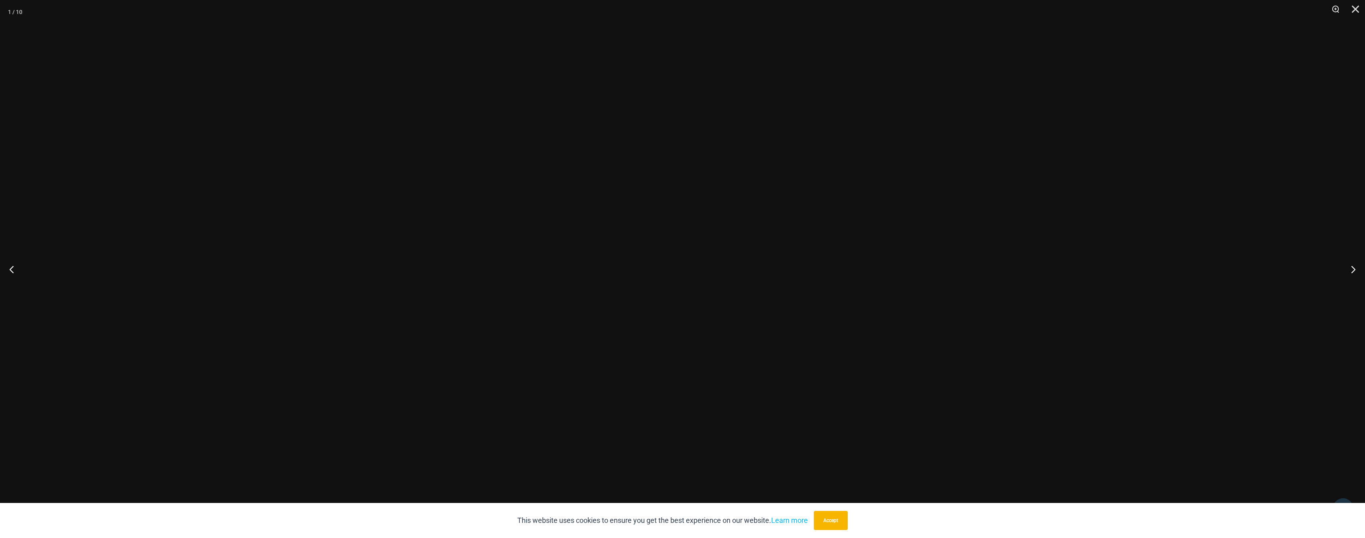
click at [546, 247] on div at bounding box center [682, 269] width 1365 height 538
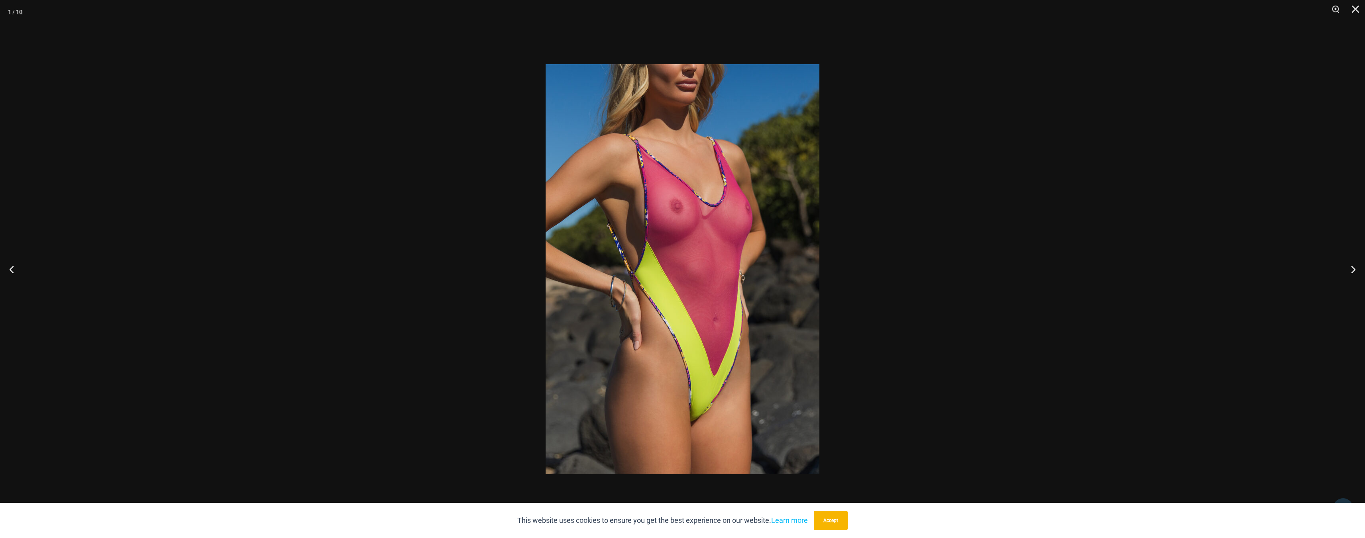
click at [552, 231] on img at bounding box center [683, 269] width 274 height 410
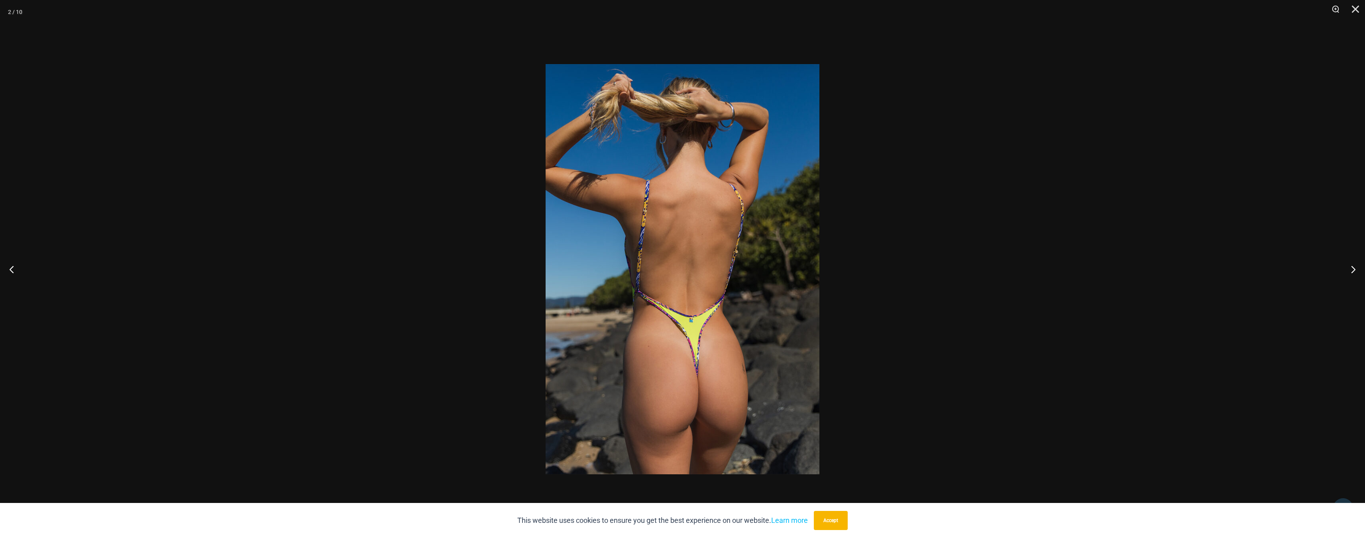
click at [597, 232] on img at bounding box center [683, 269] width 274 height 410
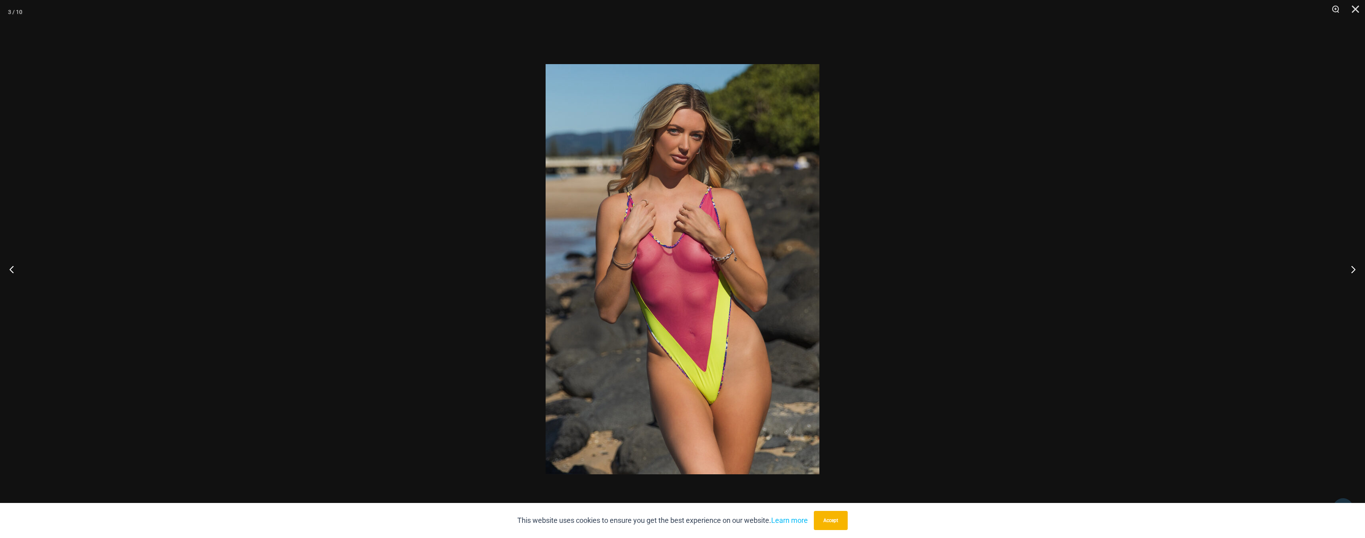
click at [630, 233] on img at bounding box center [683, 269] width 274 height 410
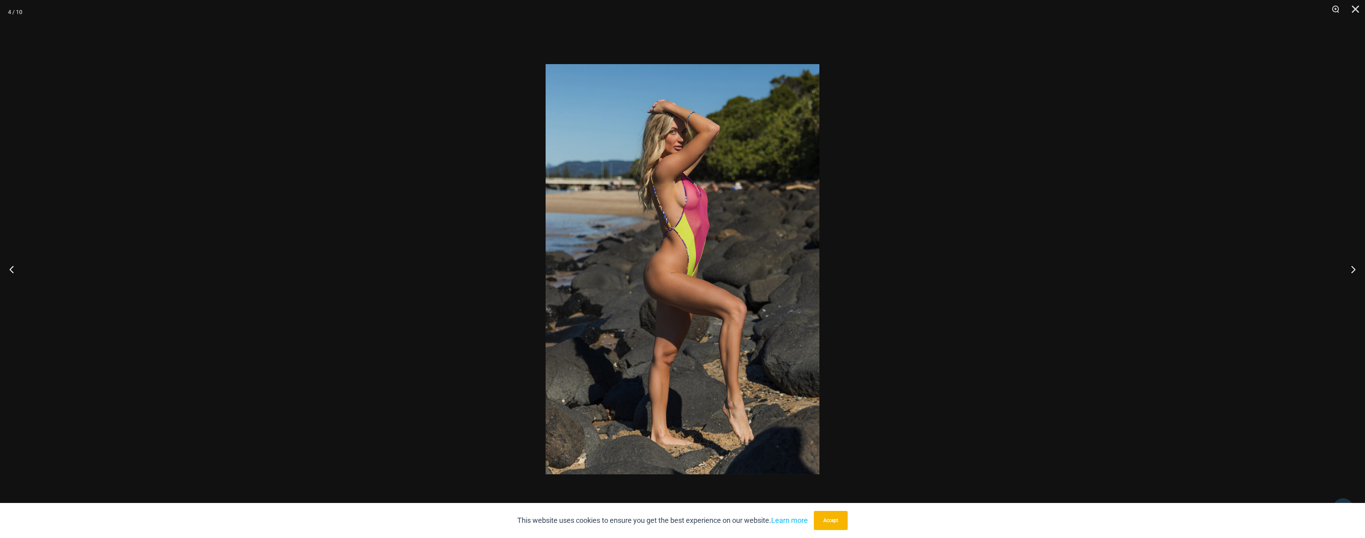
click at [652, 235] on img at bounding box center [683, 269] width 274 height 410
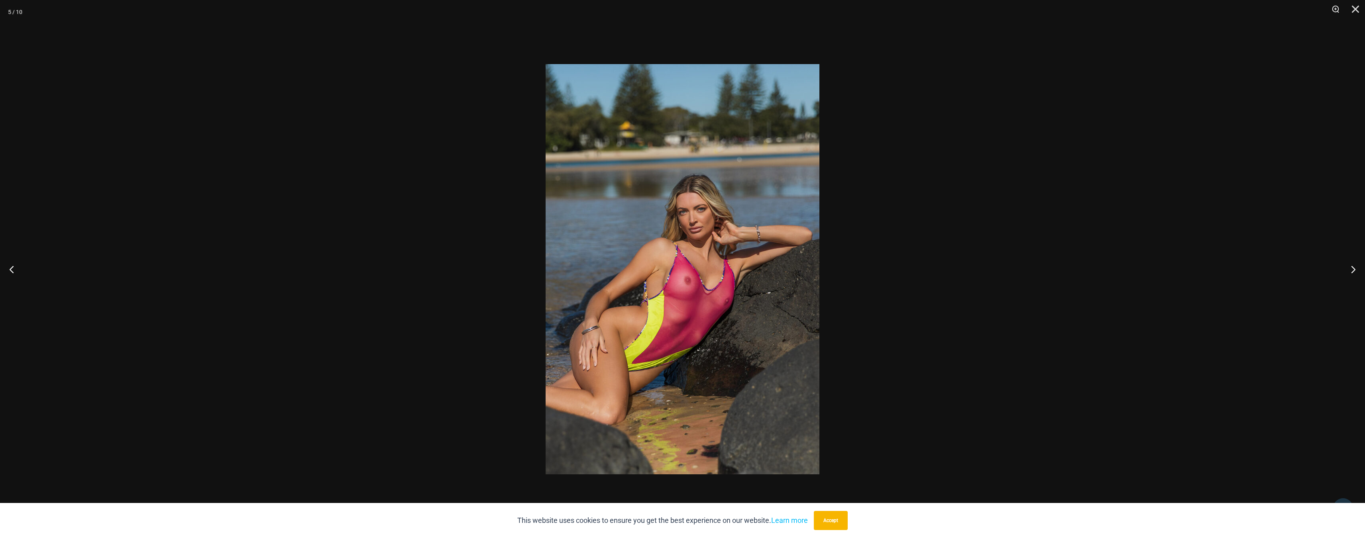
click at [682, 235] on img at bounding box center [683, 269] width 274 height 410
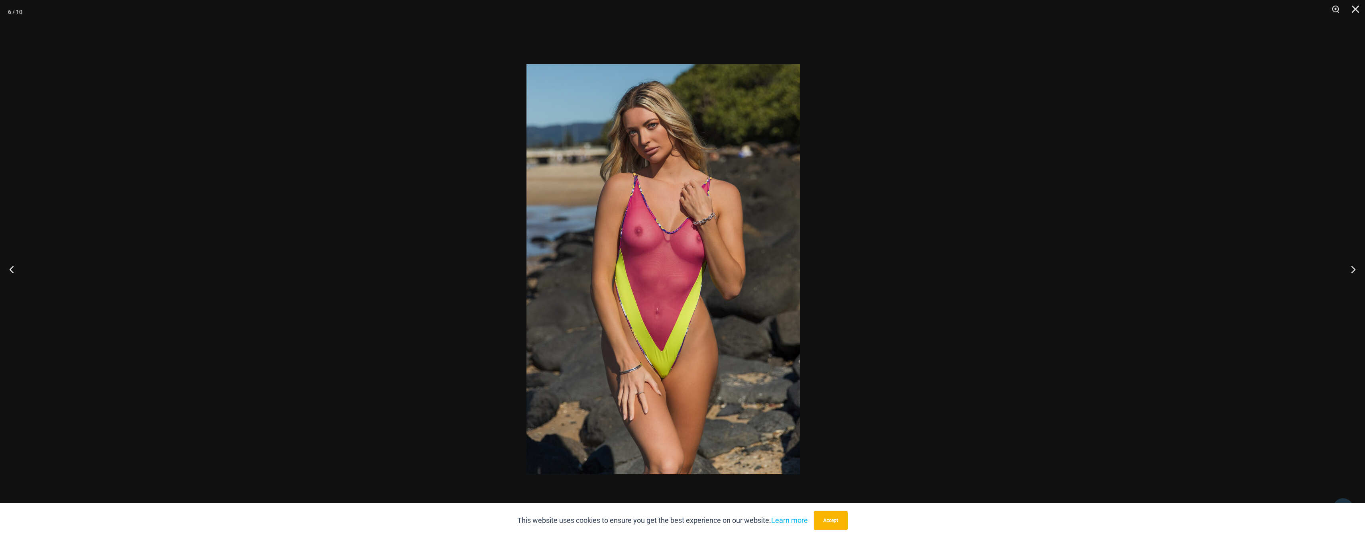
click at [700, 233] on img at bounding box center [663, 269] width 274 height 410
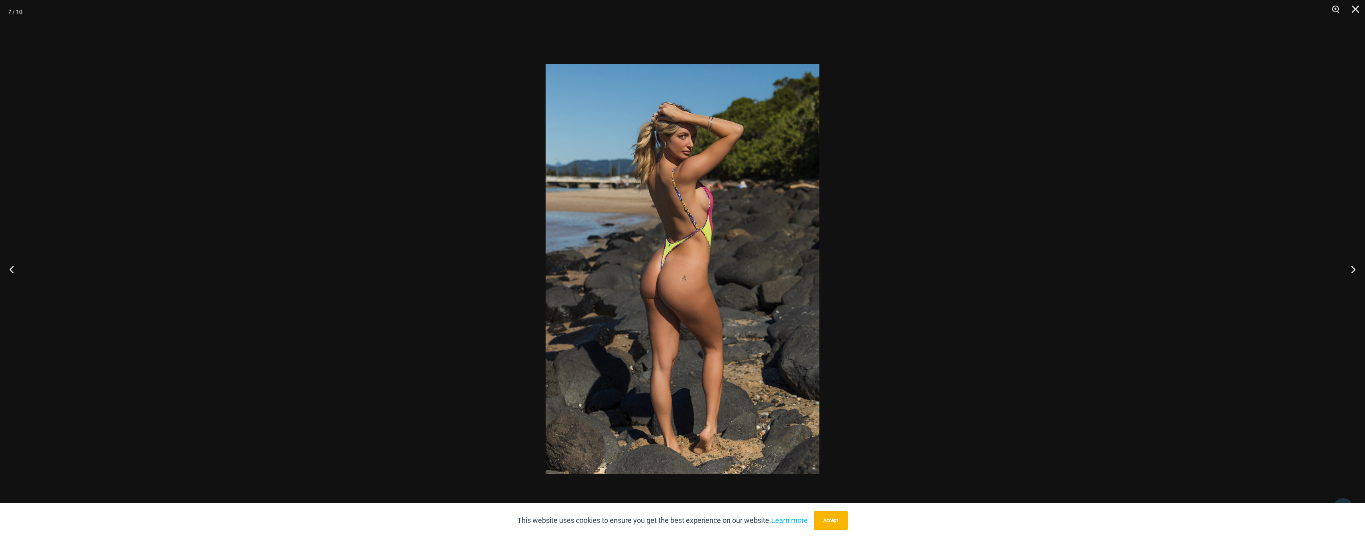
click at [725, 232] on img at bounding box center [683, 269] width 274 height 410
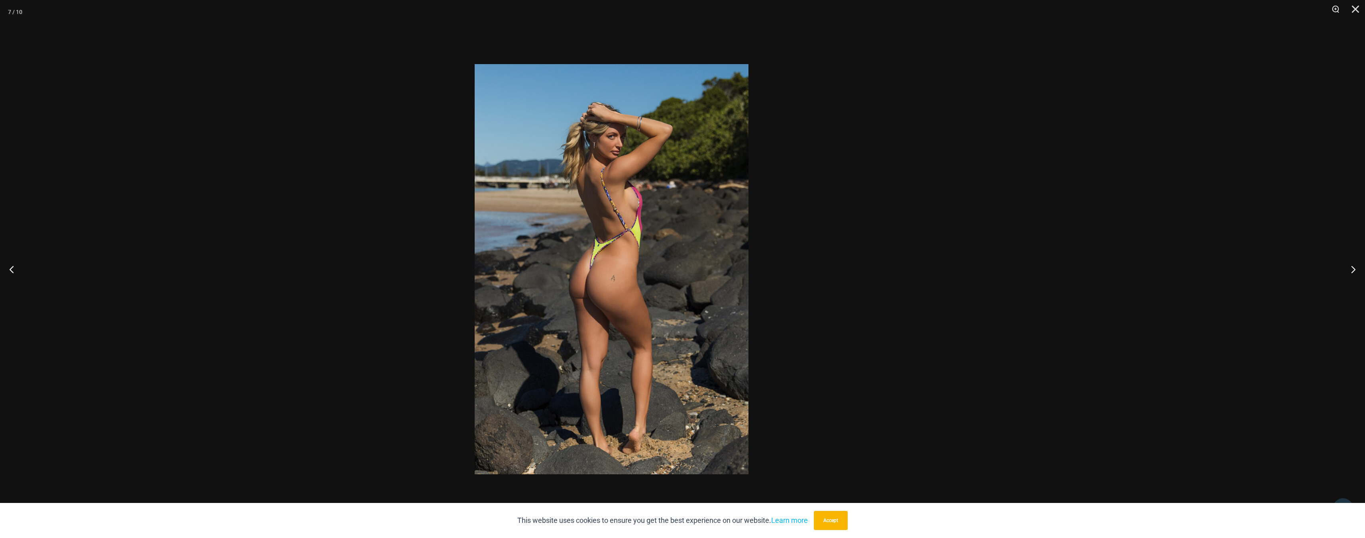
click at [639, 232] on img at bounding box center [612, 269] width 274 height 410
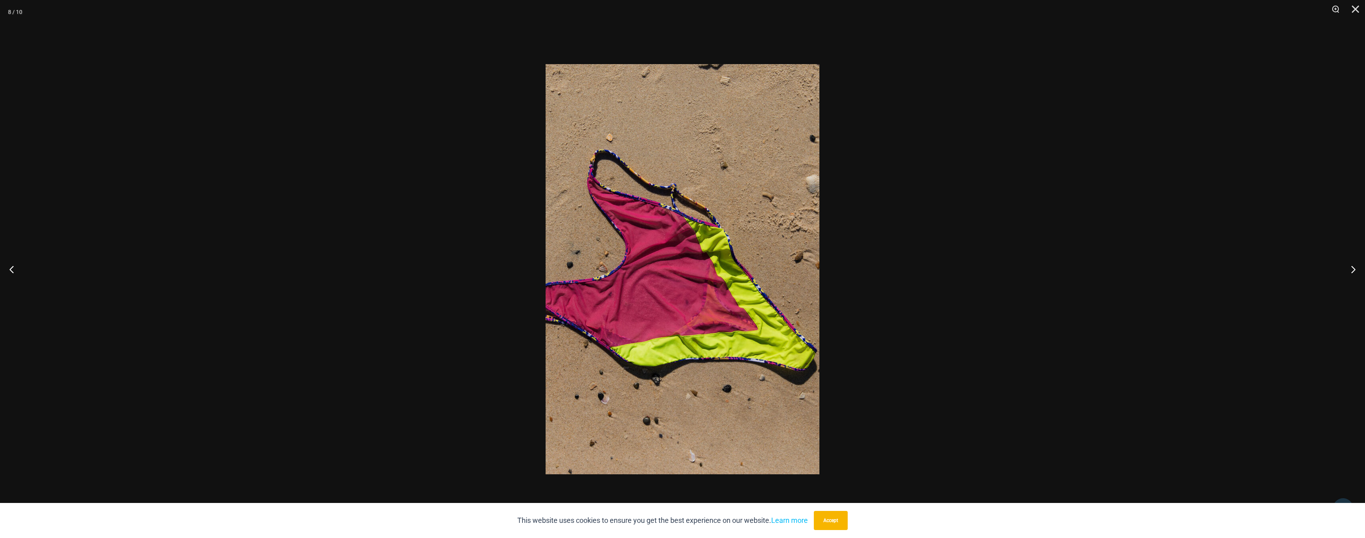
click at [912, 229] on div at bounding box center [682, 269] width 1365 height 538
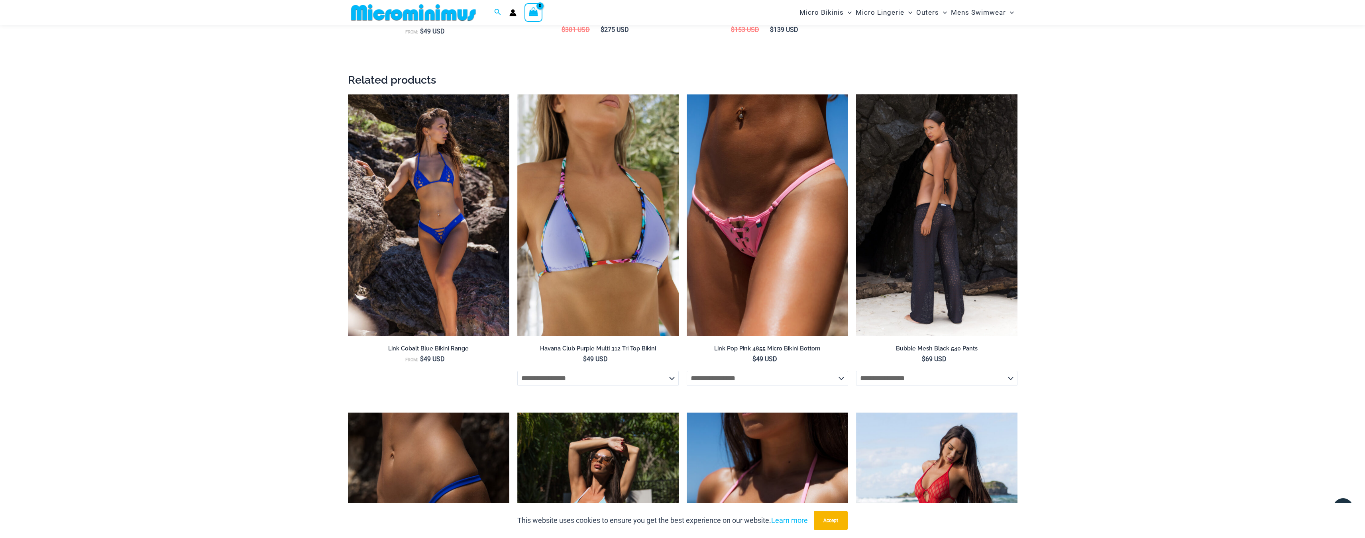
scroll to position [1348, 0]
